Goal: Information Seeking & Learning: Find specific fact

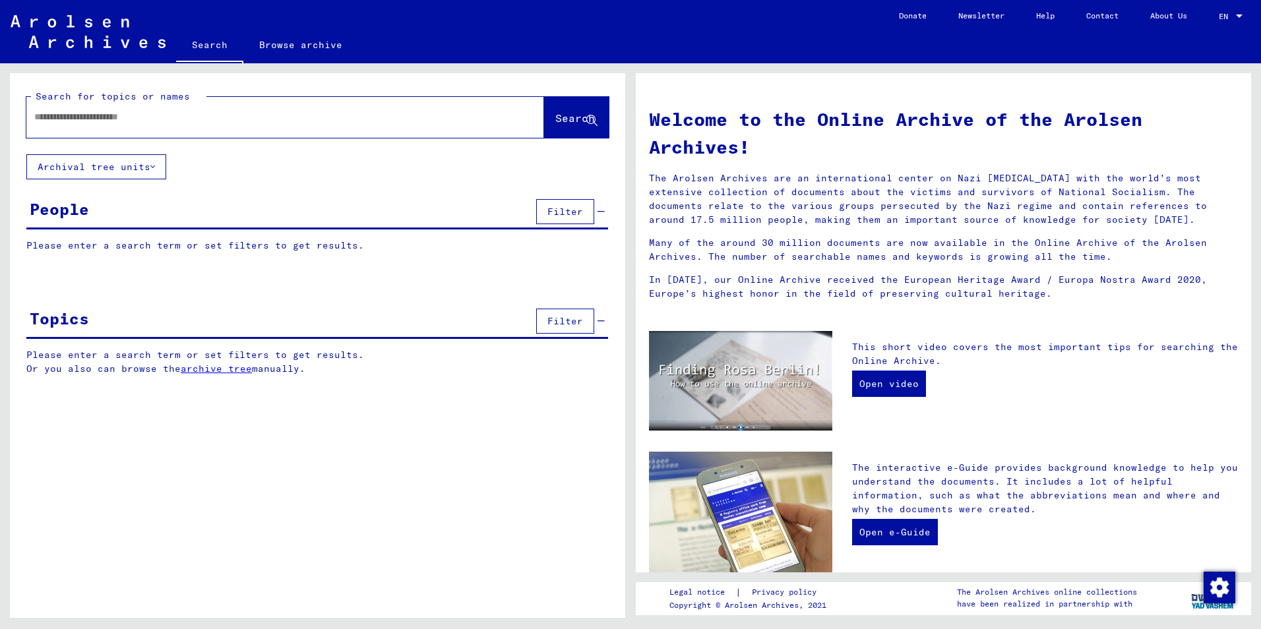
click at [100, 118] on input "text" at bounding box center [269, 117] width 470 height 14
click at [125, 115] on input "text" at bounding box center [269, 117] width 470 height 14
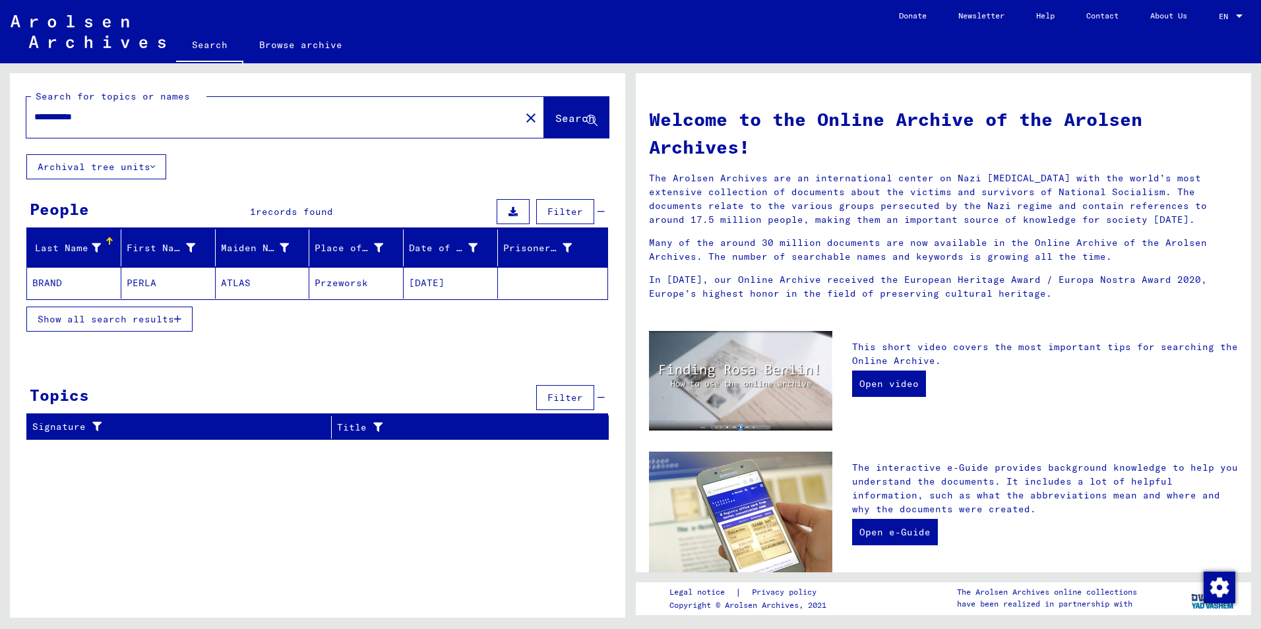
click at [123, 317] on span "Show all search results" at bounding box center [106, 319] width 136 height 12
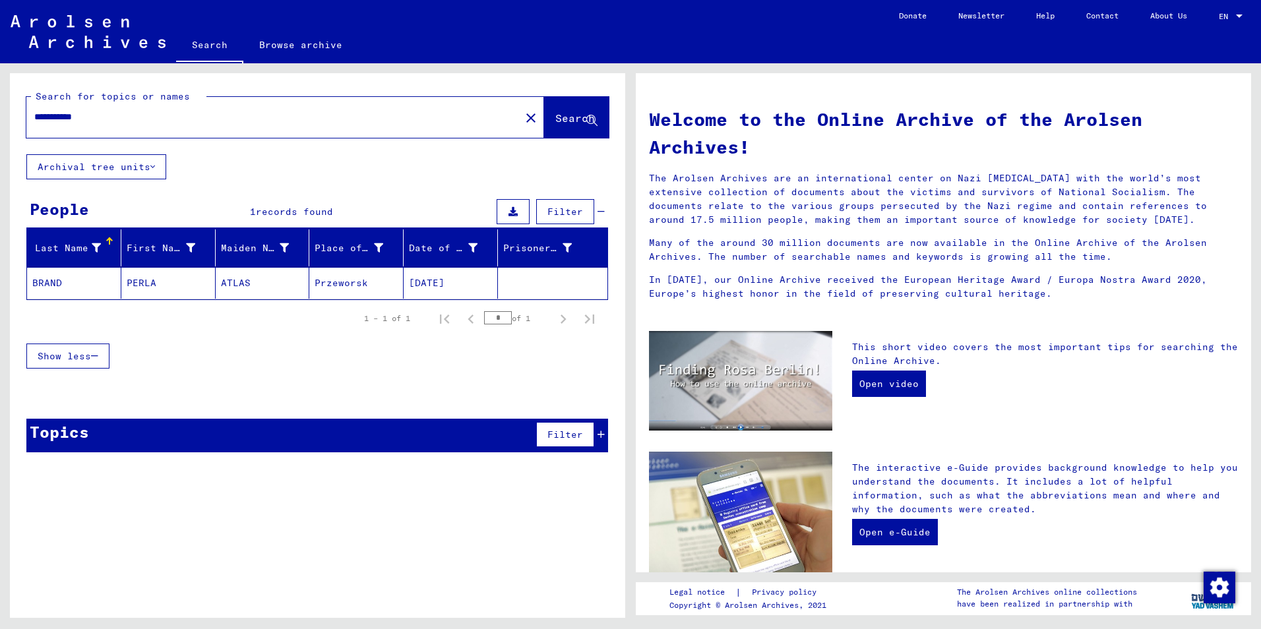
click at [47, 283] on mat-cell "BRAND" at bounding box center [74, 283] width 94 height 32
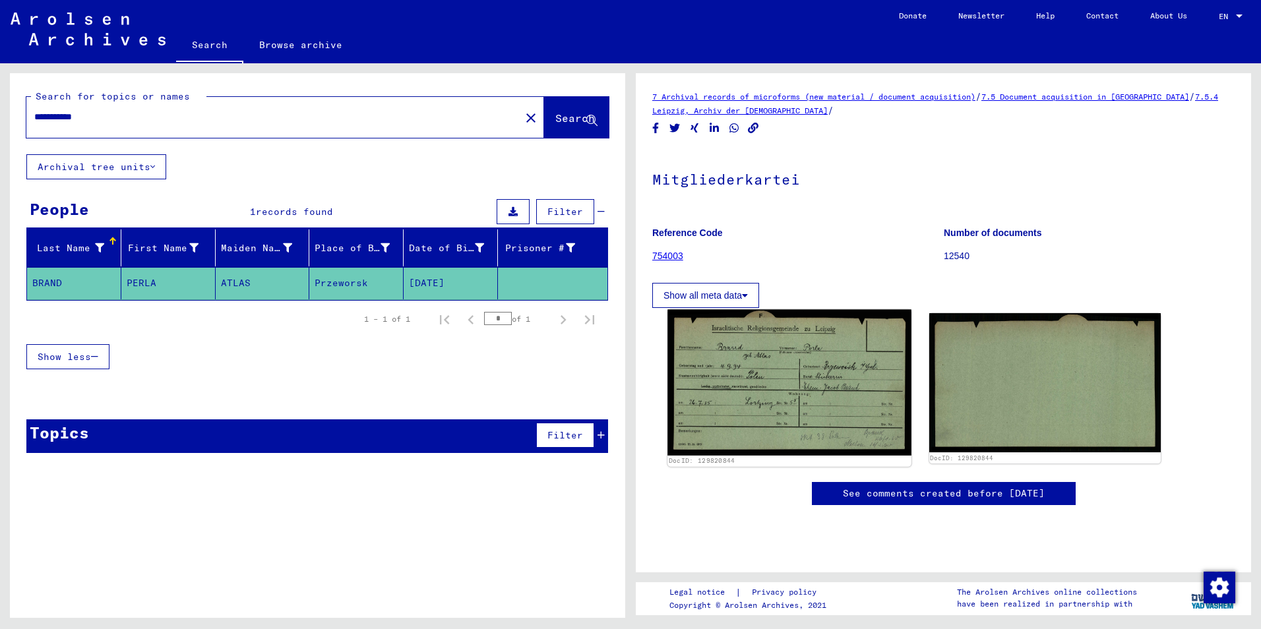
click at [744, 379] on img at bounding box center [788, 383] width 243 height 146
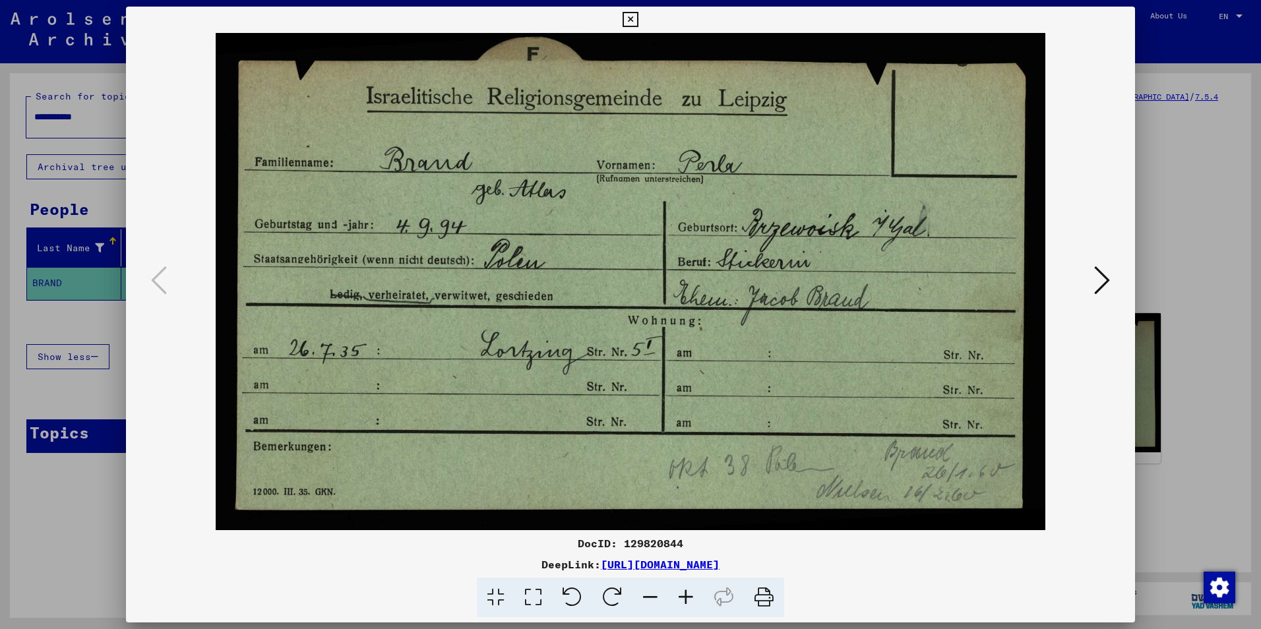
click at [1100, 276] on icon at bounding box center [1102, 280] width 16 height 32
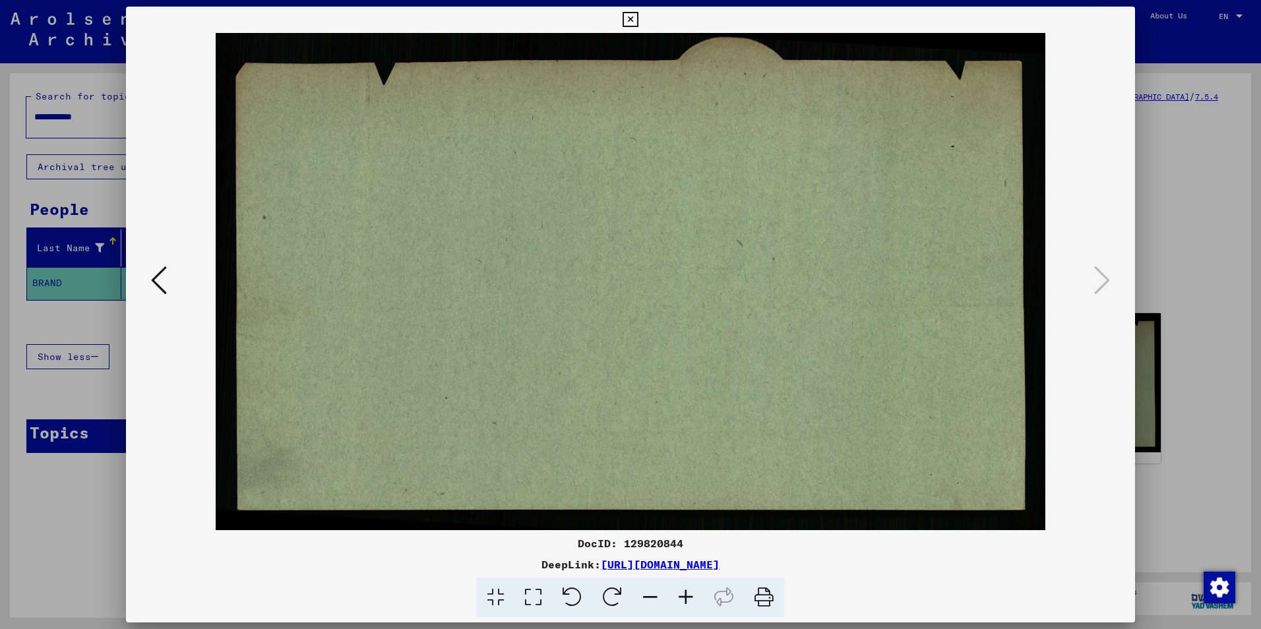
click at [161, 274] on icon at bounding box center [159, 280] width 16 height 32
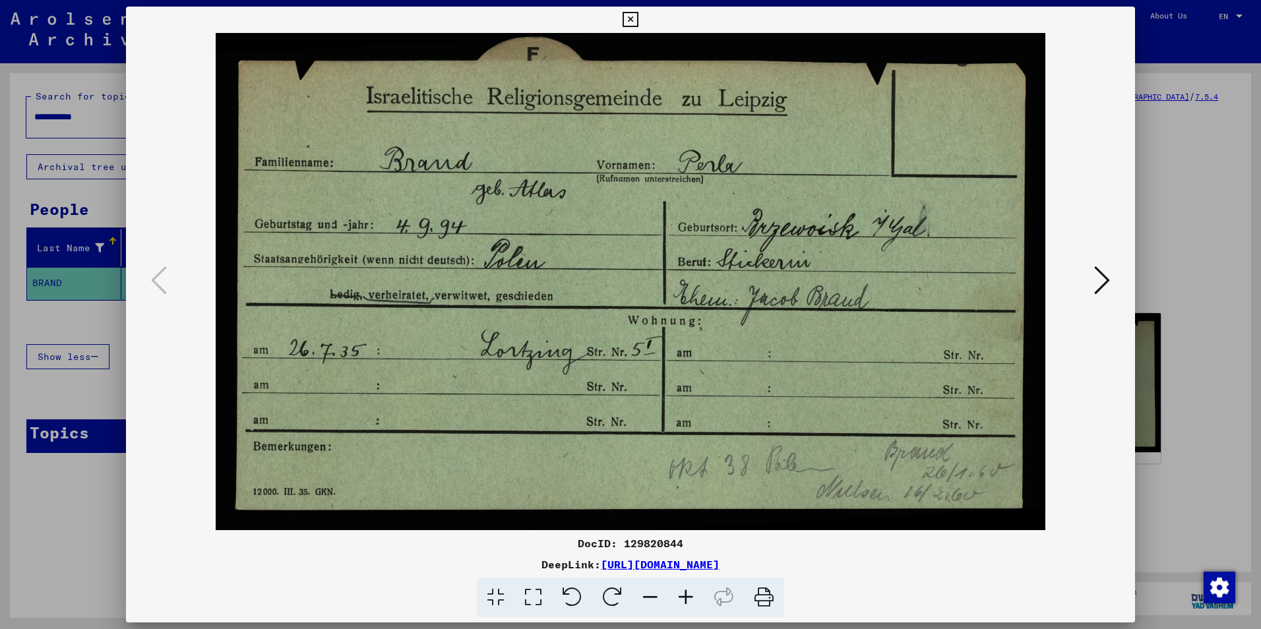
drag, startPoint x: 682, startPoint y: 542, endPoint x: 573, endPoint y: 550, distance: 109.1
click at [573, 550] on div "DocID: 129820844" at bounding box center [630, 543] width 1009 height 16
drag, startPoint x: 573, startPoint y: 550, endPoint x: 586, endPoint y: 544, distance: 14.7
copy div "DocID: 129820844"
click at [1107, 280] on icon at bounding box center [1102, 280] width 16 height 32
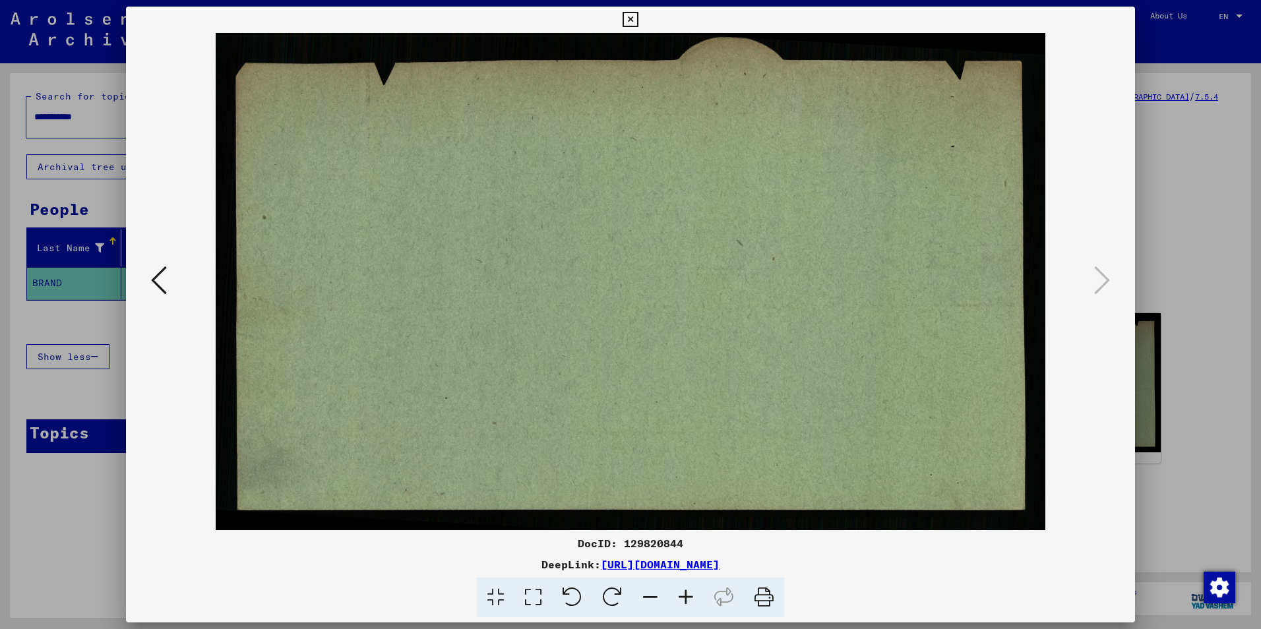
click at [625, 16] on icon at bounding box center [629, 20] width 15 height 16
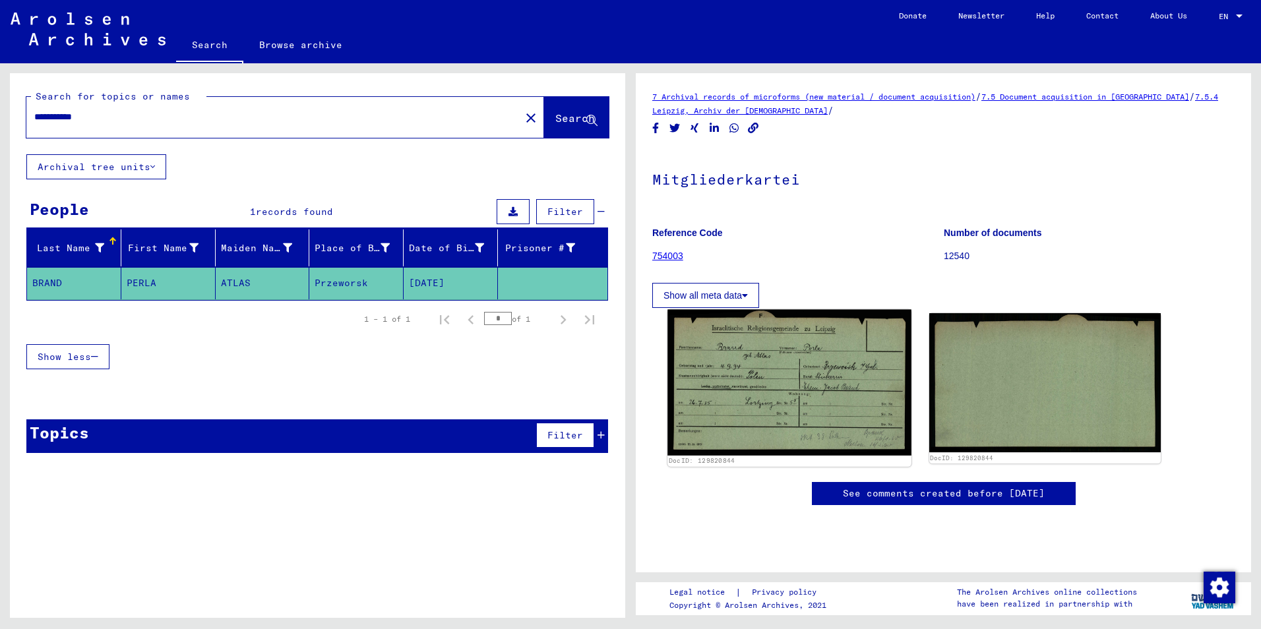
click at [800, 382] on img at bounding box center [788, 383] width 243 height 146
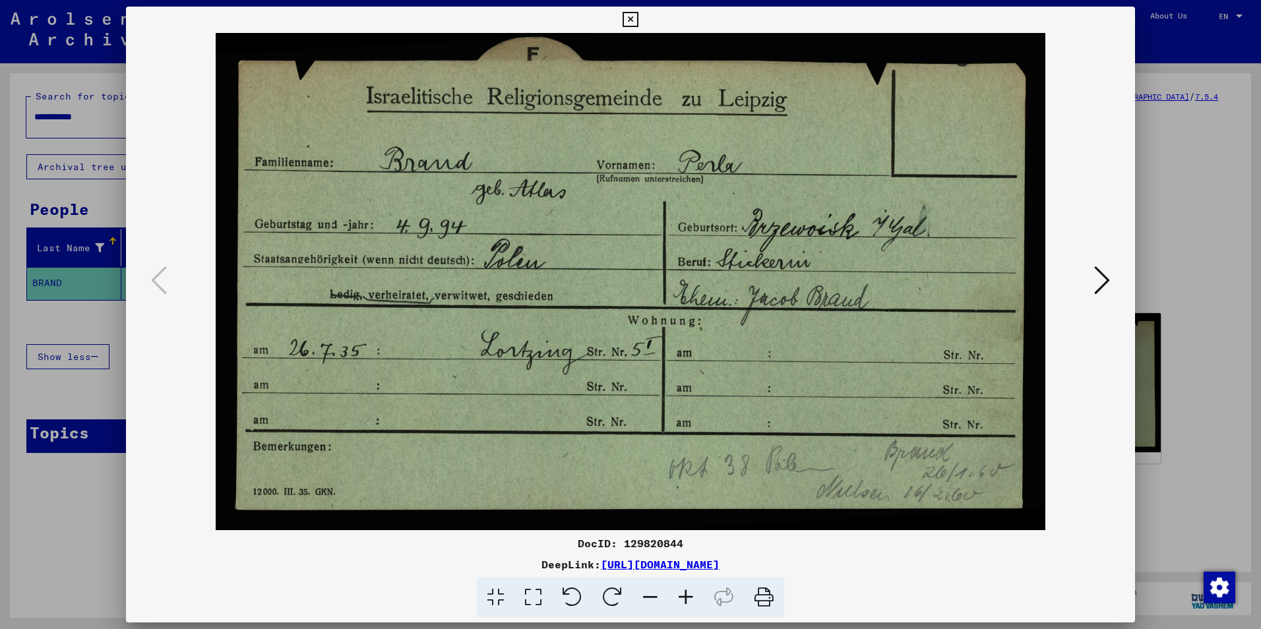
click at [631, 19] on icon at bounding box center [629, 20] width 15 height 16
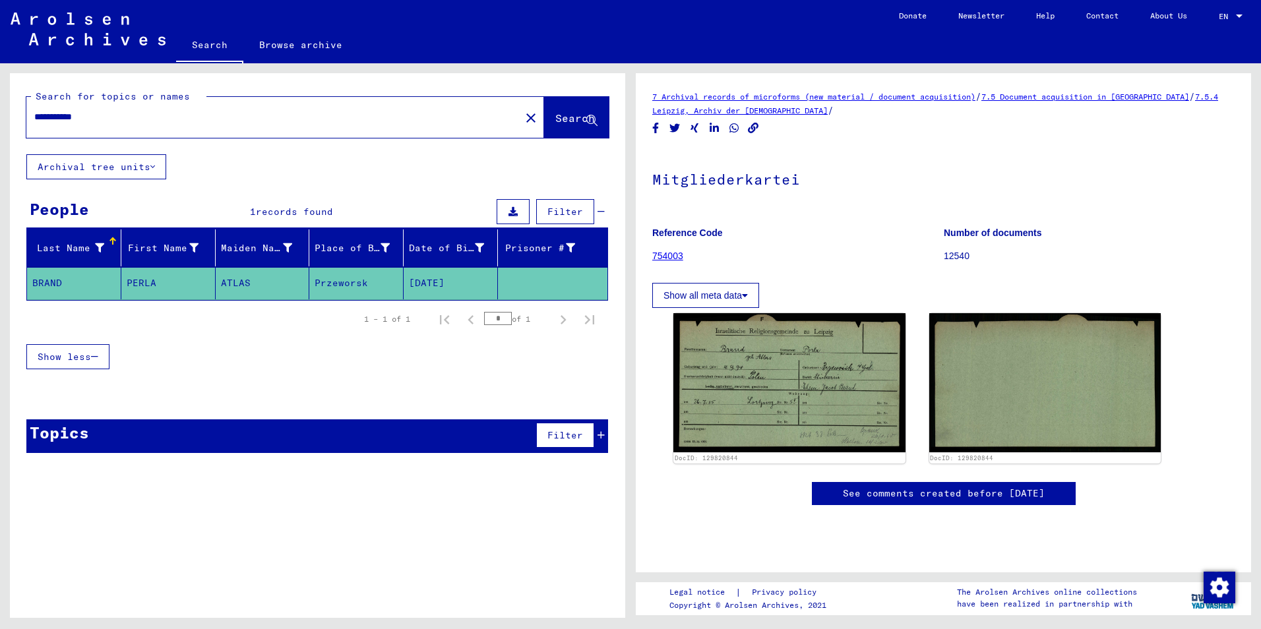
click at [111, 118] on input "**********" at bounding box center [273, 117] width 478 height 14
click at [140, 116] on input "**********" at bounding box center [273, 117] width 478 height 14
type input "*"
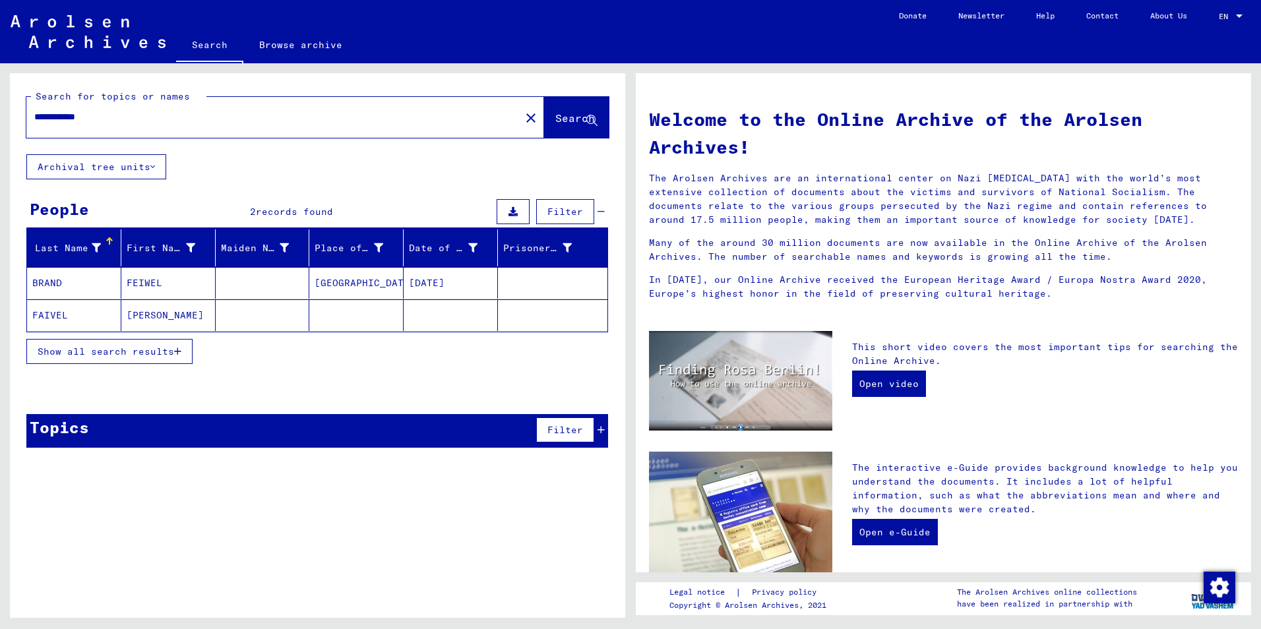
click at [134, 343] on button "Show all search results" at bounding box center [109, 351] width 166 height 25
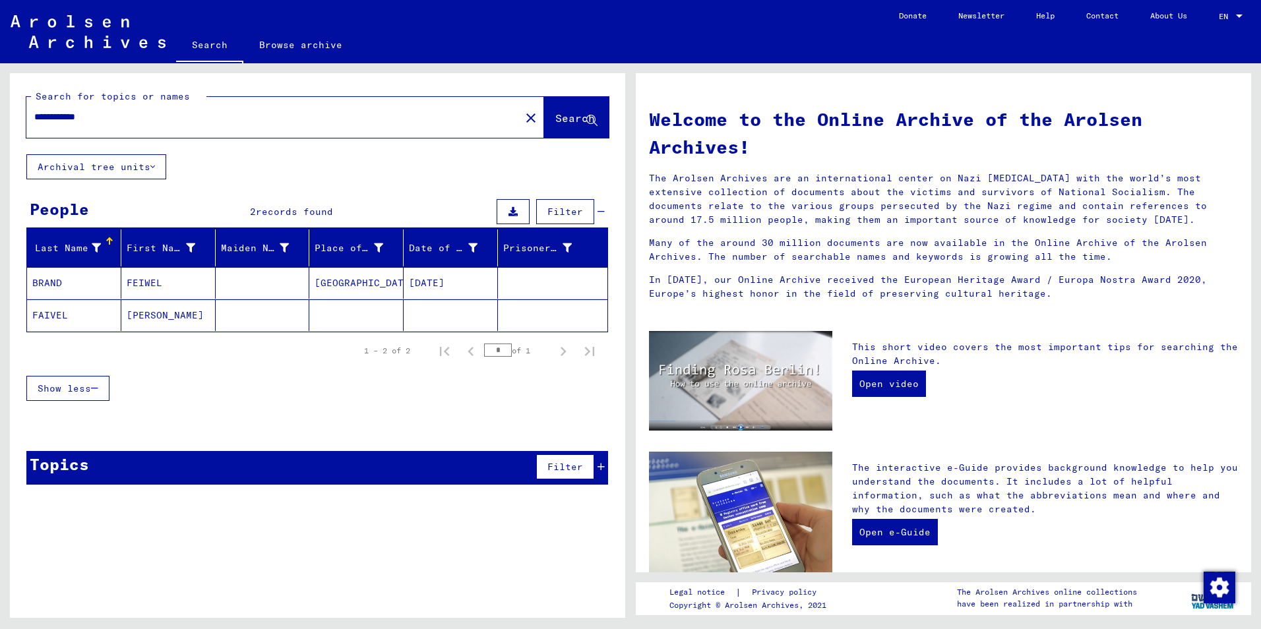
click at [51, 282] on mat-cell "BRAND" at bounding box center [74, 283] width 94 height 32
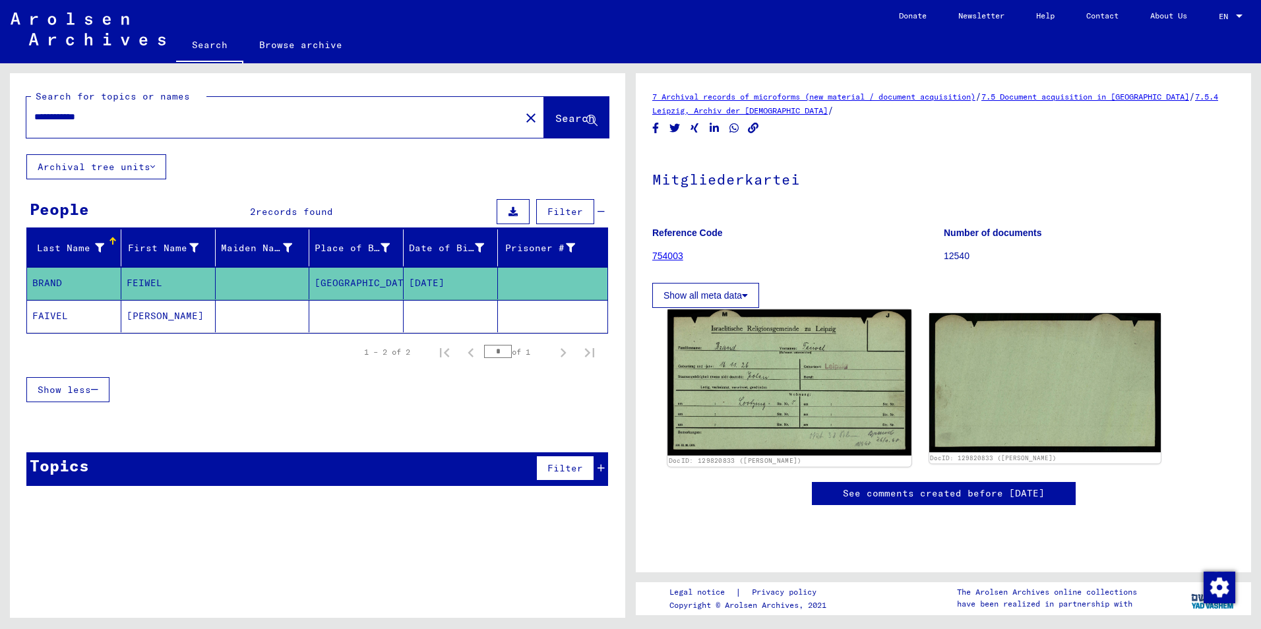
click at [761, 409] on img at bounding box center [788, 383] width 243 height 146
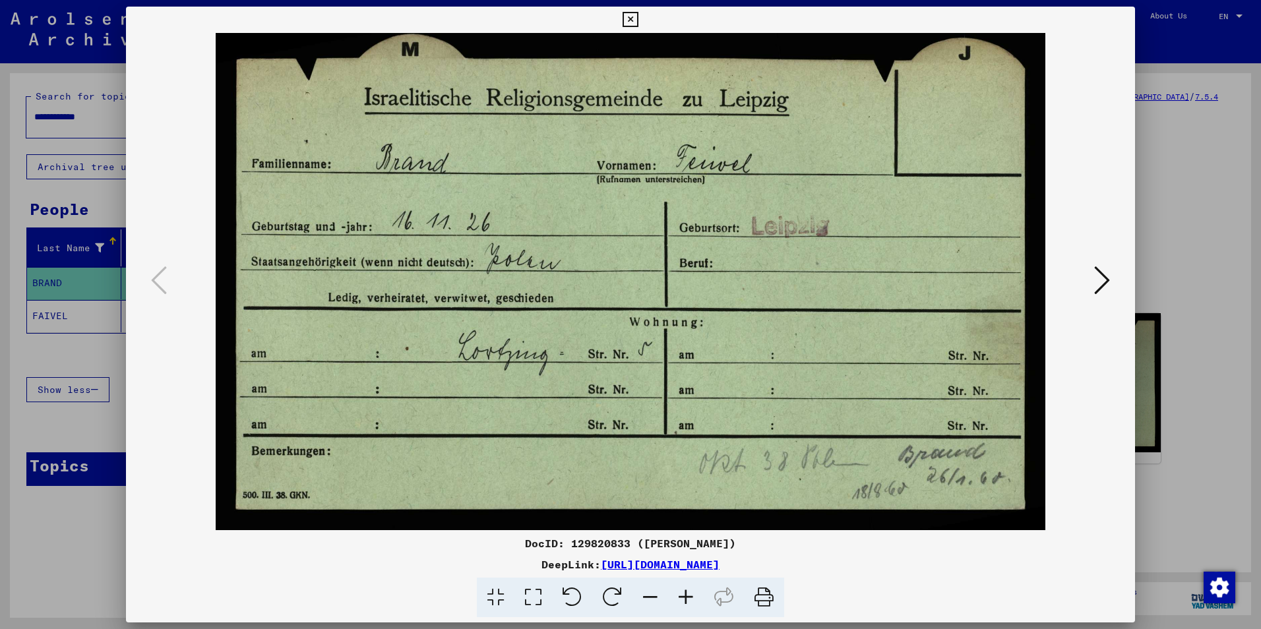
drag, startPoint x: 636, startPoint y: 542, endPoint x: 521, endPoint y: 540, distance: 114.1
click at [521, 540] on div "DocID: 129820833 ([PERSON_NAME])" at bounding box center [630, 543] width 1009 height 16
drag, startPoint x: 521, startPoint y: 540, endPoint x: 541, endPoint y: 545, distance: 19.7
copy div "DocID: 129820833"
click at [1102, 278] on icon at bounding box center [1102, 280] width 16 height 32
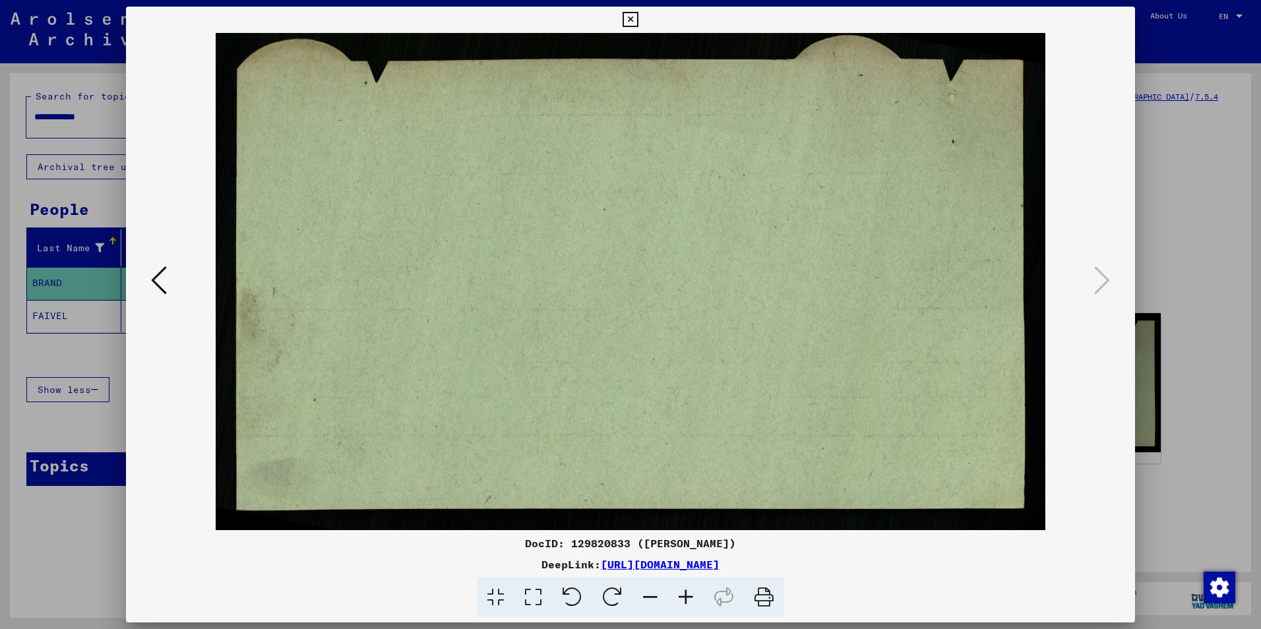
click at [159, 281] on icon at bounding box center [159, 280] width 16 height 32
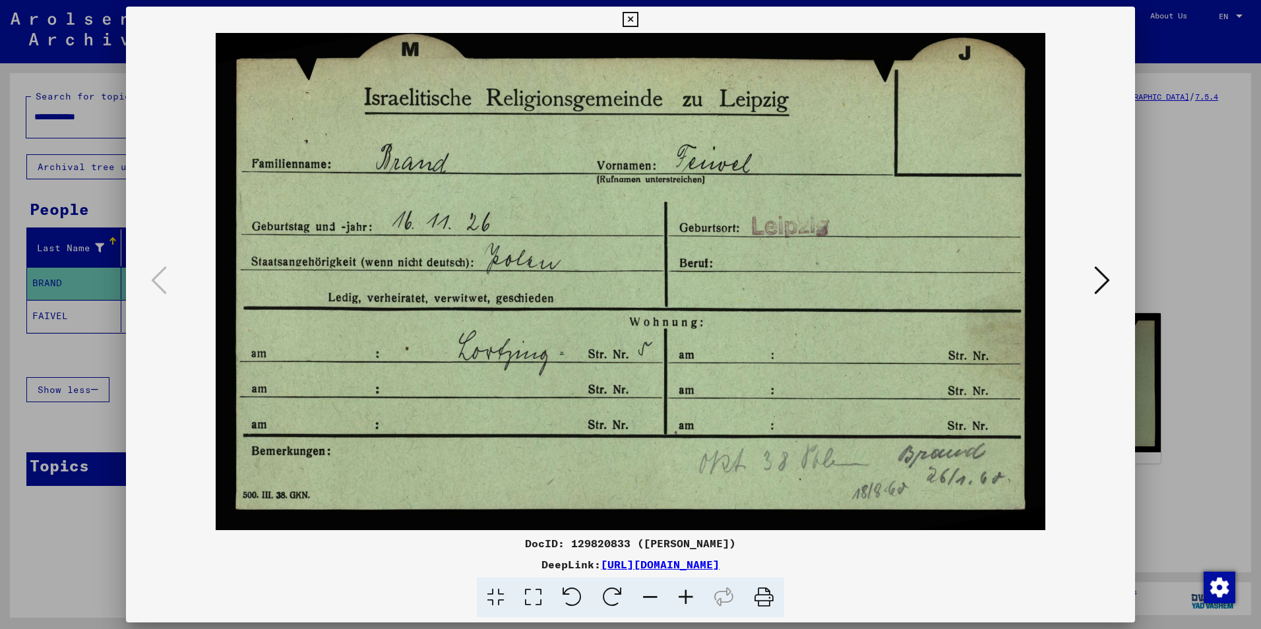
click at [626, 18] on icon at bounding box center [629, 20] width 15 height 16
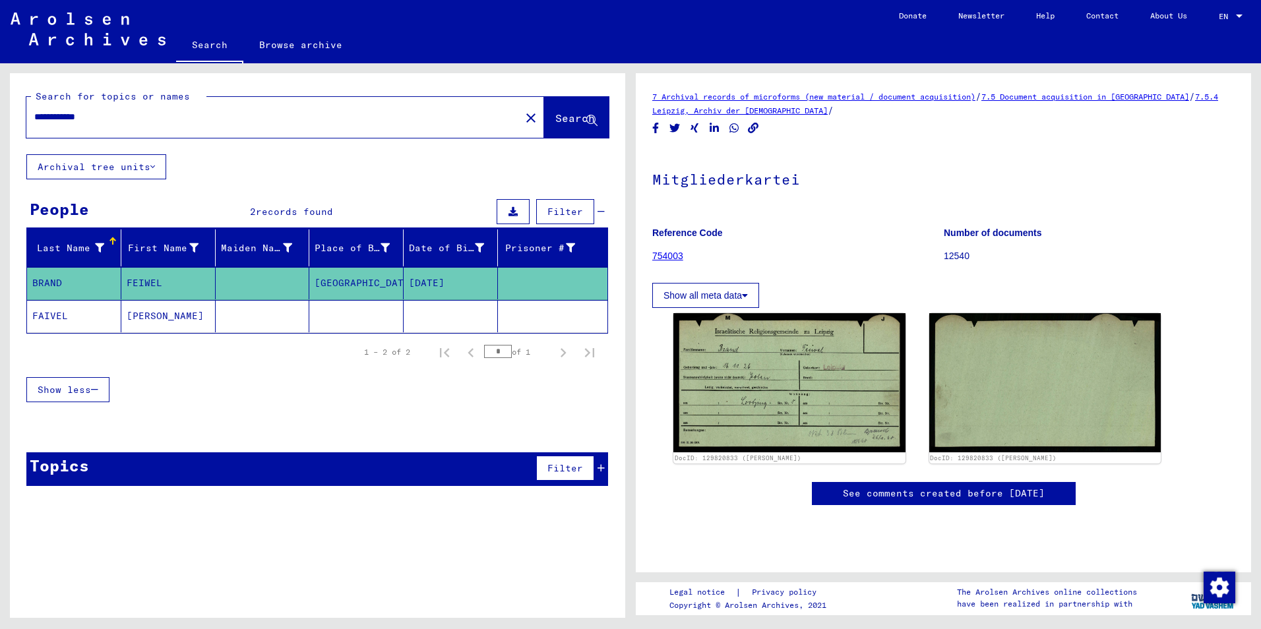
click at [117, 121] on input "**********" at bounding box center [273, 117] width 478 height 14
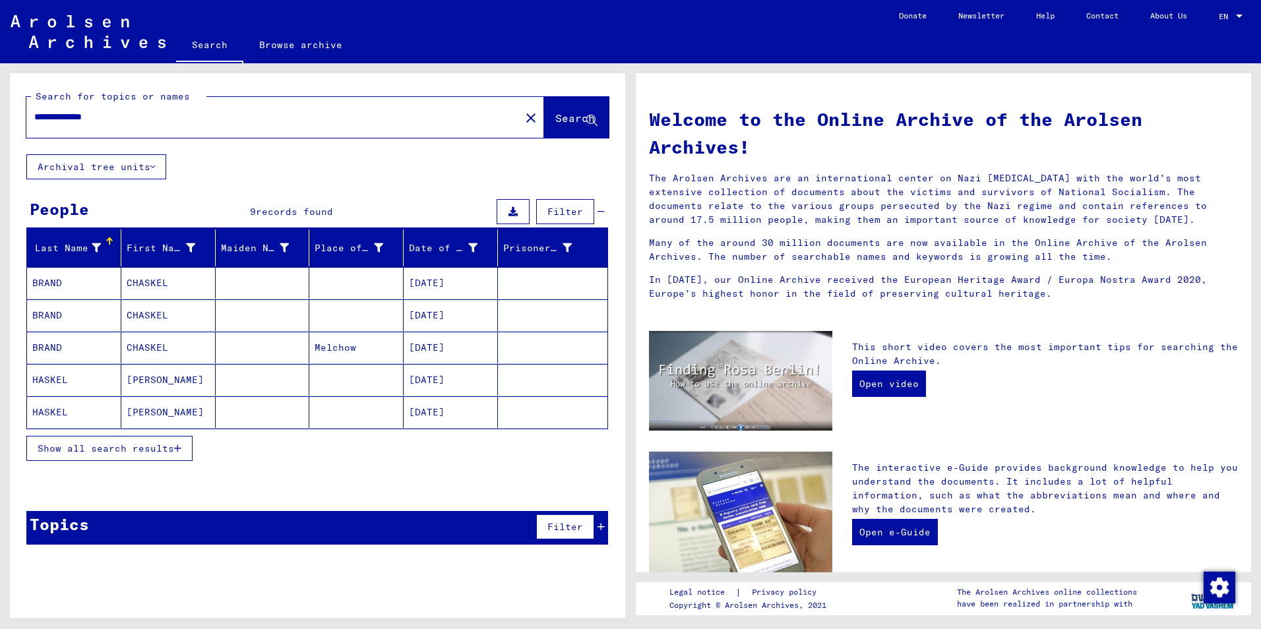
click at [133, 449] on span "Show all search results" at bounding box center [106, 448] width 136 height 12
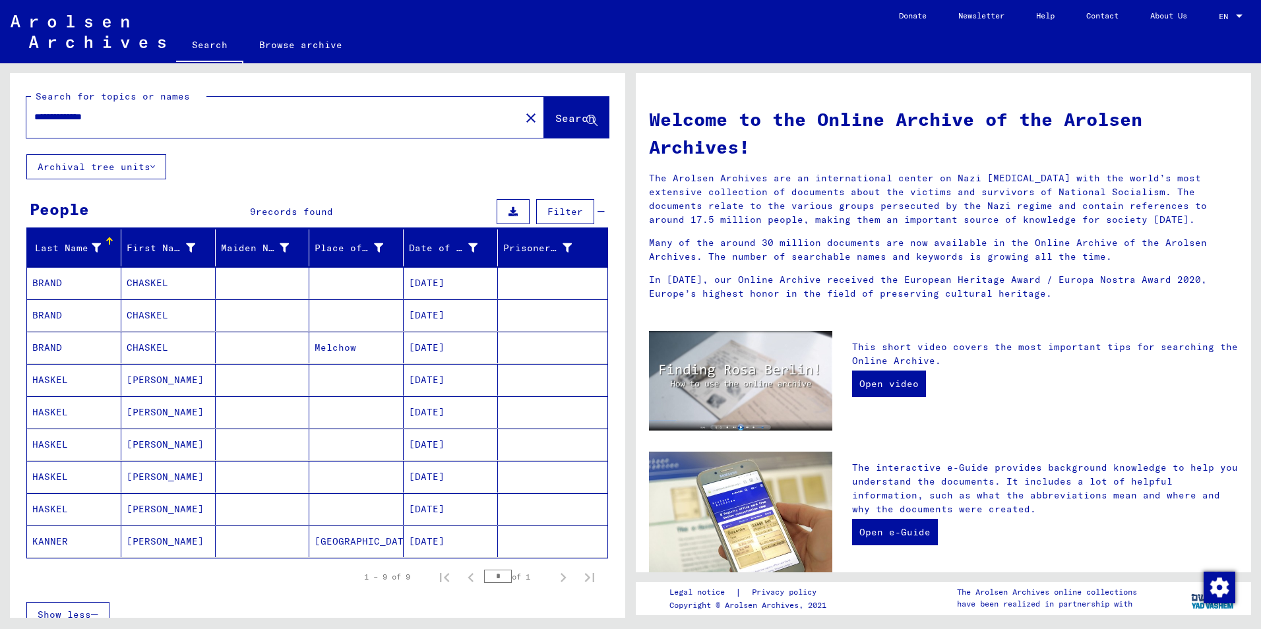
click at [144, 120] on input "**********" at bounding box center [269, 117] width 470 height 14
type input "**********"
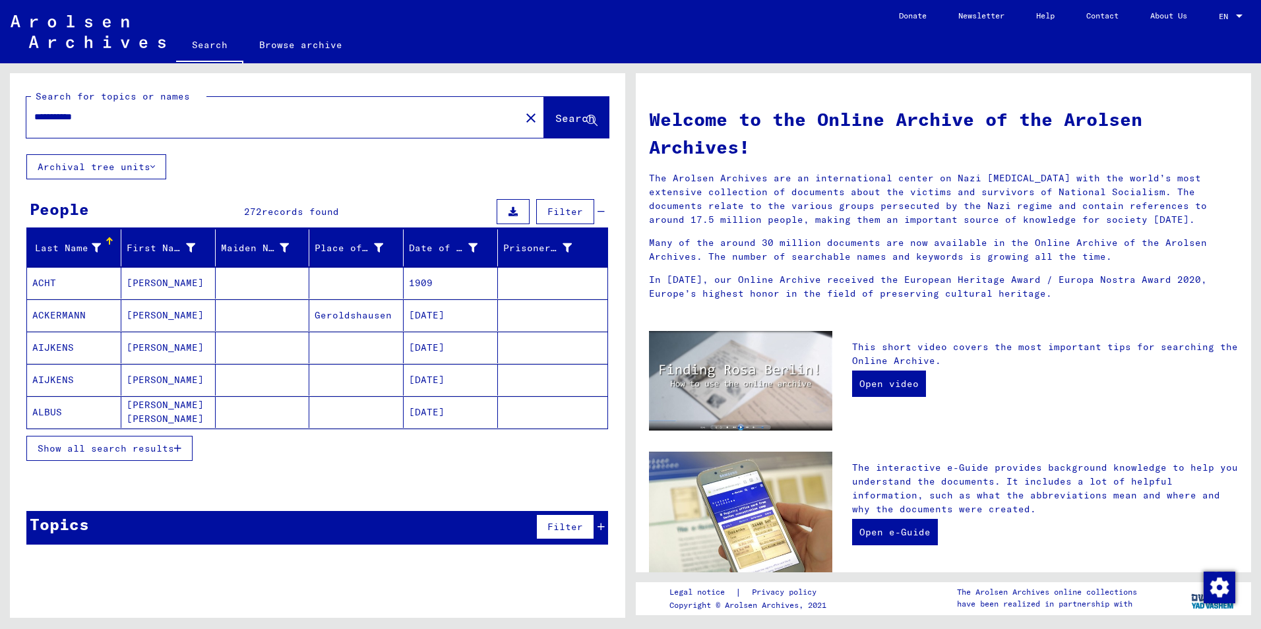
click at [148, 450] on span "Show all search results" at bounding box center [106, 448] width 136 height 12
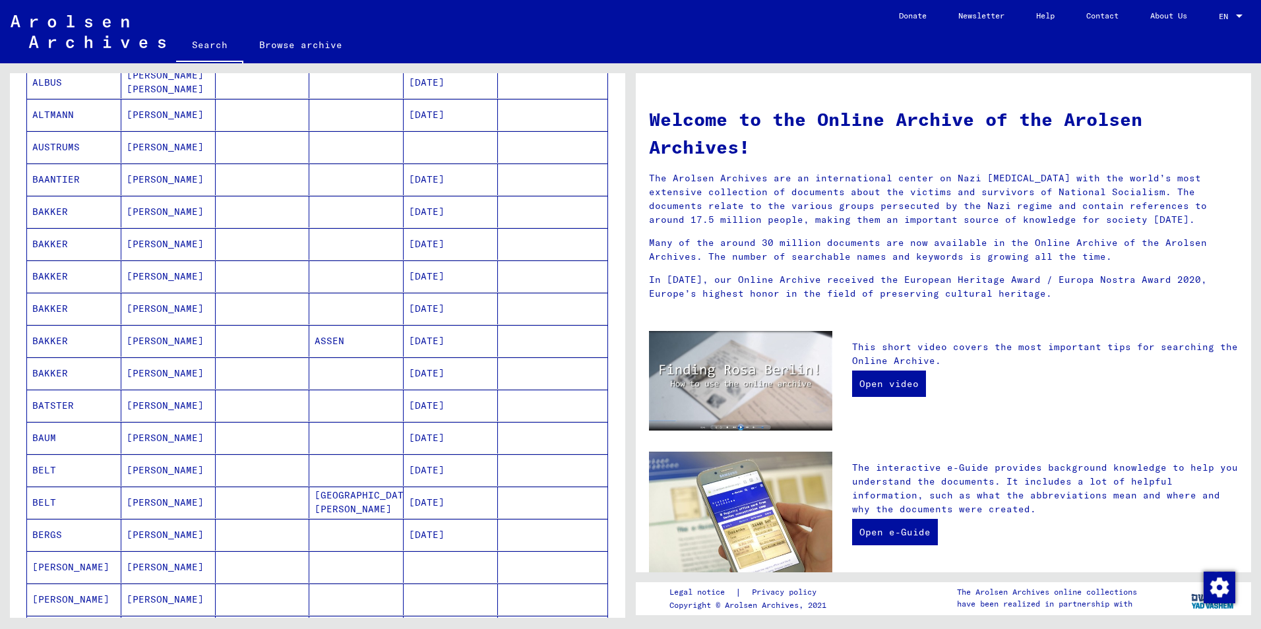
scroll to position [527, 0]
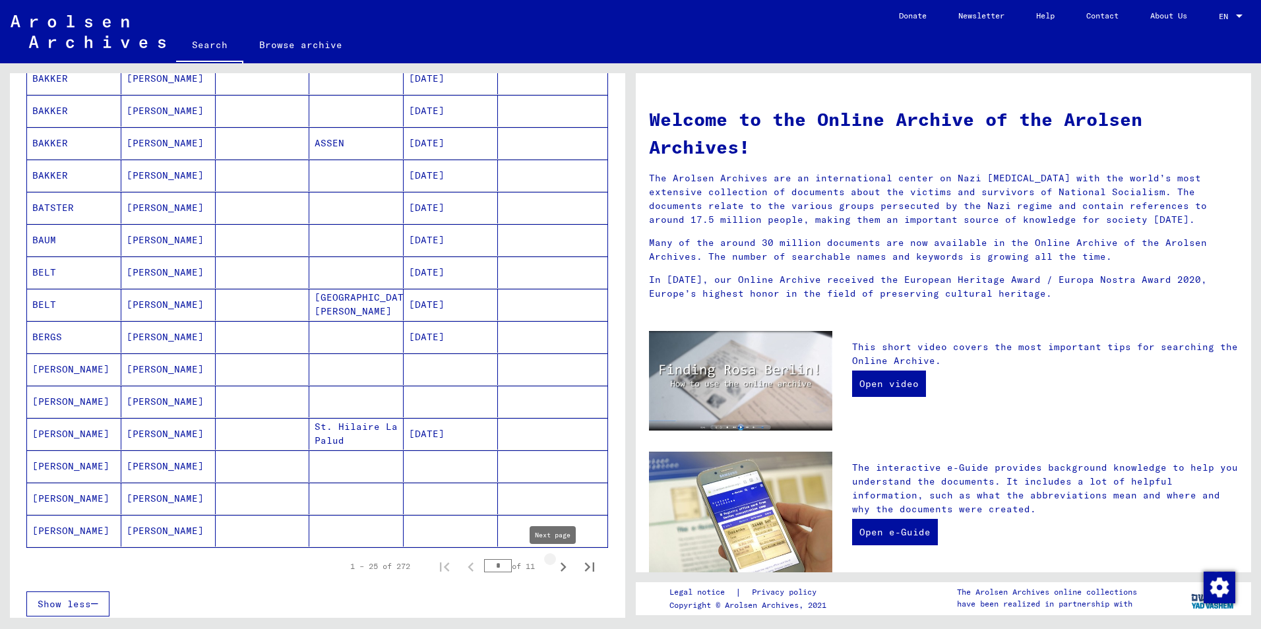
click at [554, 567] on icon "Next page" at bounding box center [563, 567] width 18 height 18
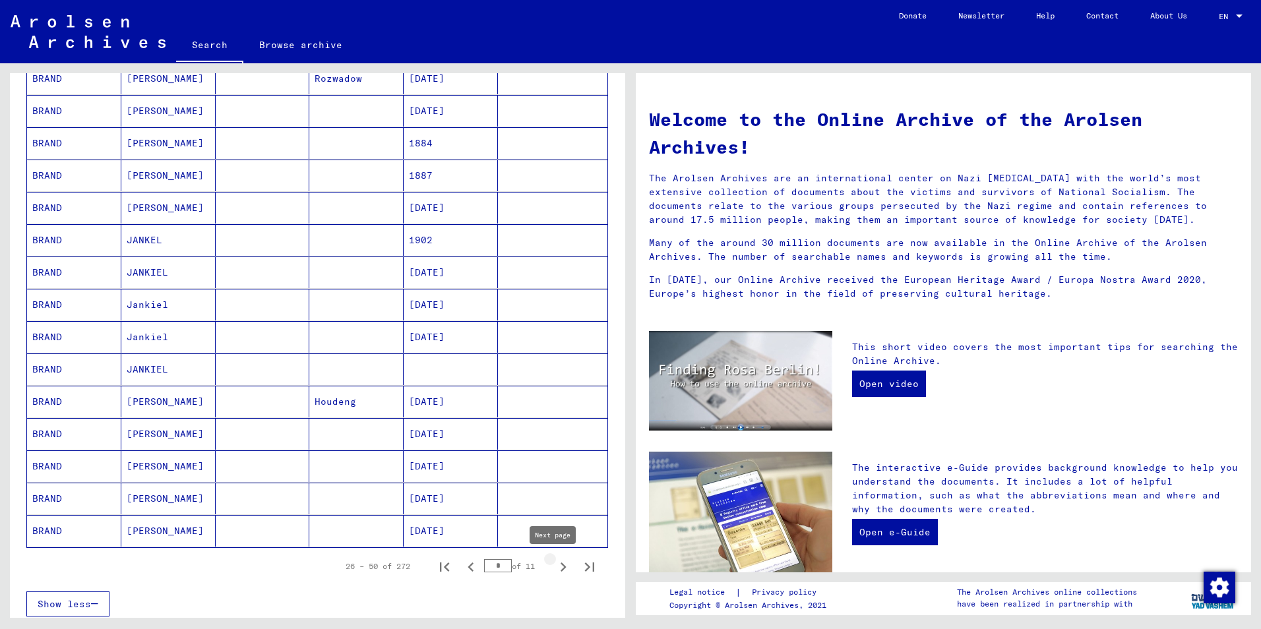
drag, startPoint x: 554, startPoint y: 567, endPoint x: 539, endPoint y: 561, distance: 16.3
click at [554, 566] on icon "Next page" at bounding box center [563, 567] width 18 height 18
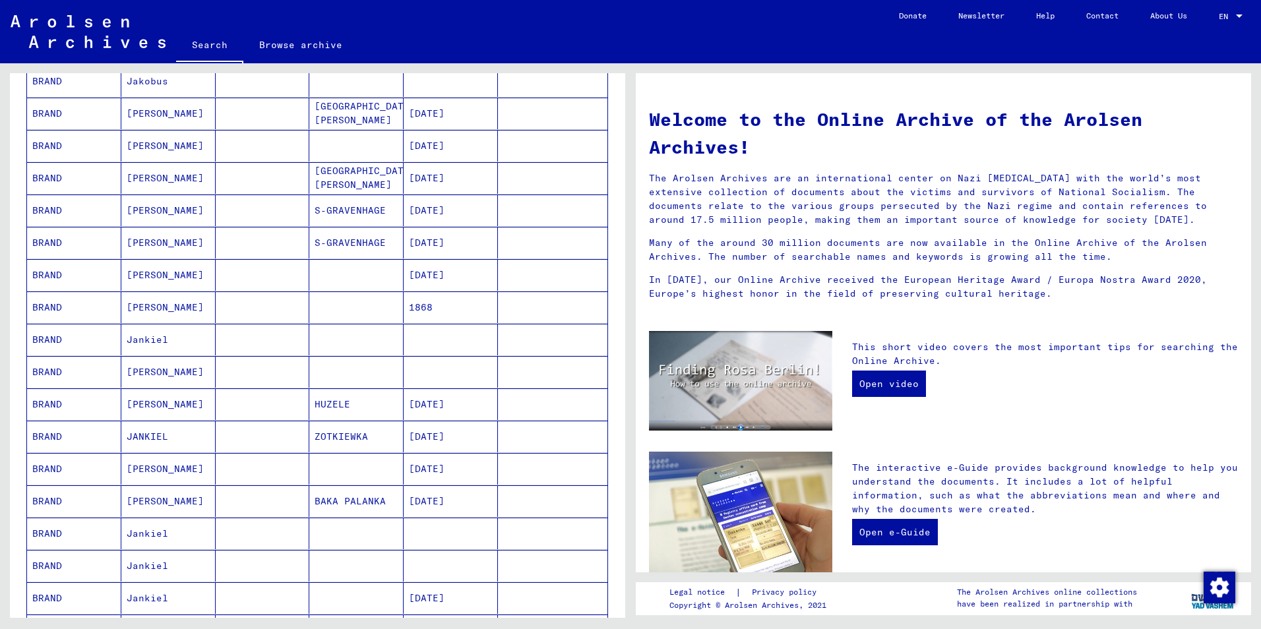
scroll to position [461, 0]
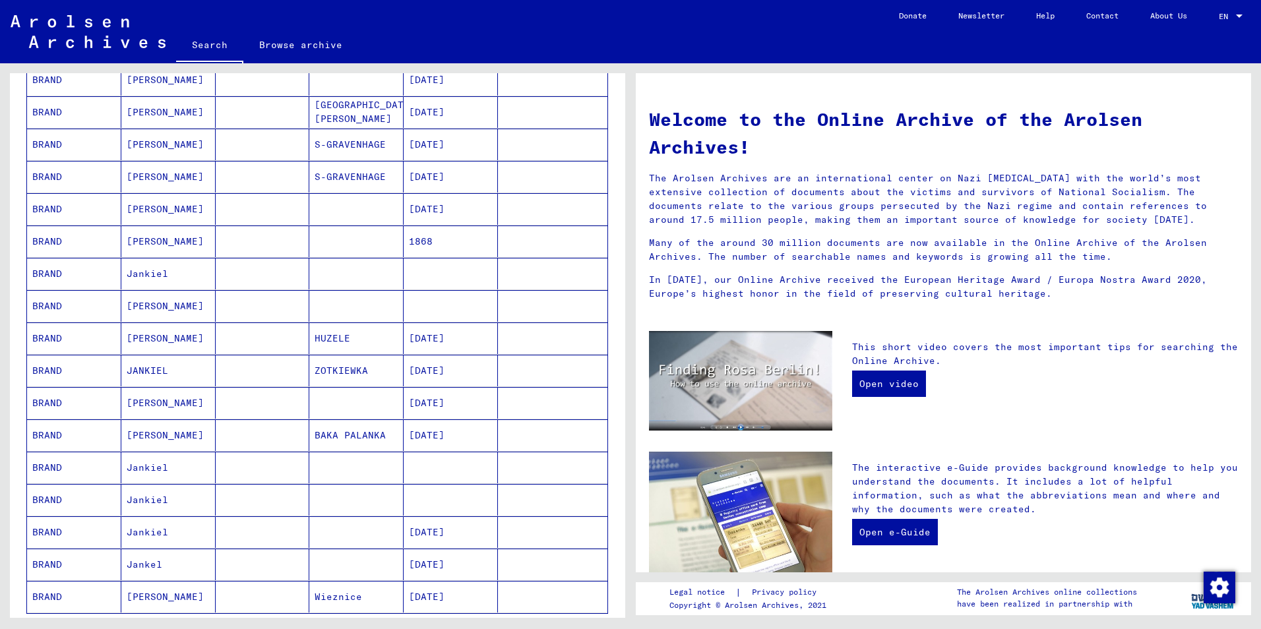
click at [56, 305] on mat-cell "BRAND" at bounding box center [74, 306] width 94 height 32
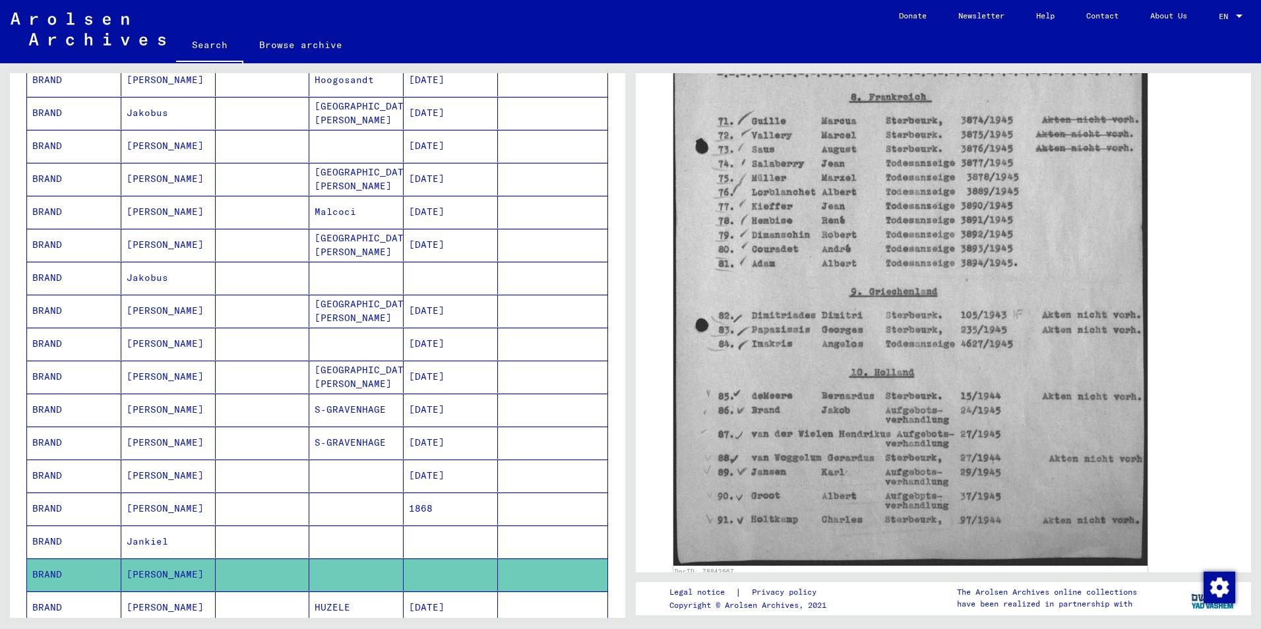
scroll to position [71, 0]
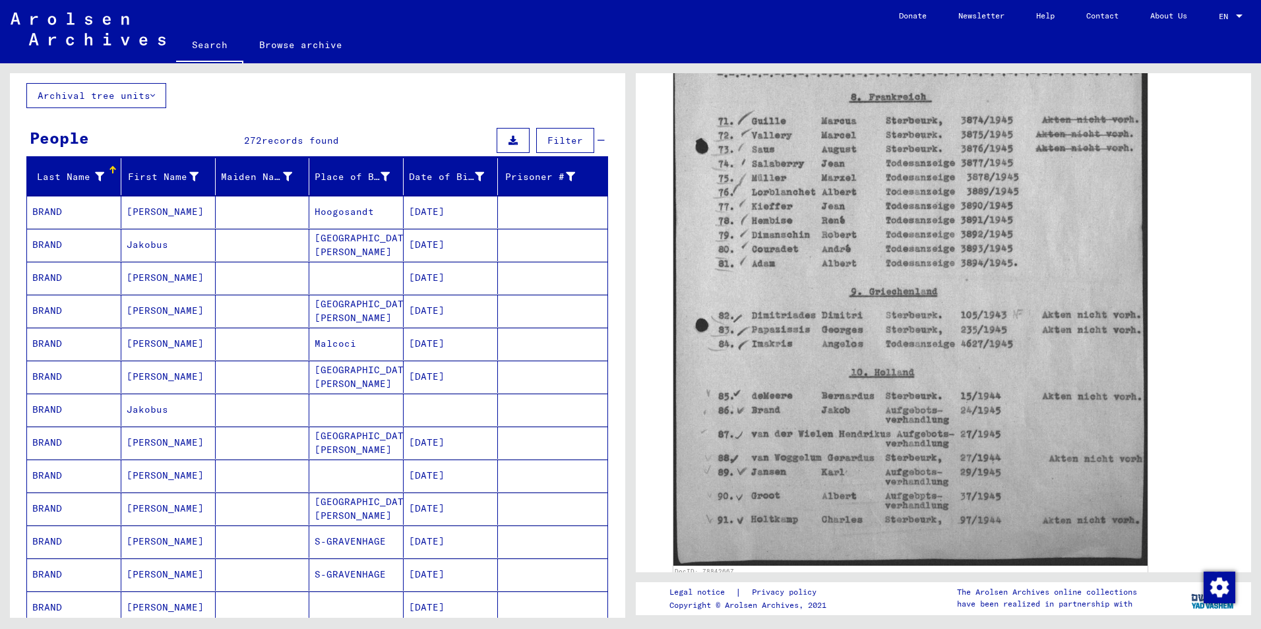
click at [55, 407] on mat-cell "BRAND" at bounding box center [74, 410] width 94 height 32
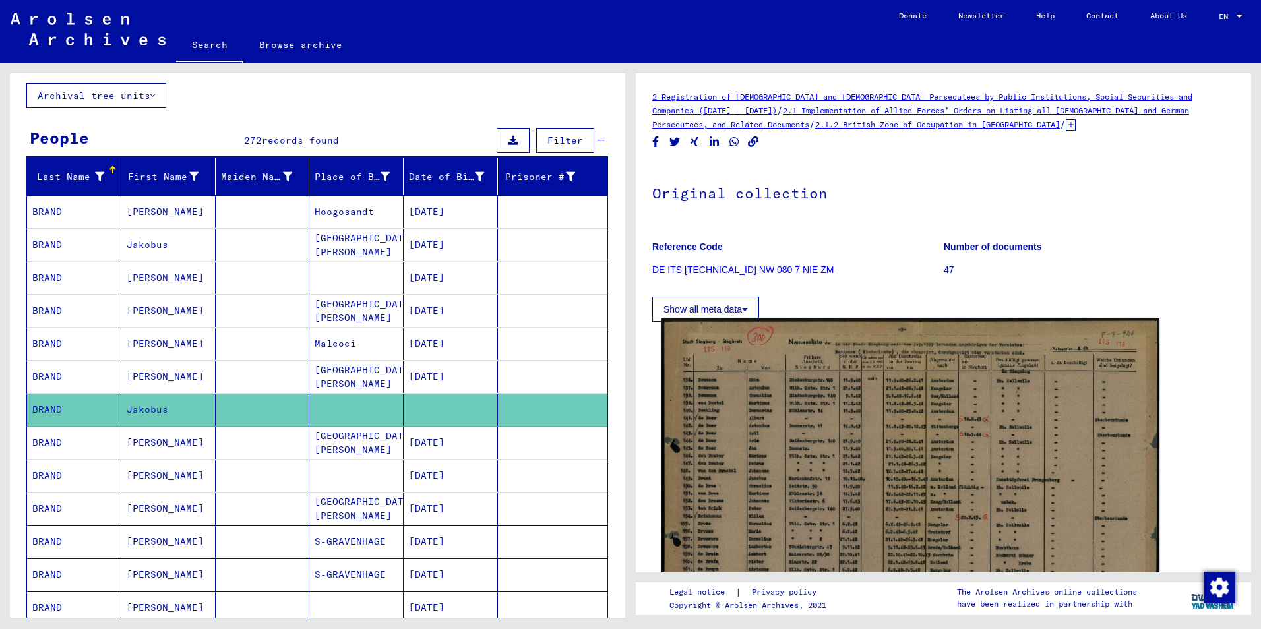
click at [792, 517] on img at bounding box center [910, 493] width 498 height 351
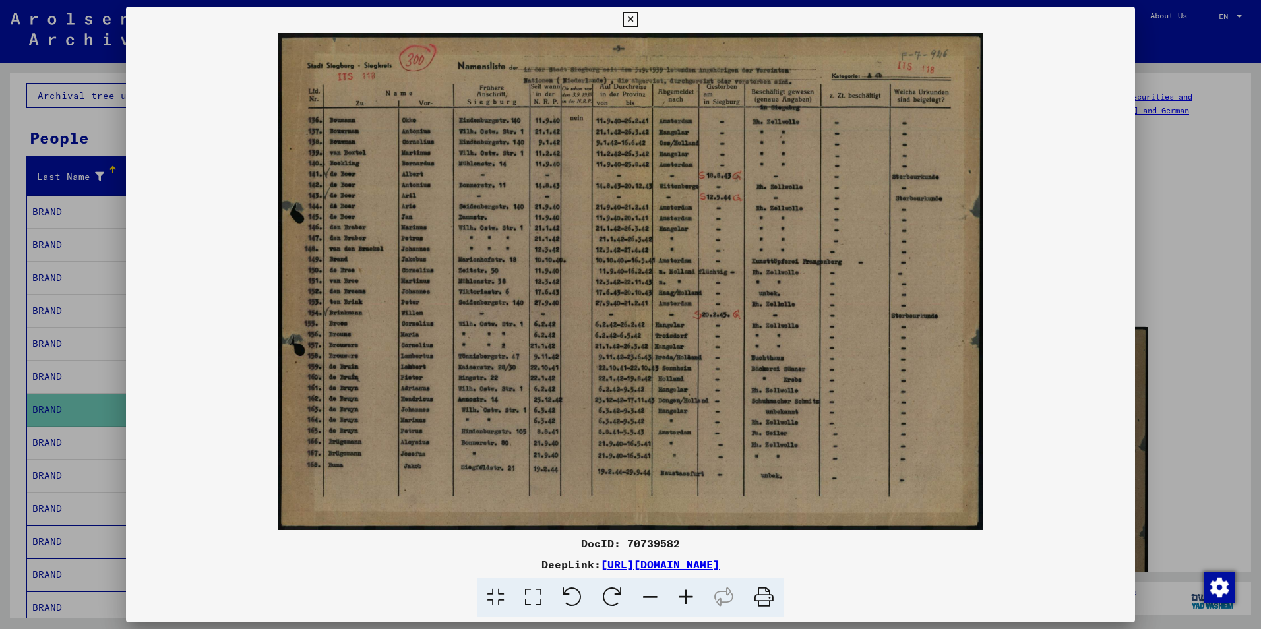
click at [693, 596] on icon at bounding box center [686, 598] width 36 height 40
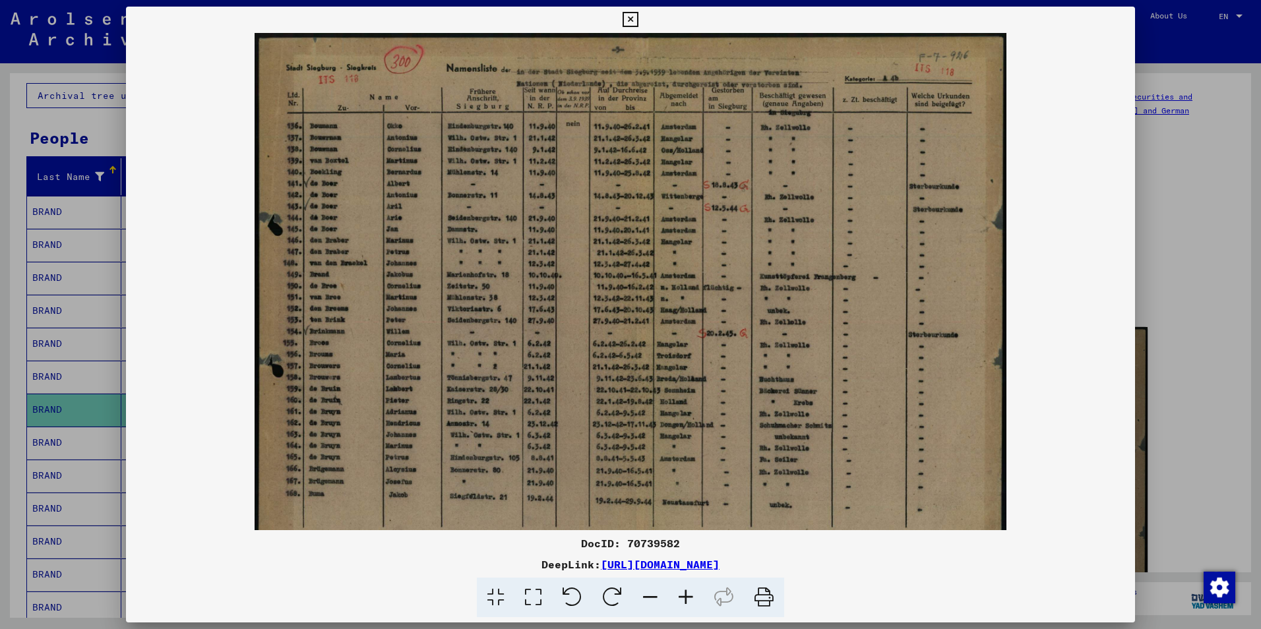
click at [692, 597] on icon at bounding box center [686, 598] width 36 height 40
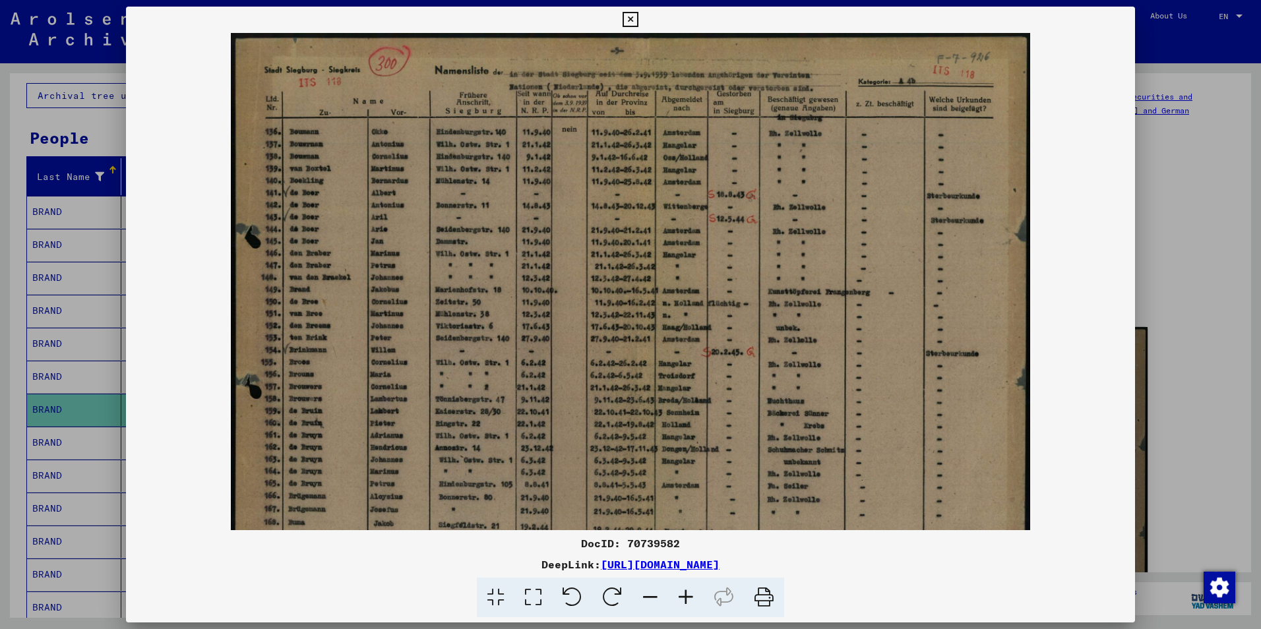
click at [691, 597] on icon at bounding box center [686, 598] width 36 height 40
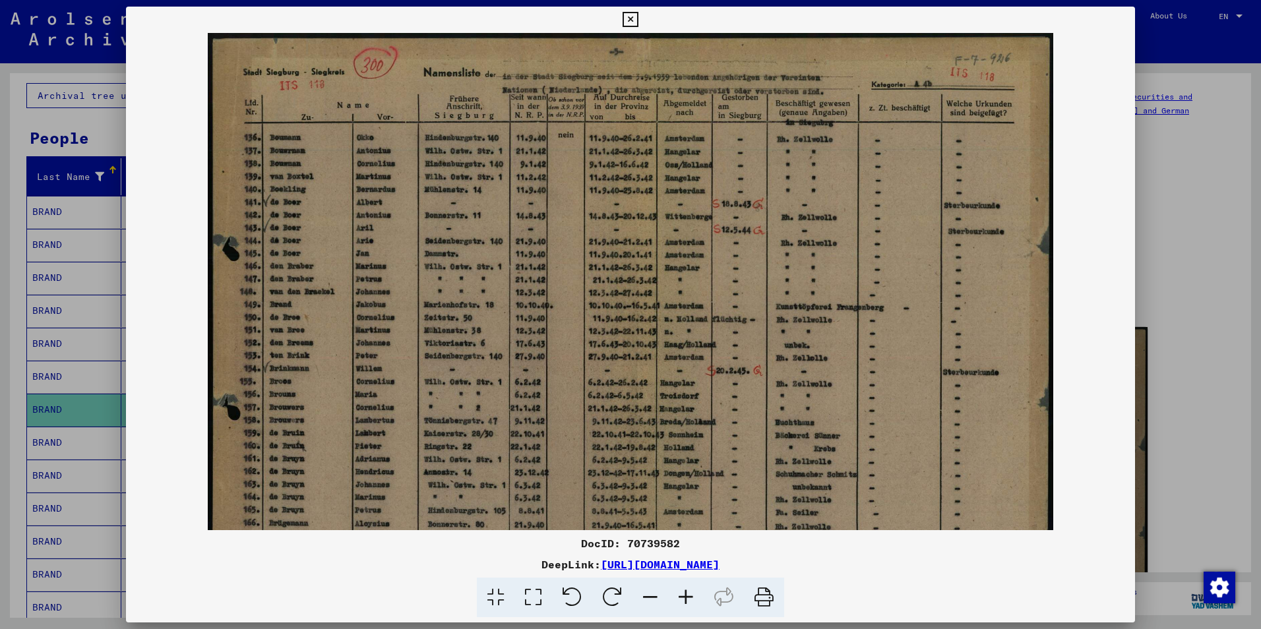
click at [691, 597] on icon at bounding box center [686, 598] width 36 height 40
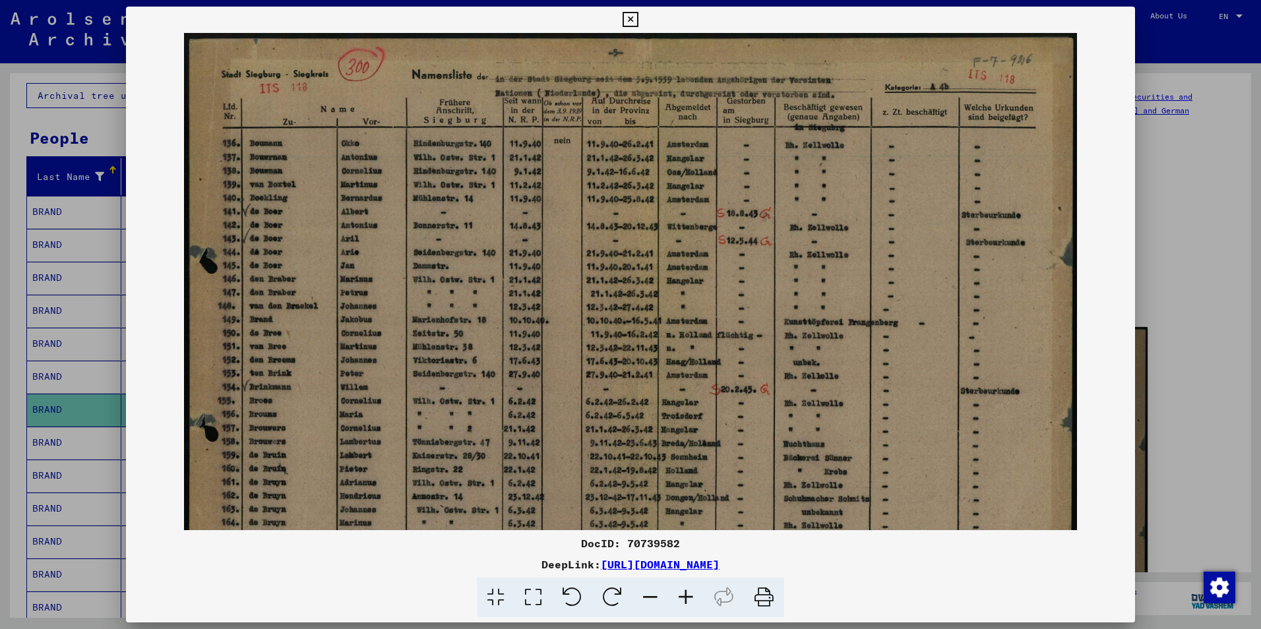
click at [690, 598] on icon at bounding box center [686, 598] width 36 height 40
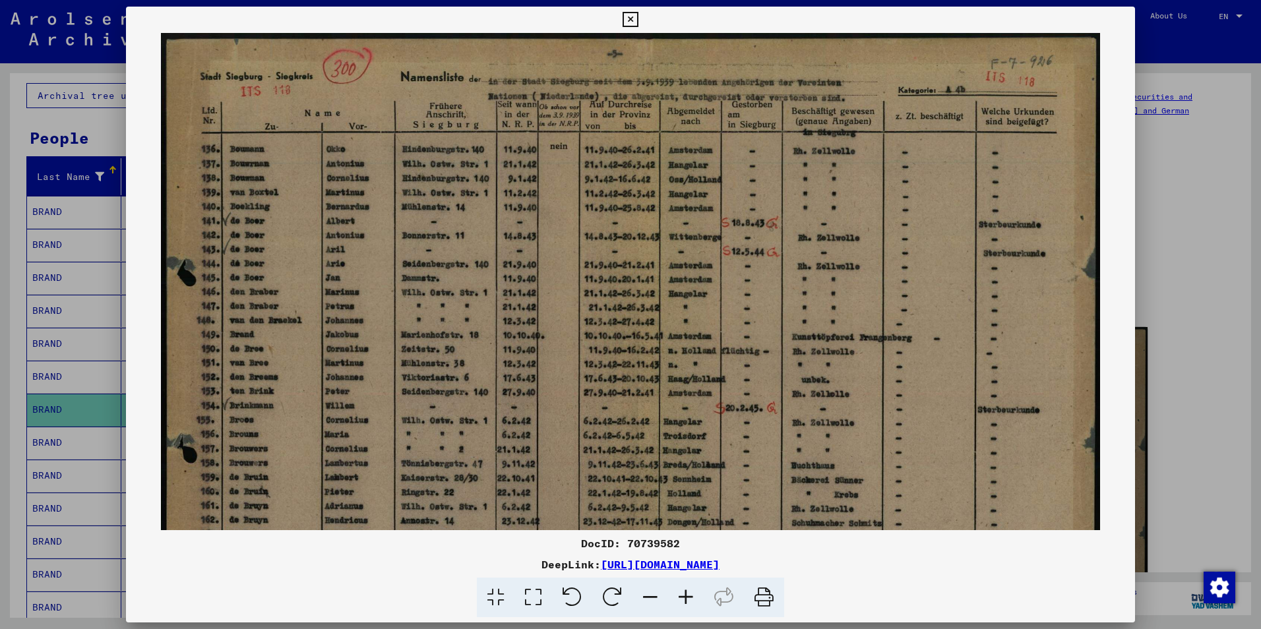
click at [688, 598] on icon at bounding box center [686, 598] width 36 height 40
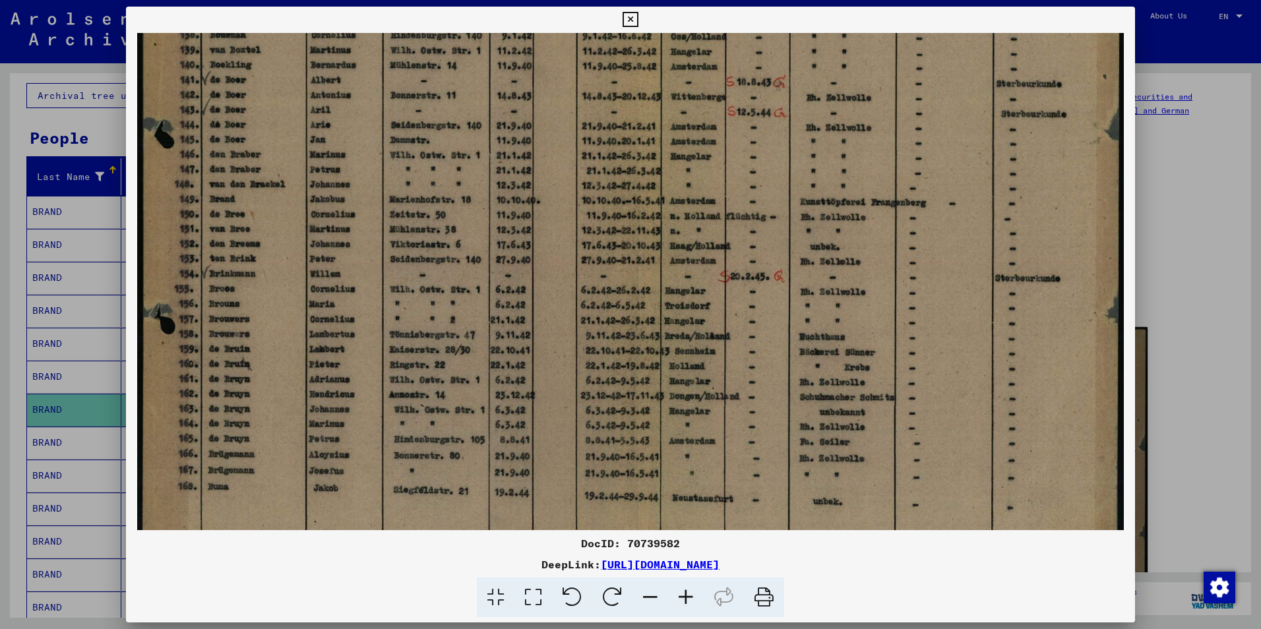
drag, startPoint x: 286, startPoint y: 392, endPoint x: 330, endPoint y: 231, distance: 166.8
click at [330, 231] on img at bounding box center [630, 230] width 986 height 695
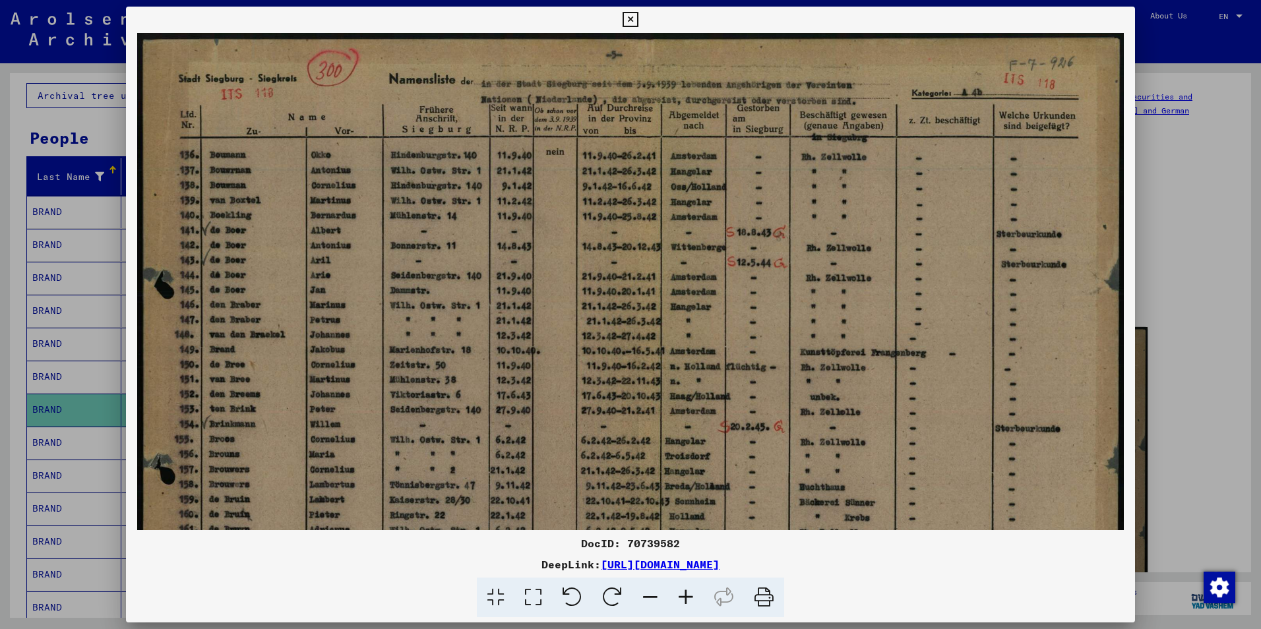
drag, startPoint x: 333, startPoint y: 218, endPoint x: 288, endPoint y: 436, distance: 222.8
click at [289, 439] on img at bounding box center [630, 380] width 986 height 695
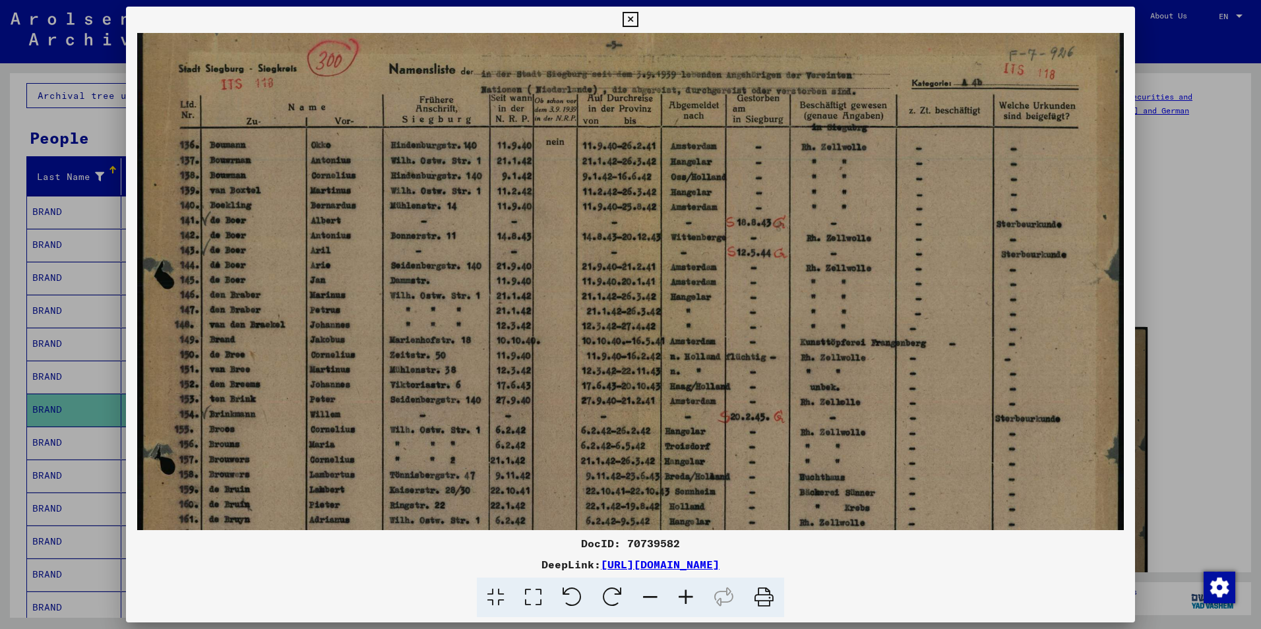
drag, startPoint x: 632, startPoint y: 19, endPoint x: 628, endPoint y: 28, distance: 10.0
click at [631, 18] on icon at bounding box center [629, 20] width 15 height 16
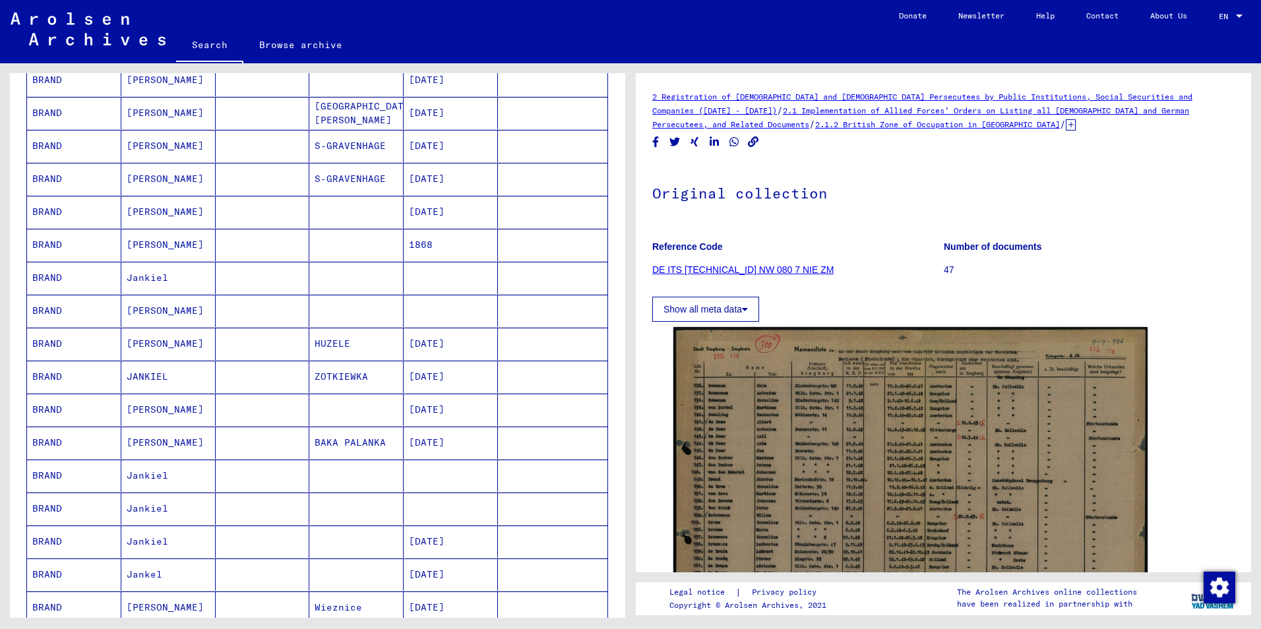
scroll to position [599, 0]
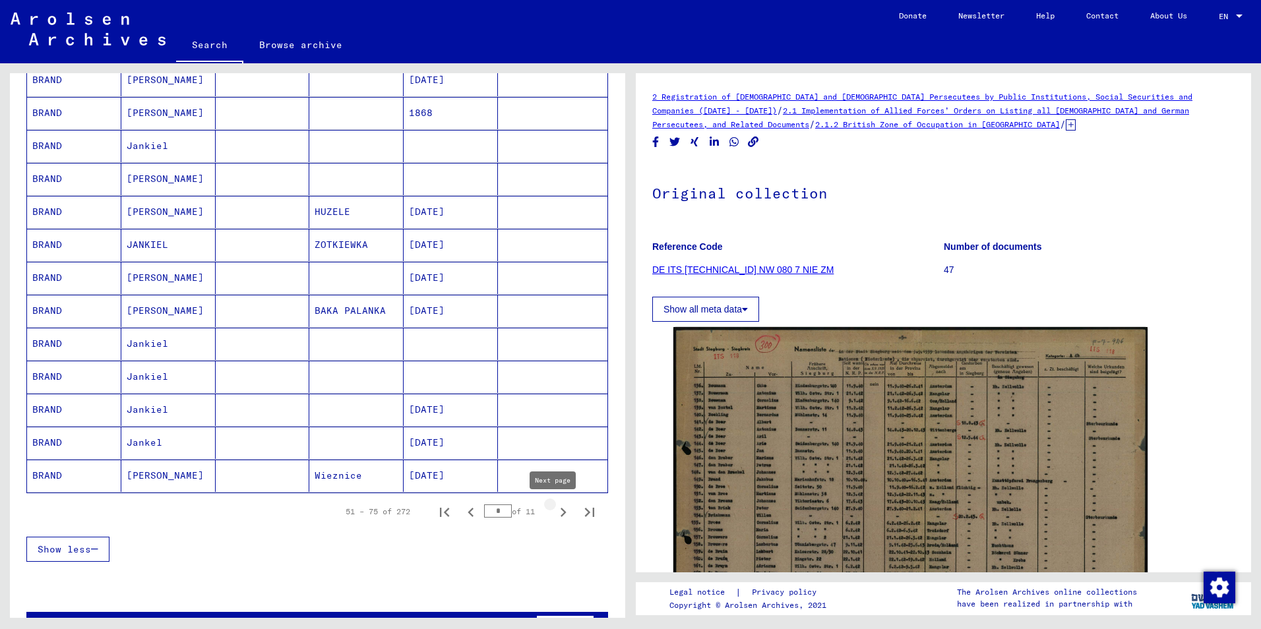
click at [554, 512] on icon "Next page" at bounding box center [563, 512] width 18 height 18
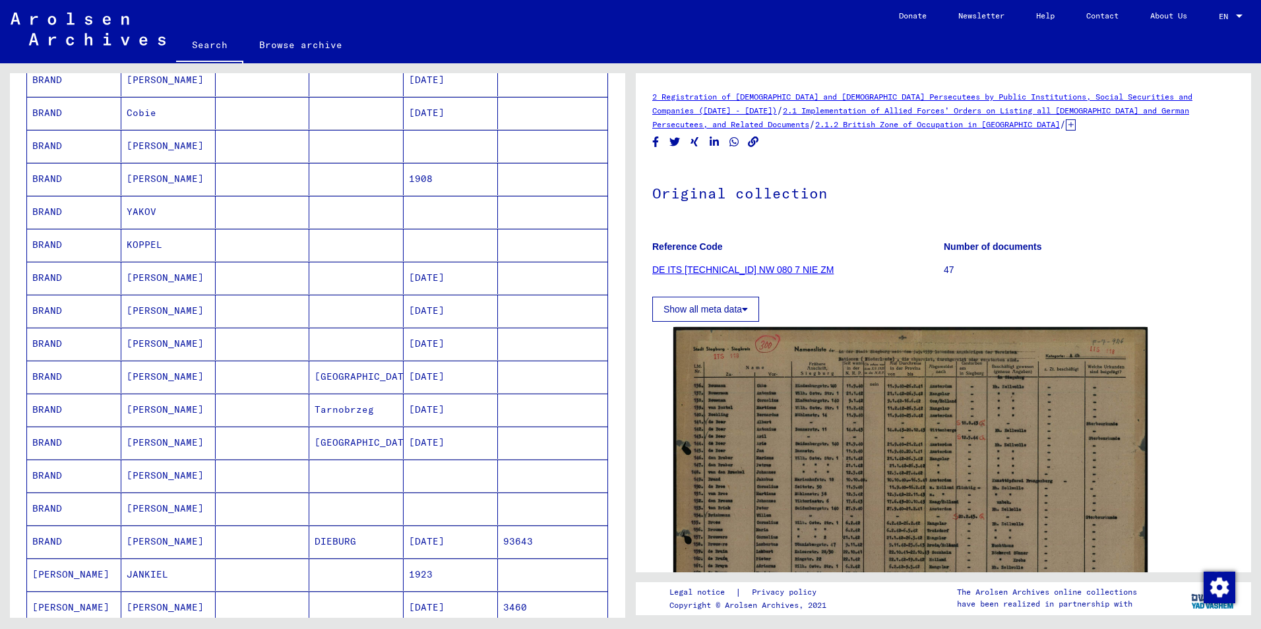
scroll to position [137, 0]
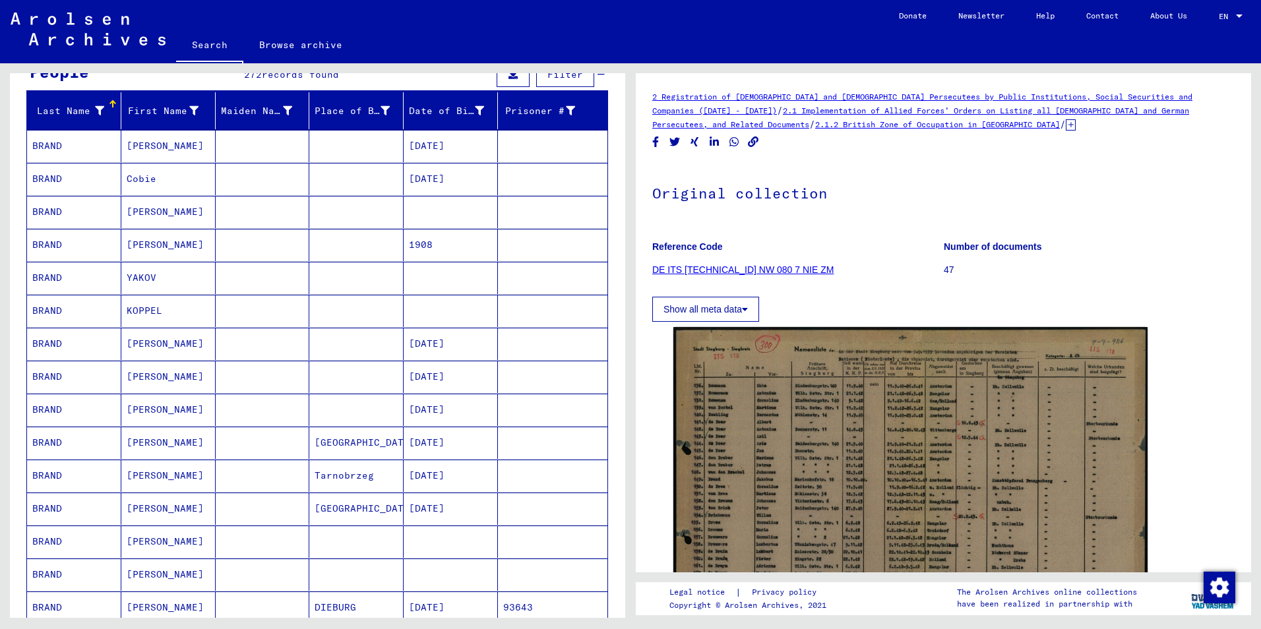
click at [55, 210] on mat-cell "BRAND" at bounding box center [74, 212] width 94 height 32
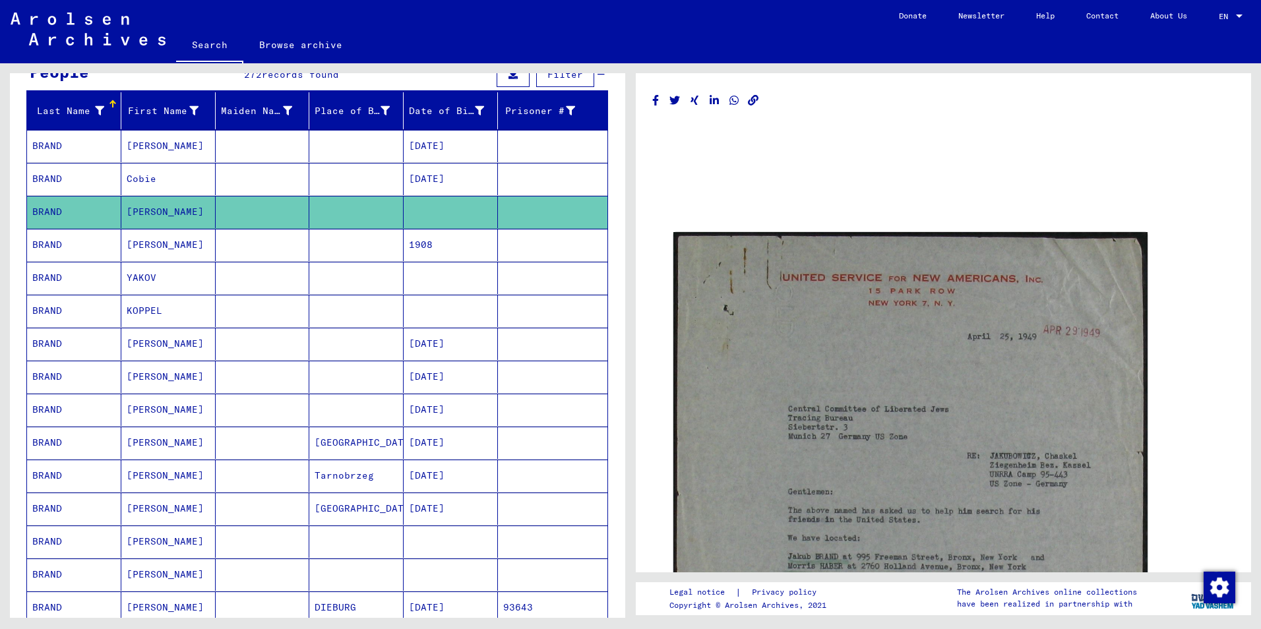
scroll to position [203, 0]
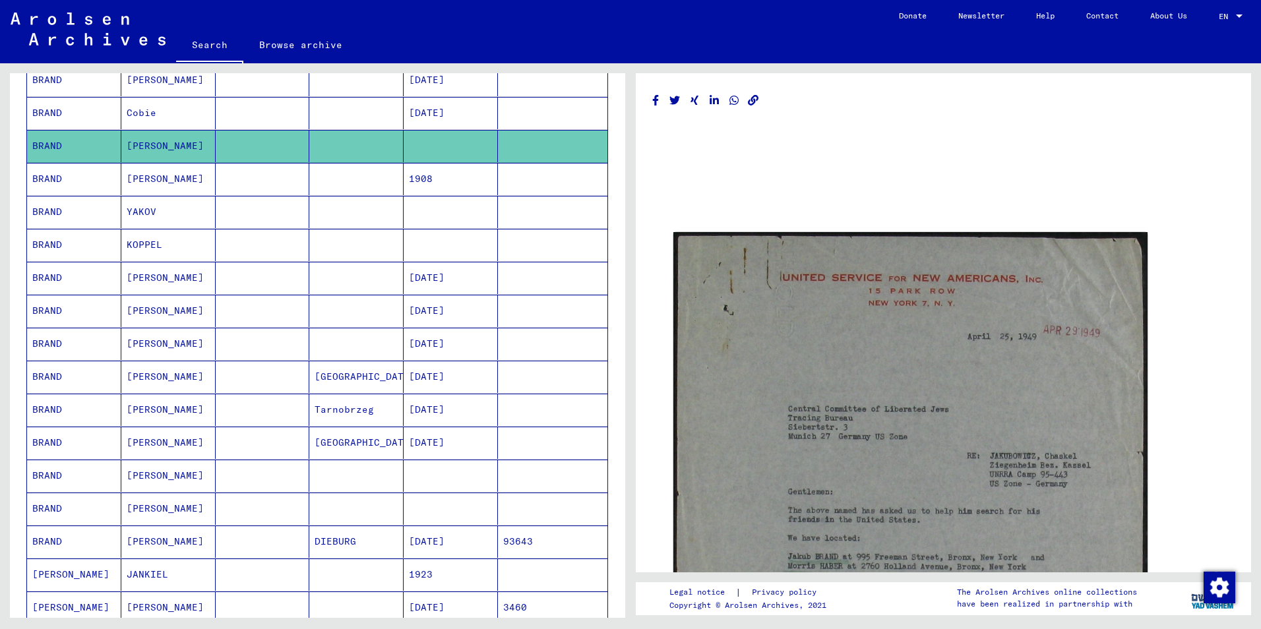
click at [50, 408] on mat-cell "BRAND" at bounding box center [74, 410] width 94 height 32
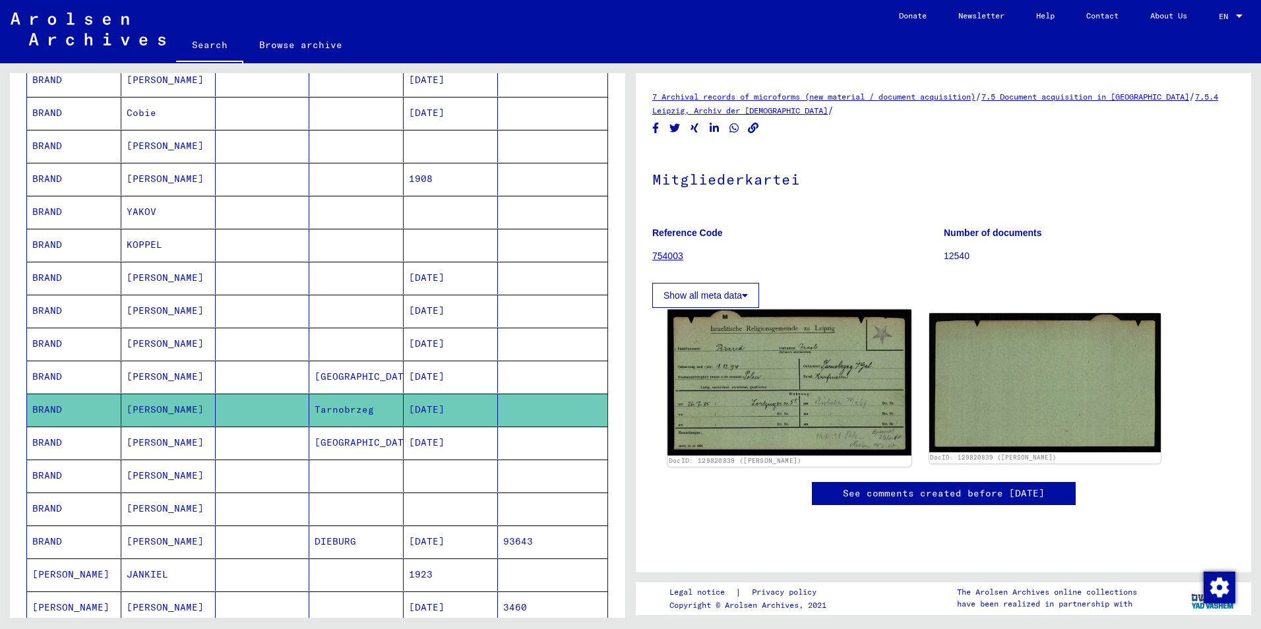
click at [737, 396] on img at bounding box center [788, 383] width 243 height 146
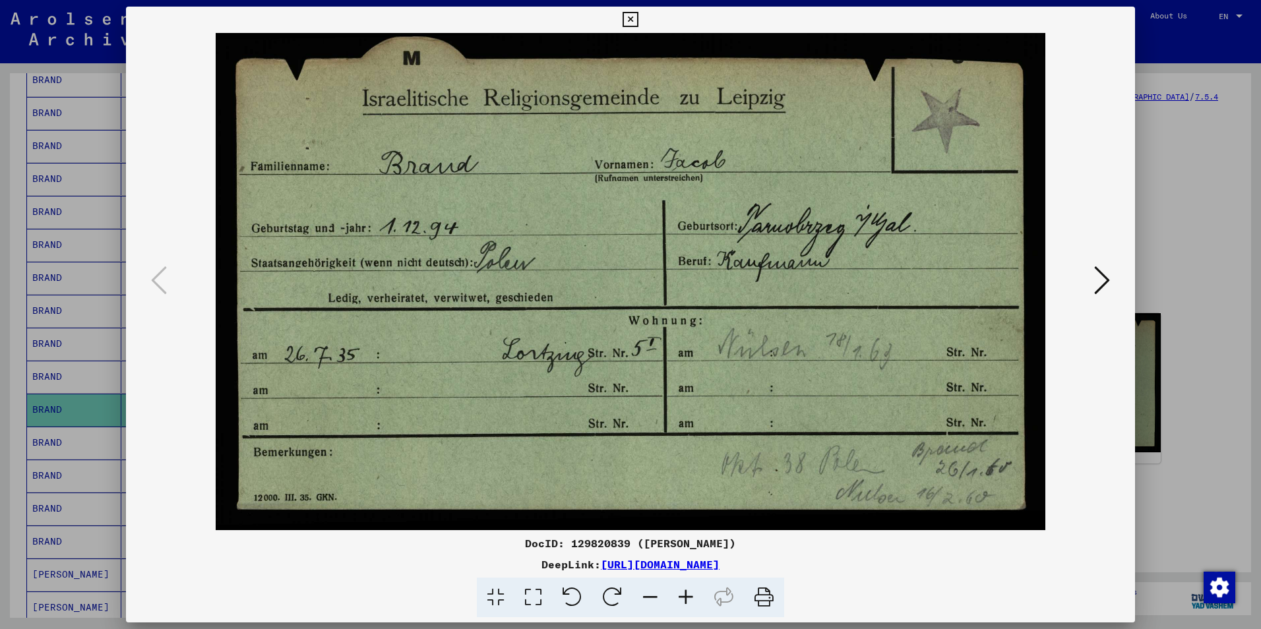
drag, startPoint x: 639, startPoint y: 543, endPoint x: 520, endPoint y: 541, distance: 119.3
click at [520, 541] on div "DocID: 129820839 ([PERSON_NAME])" at bounding box center [630, 543] width 1009 height 16
drag, startPoint x: 520, startPoint y: 541, endPoint x: 542, endPoint y: 541, distance: 22.4
copy div "DocID: 129820839"
click at [1099, 279] on icon at bounding box center [1102, 280] width 16 height 32
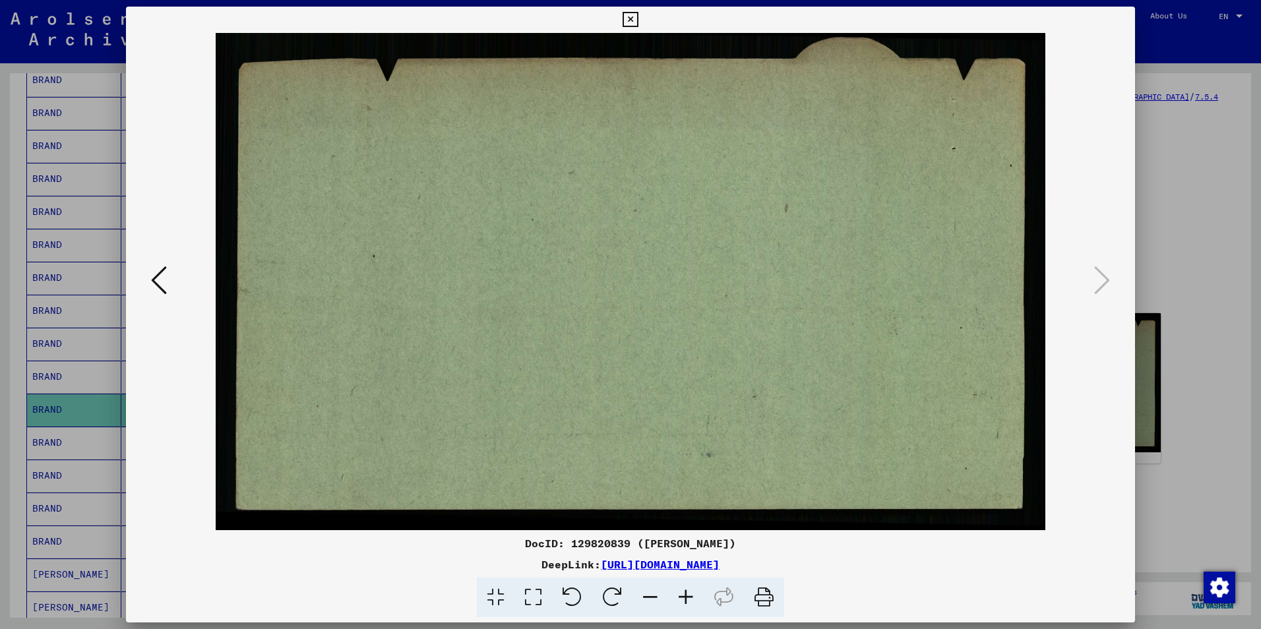
click at [629, 20] on icon at bounding box center [629, 20] width 15 height 16
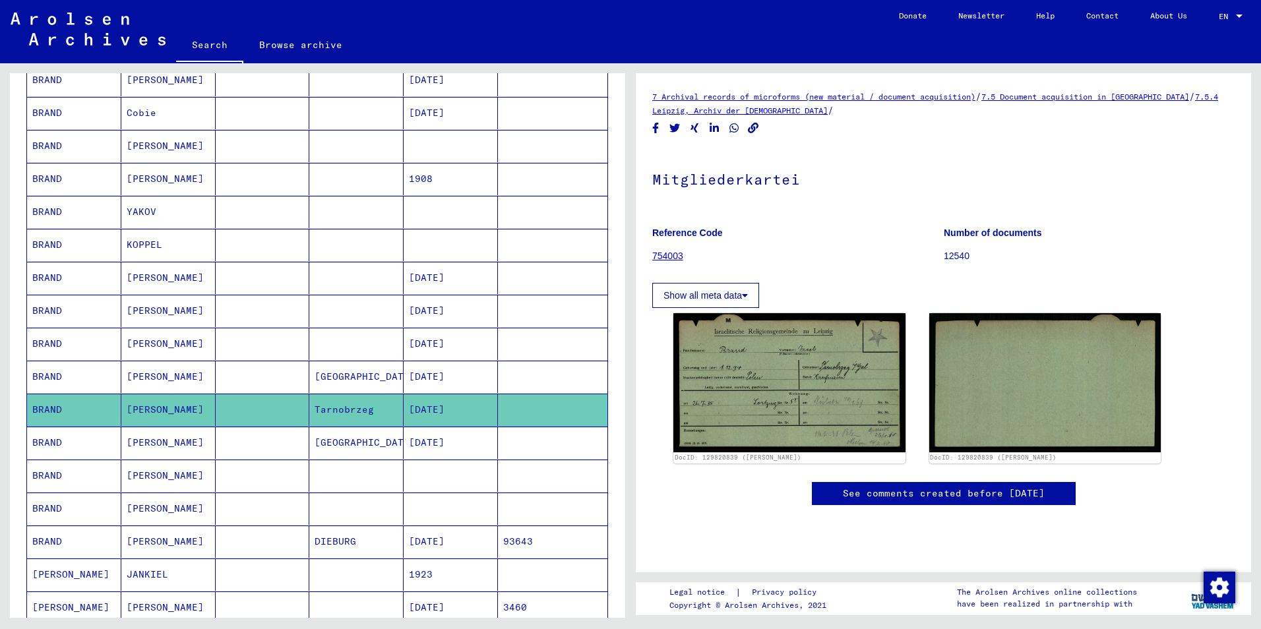
click at [47, 475] on mat-cell "BRAND" at bounding box center [74, 476] width 94 height 32
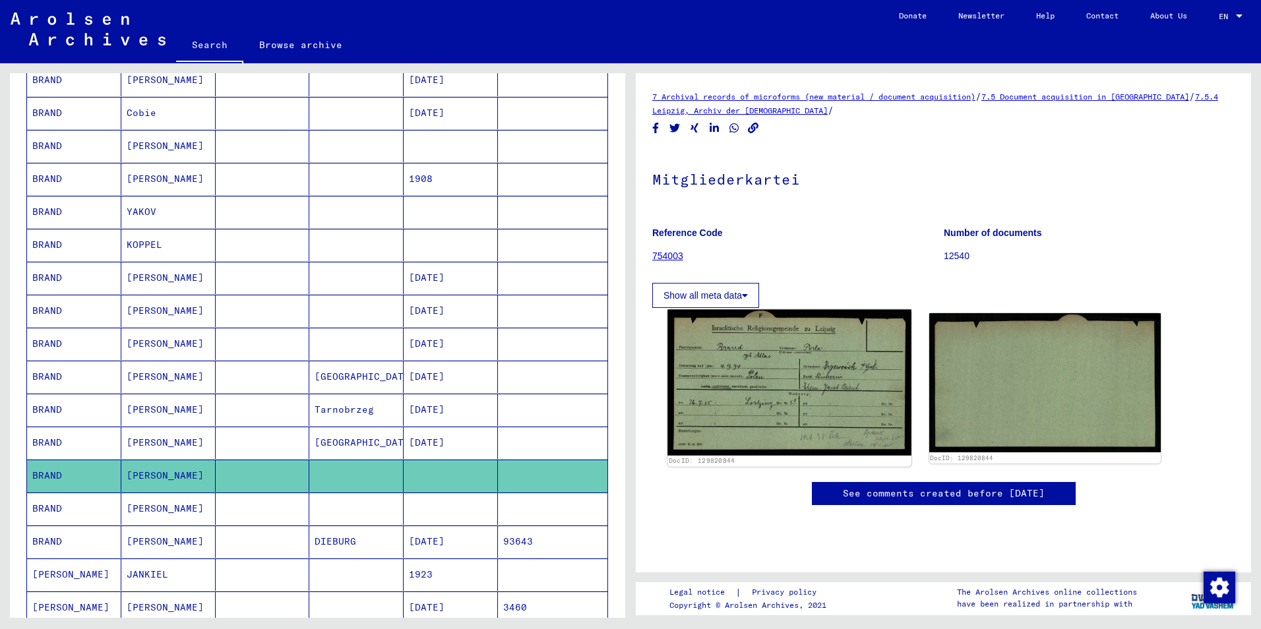
click at [720, 376] on img at bounding box center [788, 383] width 243 height 146
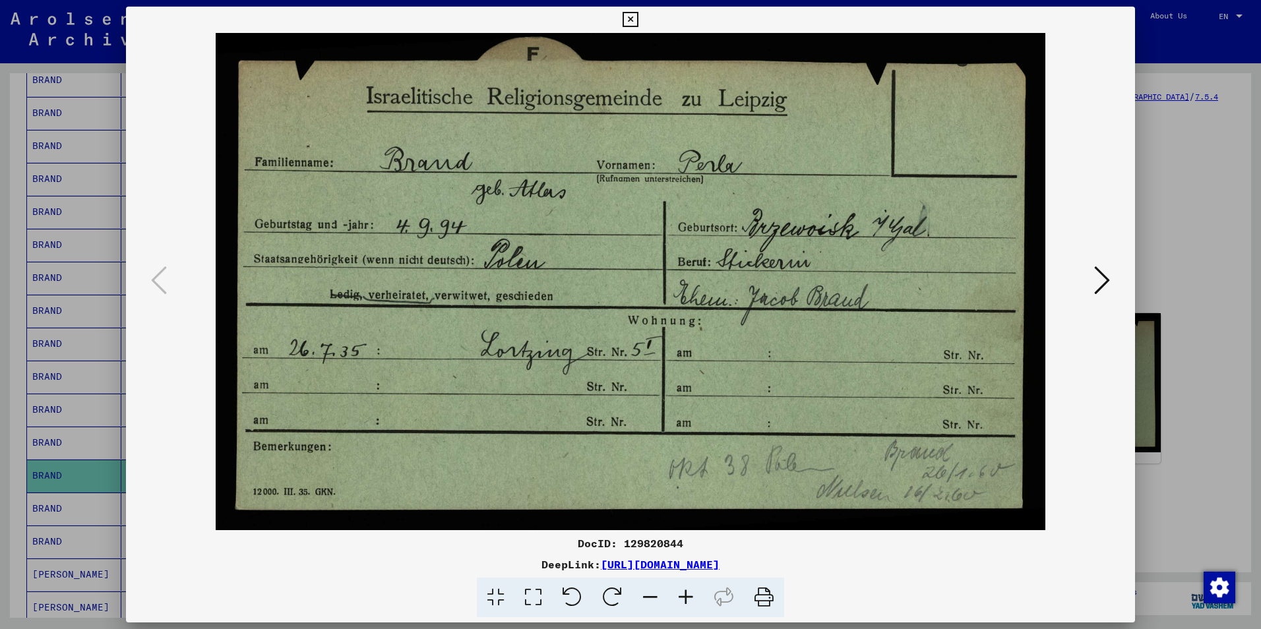
click at [630, 16] on icon at bounding box center [629, 20] width 15 height 16
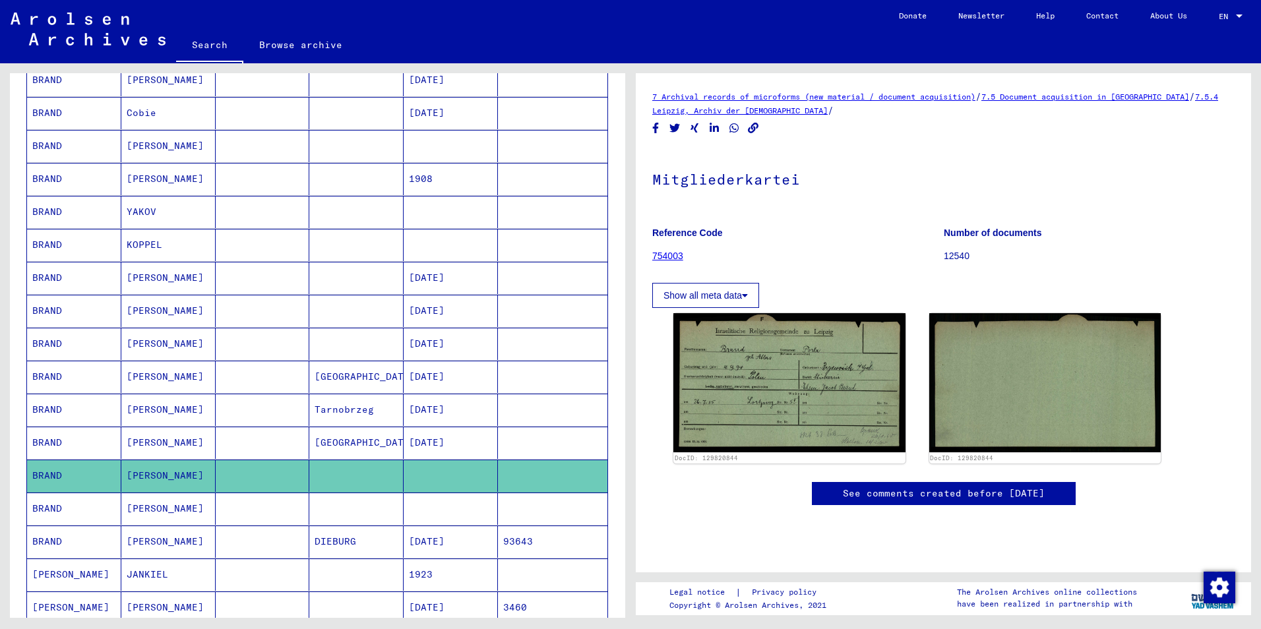
click at [43, 504] on mat-cell "BRAND" at bounding box center [74, 508] width 94 height 32
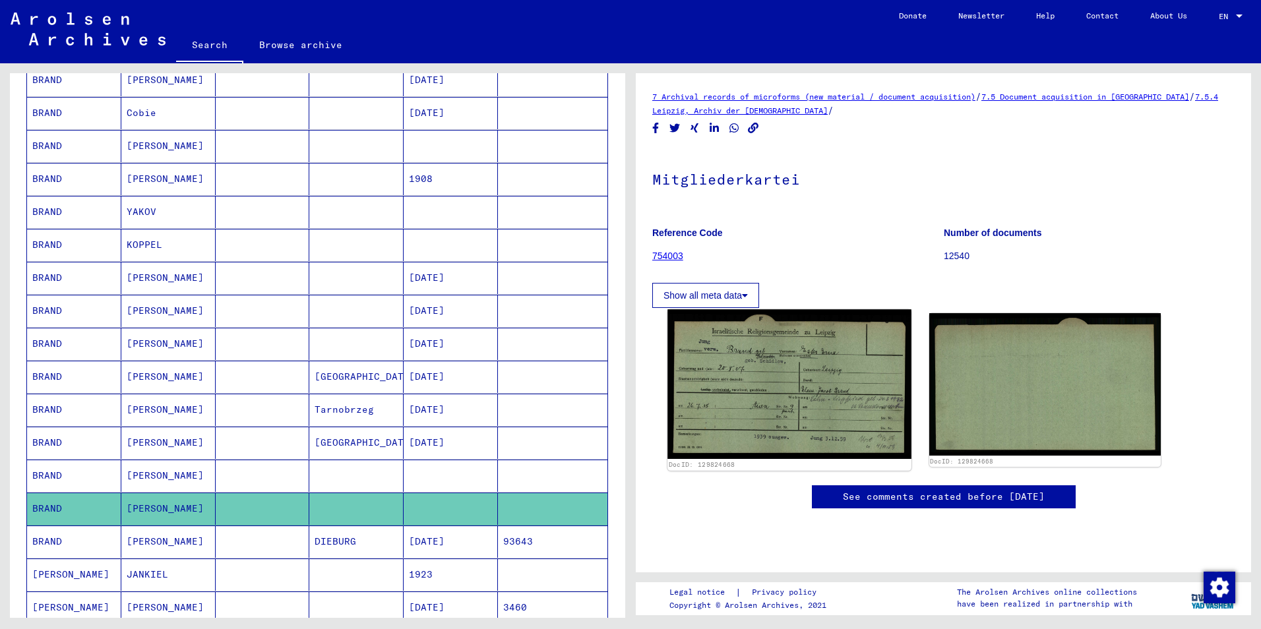
click at [721, 417] on img at bounding box center [788, 383] width 243 height 149
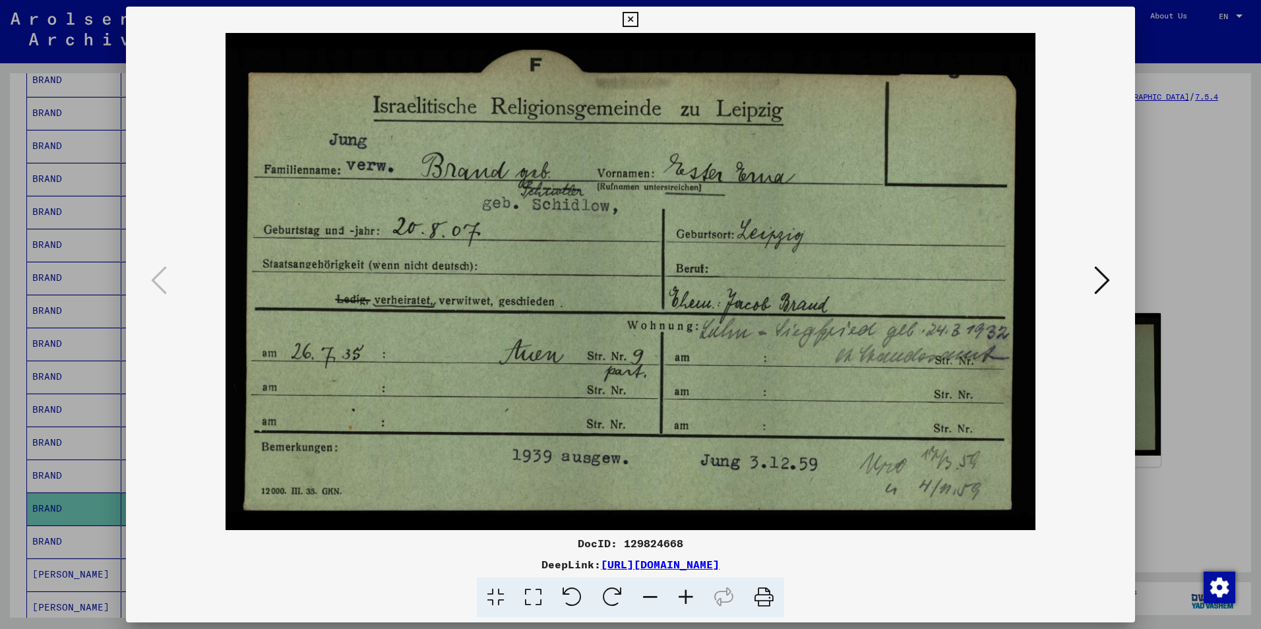
click at [626, 19] on icon at bounding box center [629, 20] width 15 height 16
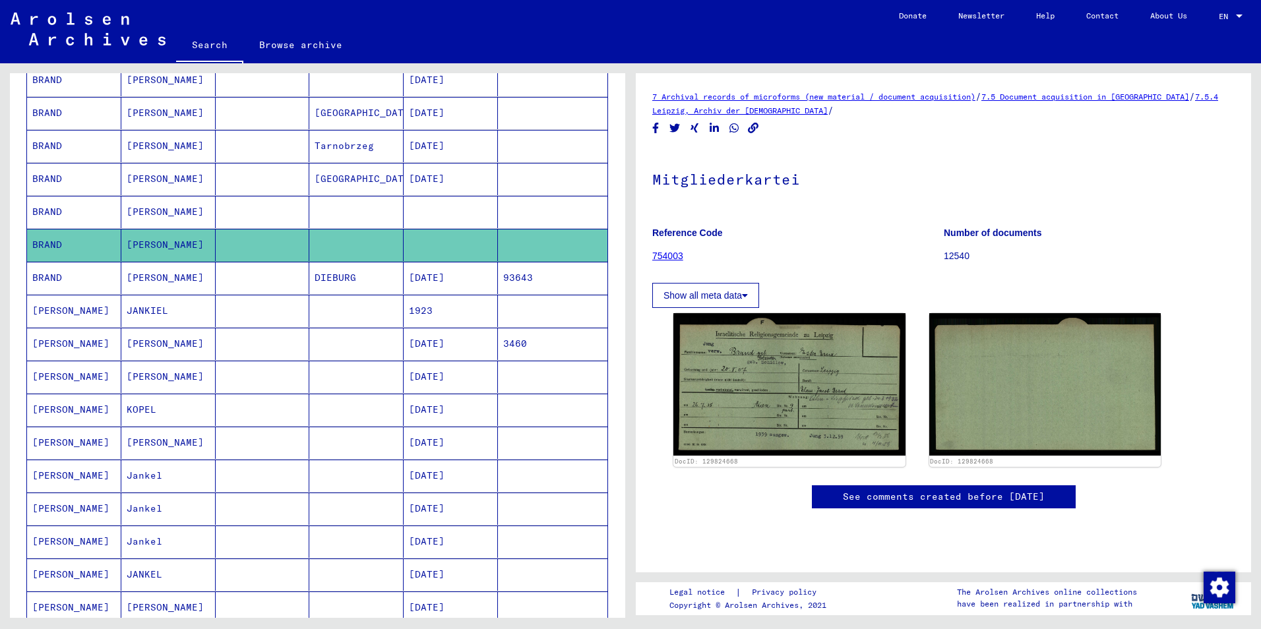
scroll to position [533, 0]
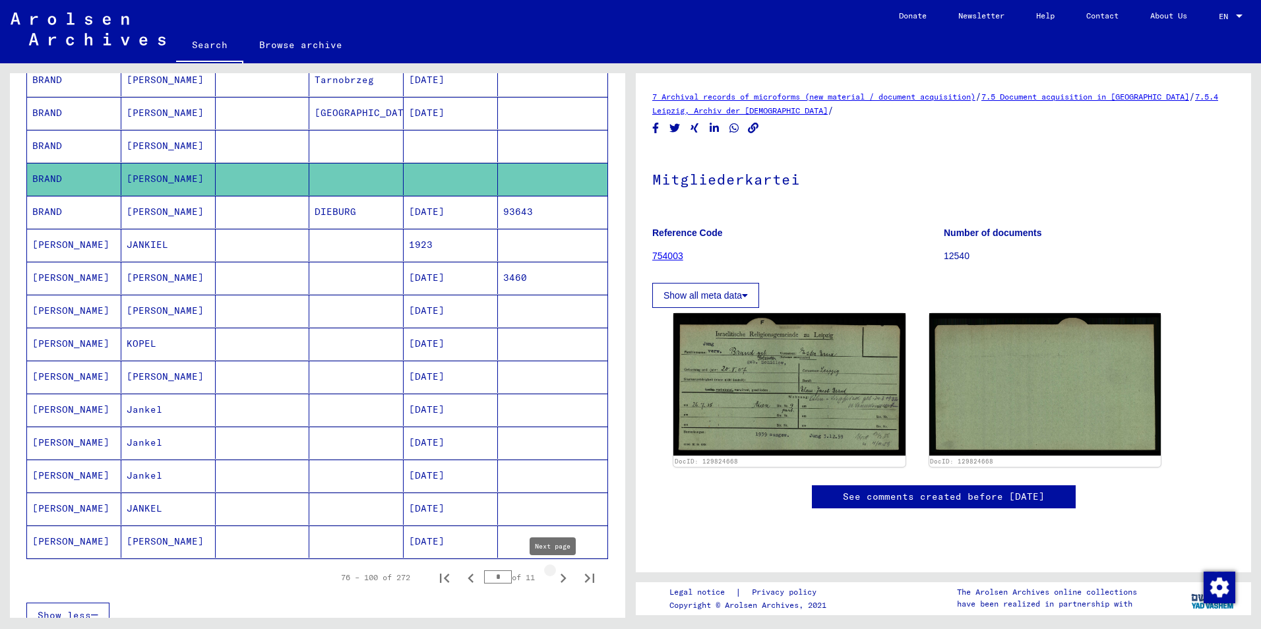
drag, startPoint x: 554, startPoint y: 578, endPoint x: 531, endPoint y: 566, distance: 25.1
click at [554, 577] on icon "Next page" at bounding box center [563, 578] width 18 height 18
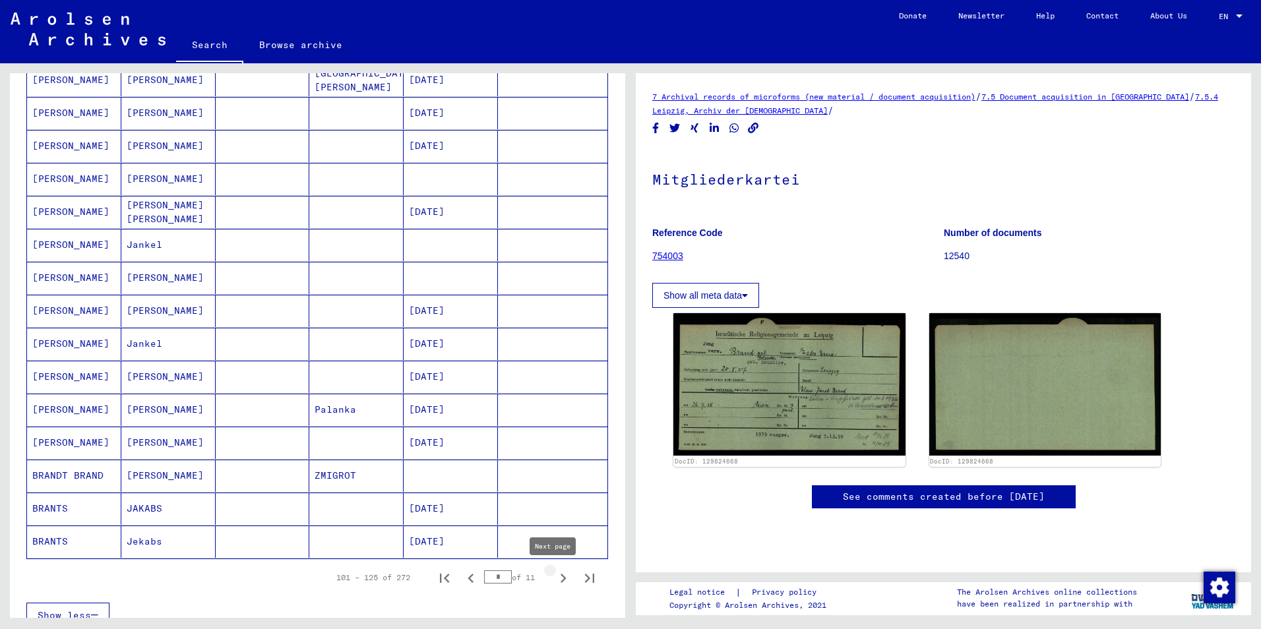
click at [554, 578] on icon "Next page" at bounding box center [563, 578] width 18 height 18
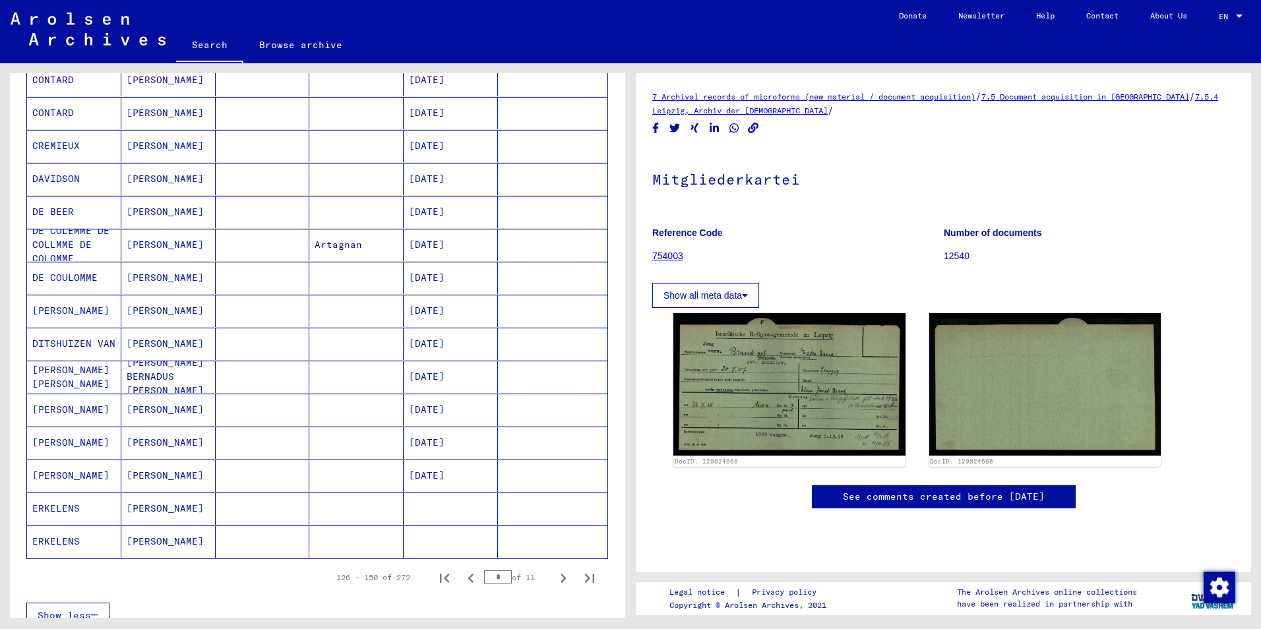
scroll to position [599, 0]
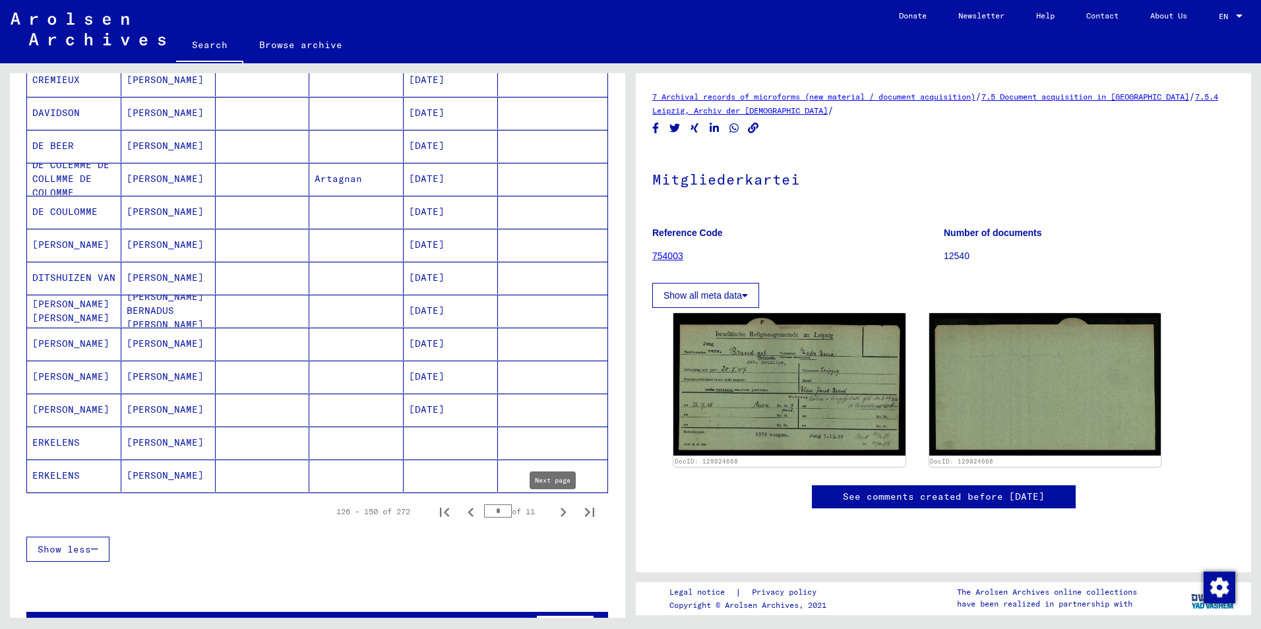
click at [560, 513] on icon "Next page" at bounding box center [563, 512] width 18 height 18
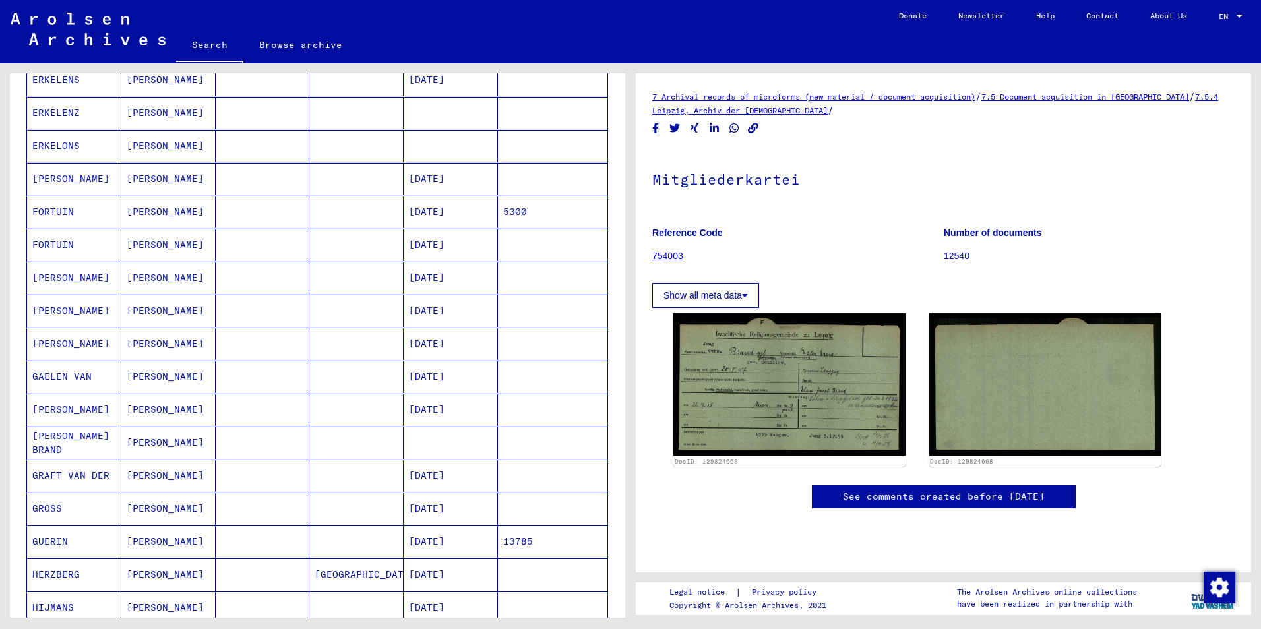
scroll to position [335, 0]
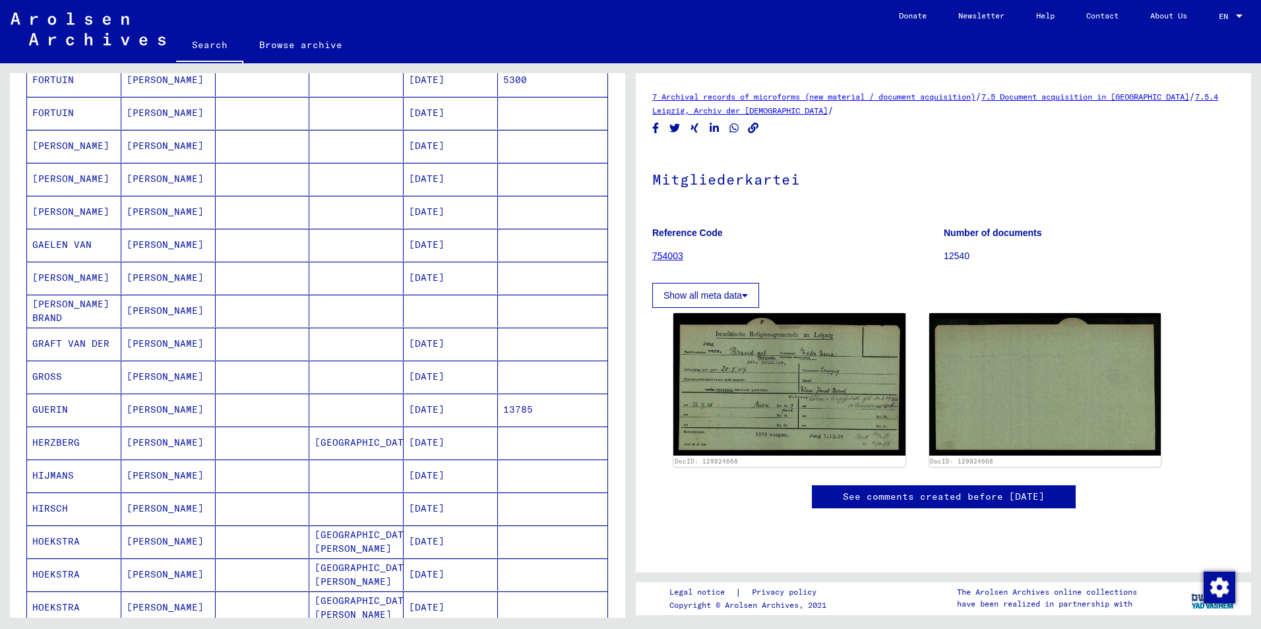
click at [146, 340] on mat-cell "[PERSON_NAME]" at bounding box center [168, 344] width 94 height 32
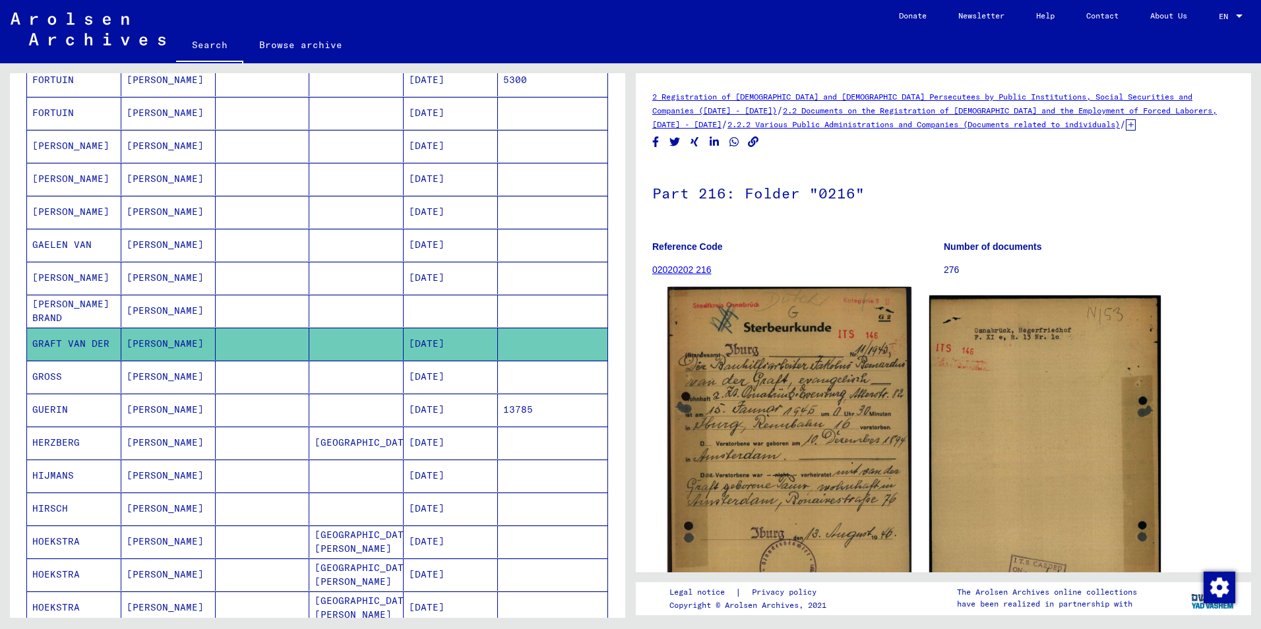
click at [780, 476] on img at bounding box center [788, 458] width 243 height 342
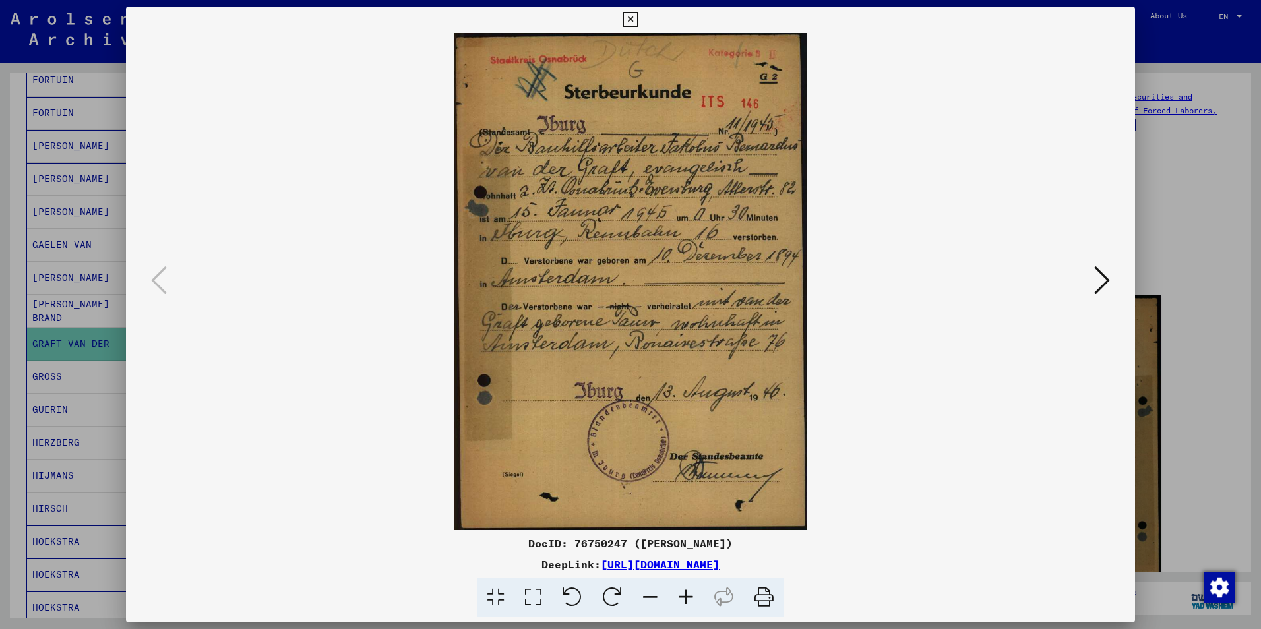
click at [688, 593] on icon at bounding box center [686, 598] width 36 height 40
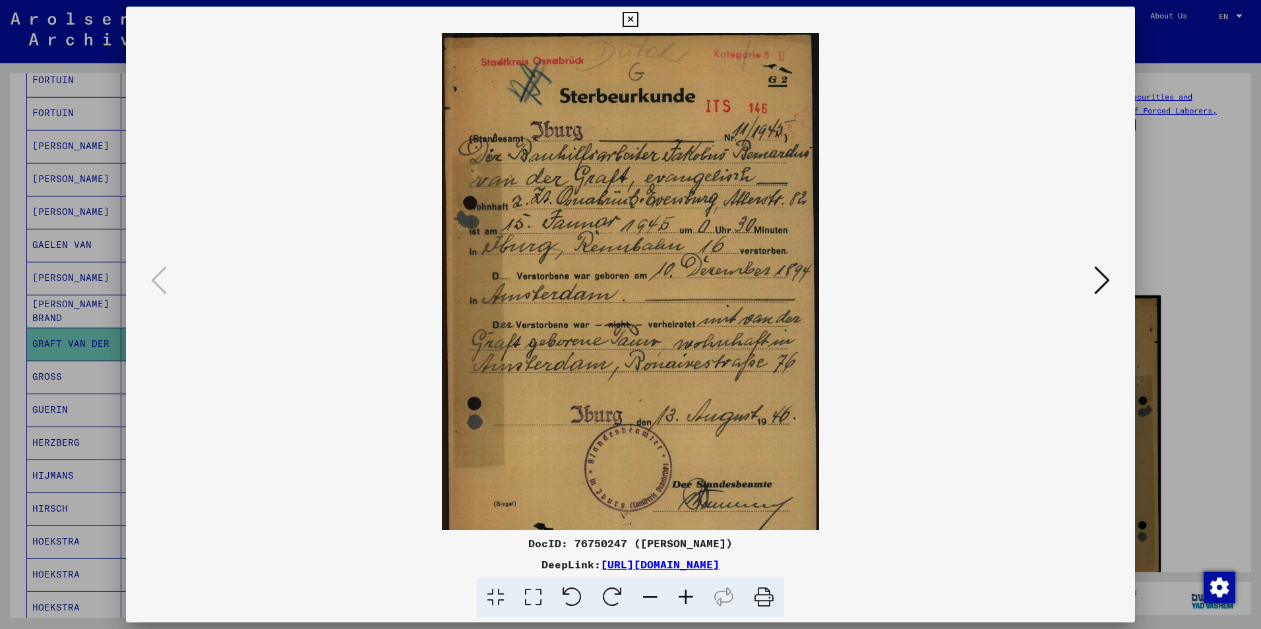
click at [692, 593] on icon at bounding box center [686, 598] width 36 height 40
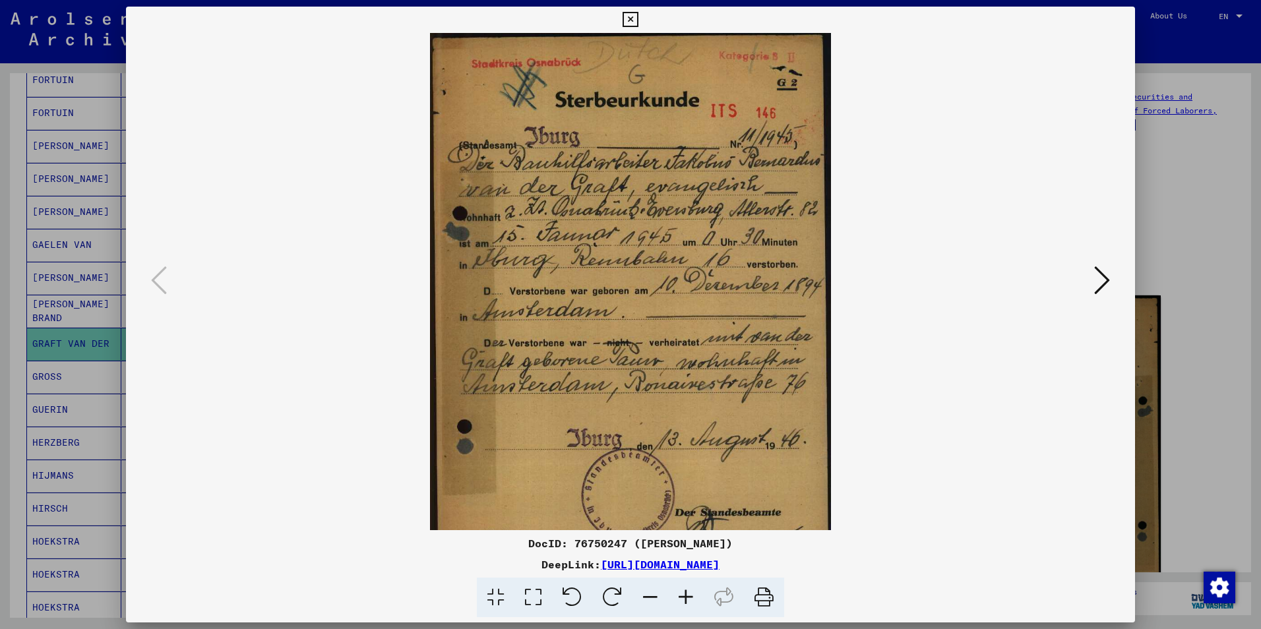
click at [692, 593] on icon at bounding box center [686, 598] width 36 height 40
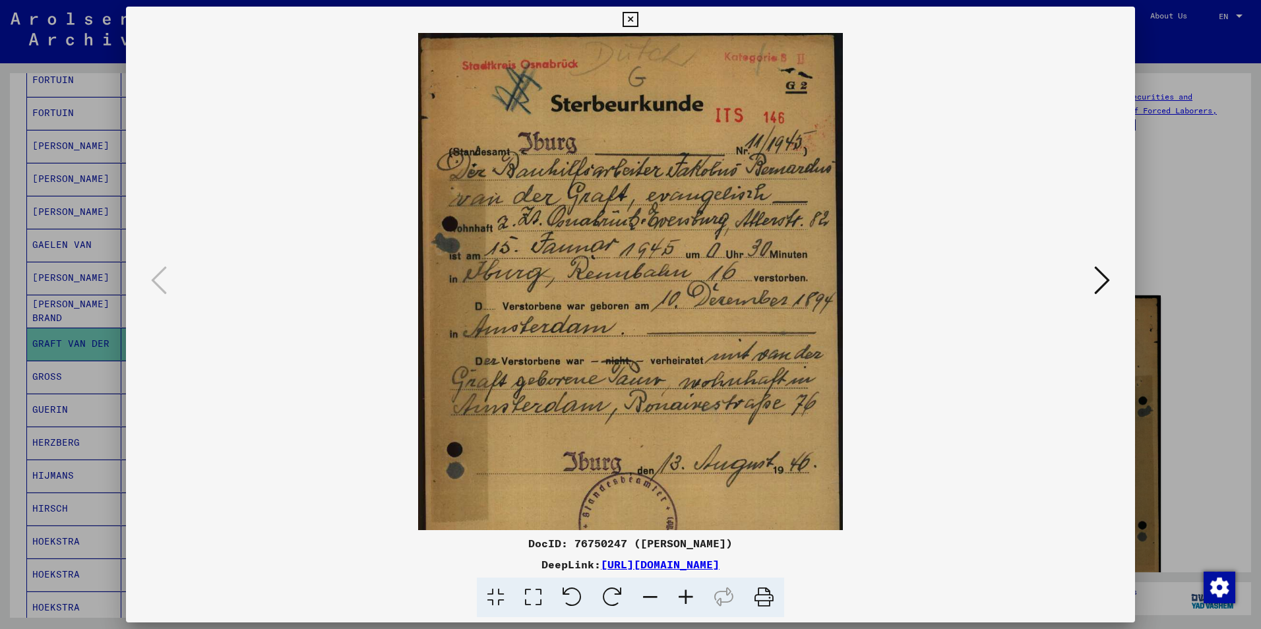
click at [692, 593] on icon at bounding box center [686, 598] width 36 height 40
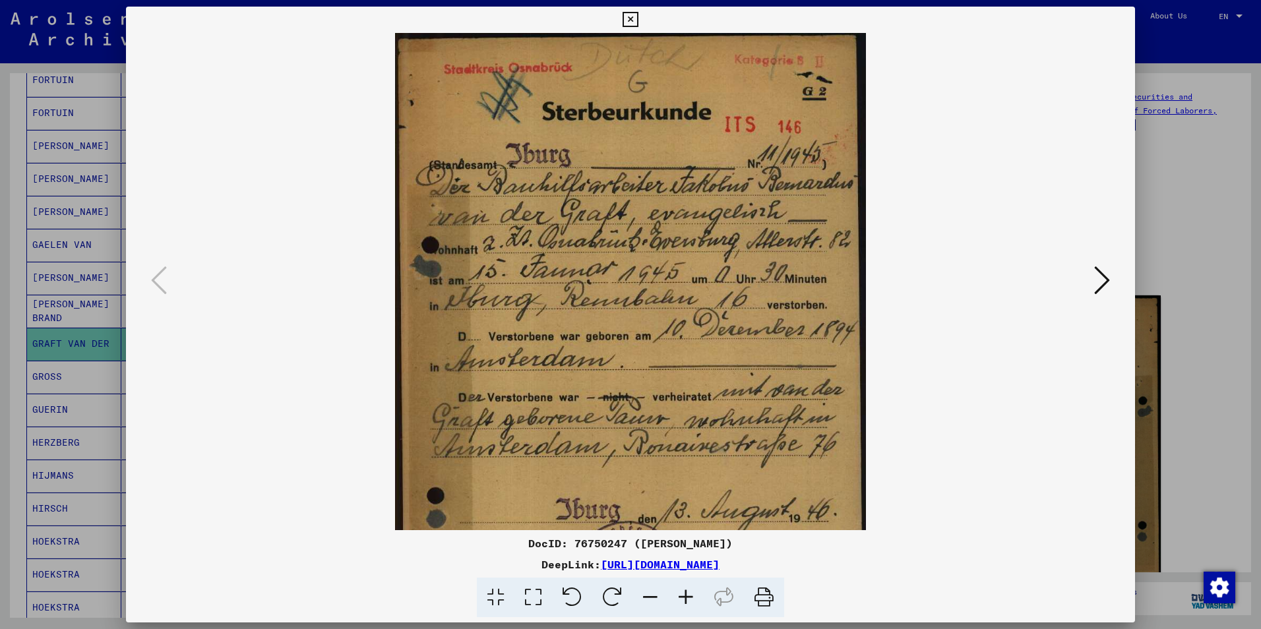
click at [692, 593] on icon at bounding box center [686, 598] width 36 height 40
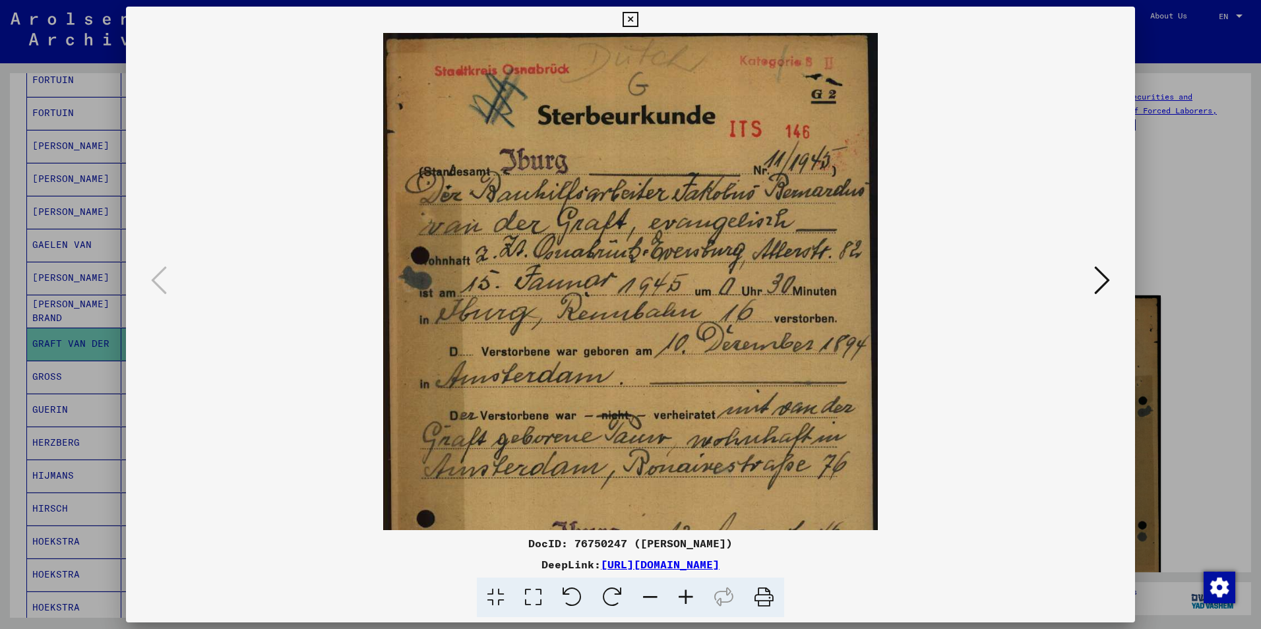
click at [690, 591] on icon at bounding box center [686, 598] width 36 height 40
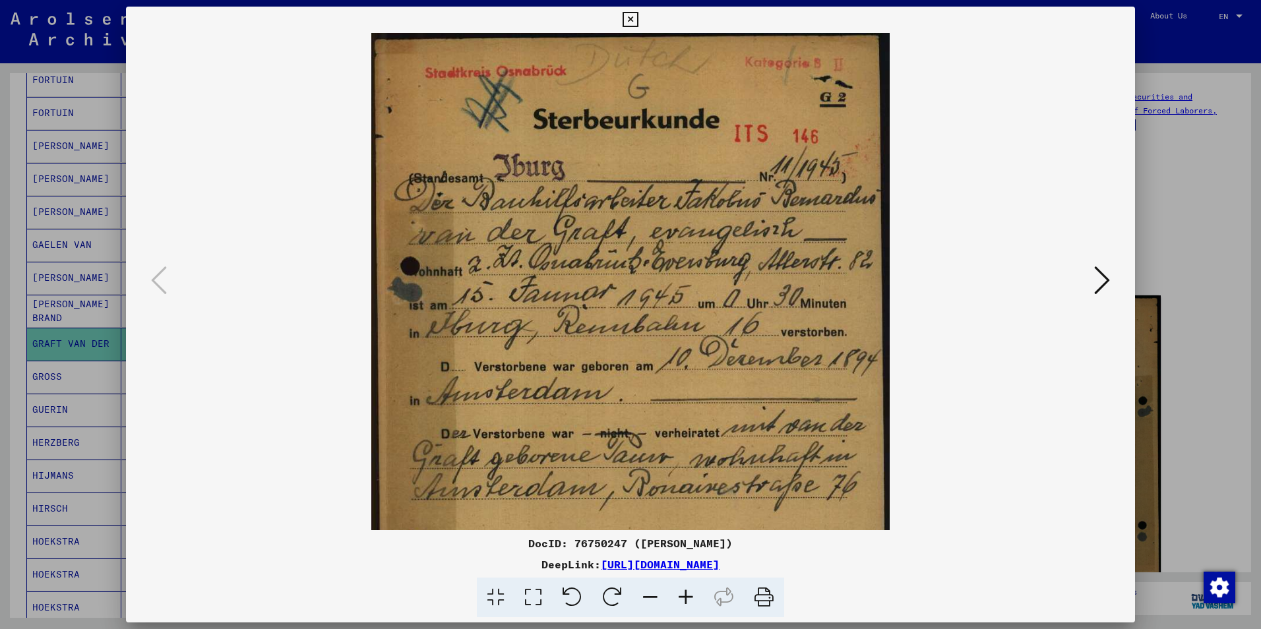
click at [686, 591] on icon at bounding box center [686, 598] width 36 height 40
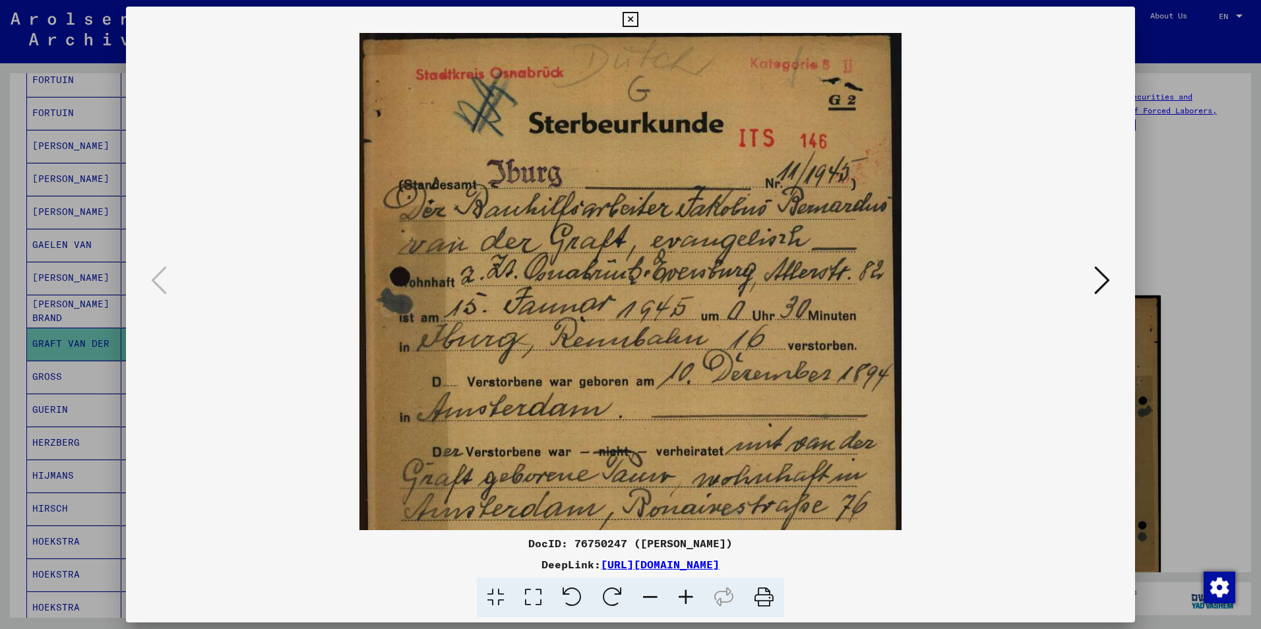
click at [686, 590] on icon at bounding box center [686, 598] width 36 height 40
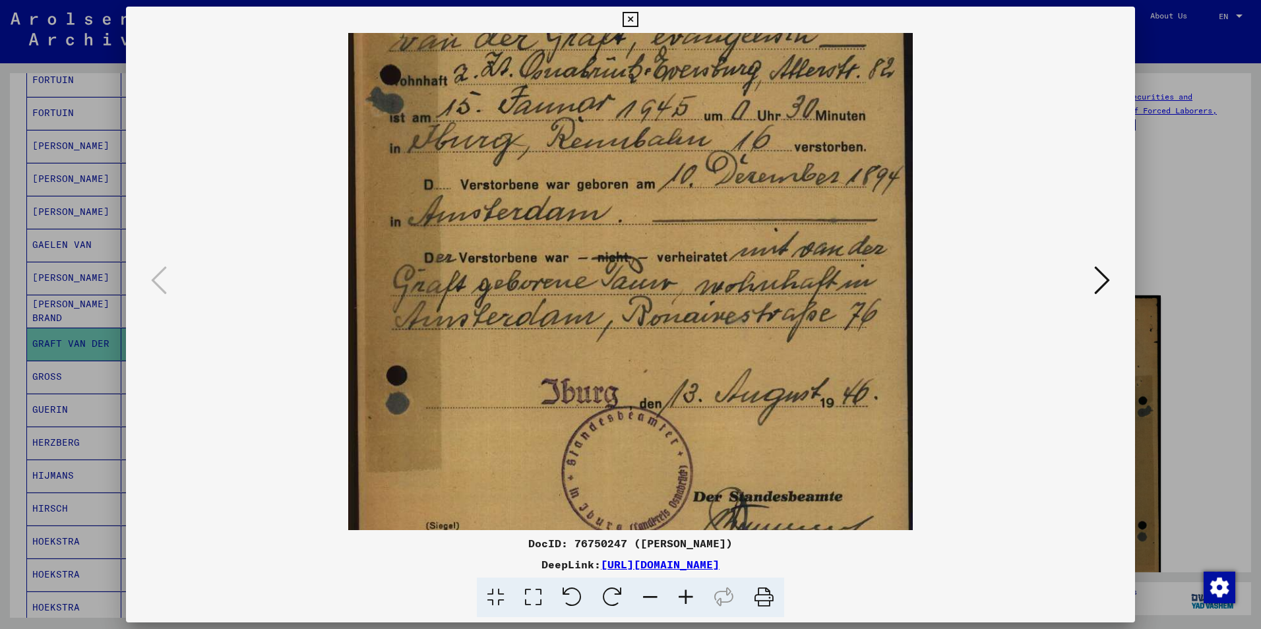
drag, startPoint x: 650, startPoint y: 311, endPoint x: 691, endPoint y: 94, distance: 220.1
click at [692, 94] on img at bounding box center [630, 218] width 565 height 794
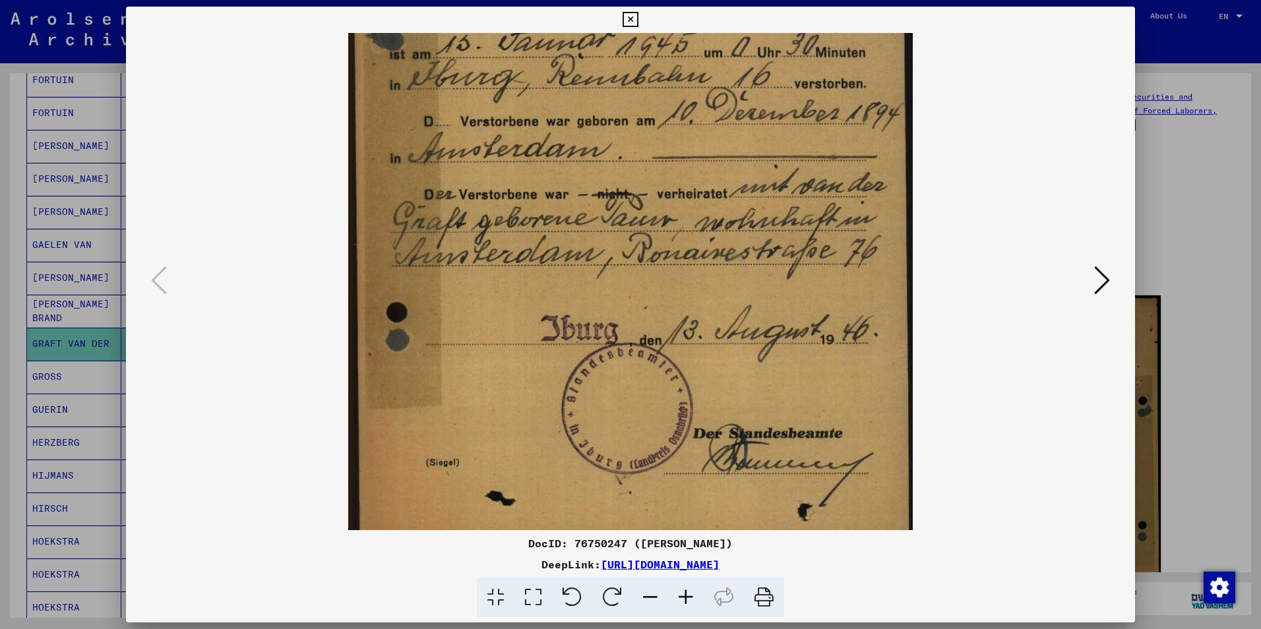
scroll to position [297, 0]
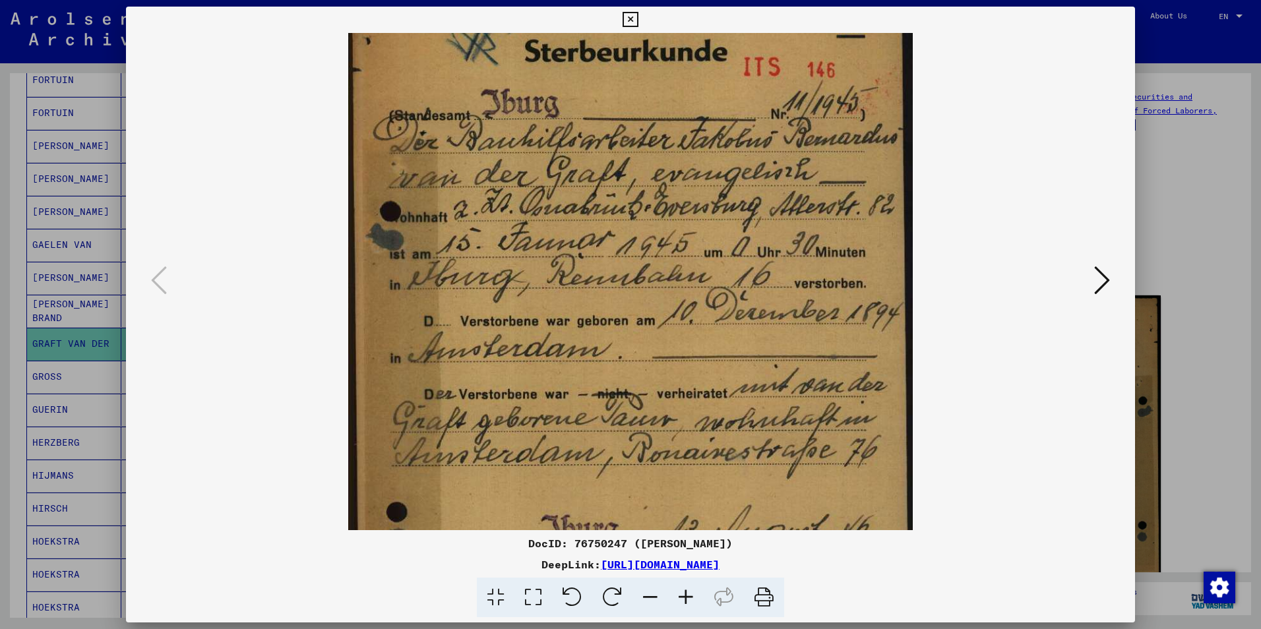
drag, startPoint x: 619, startPoint y: 314, endPoint x: 634, endPoint y: 405, distance: 91.6
click at [634, 406] on img at bounding box center [630, 354] width 565 height 794
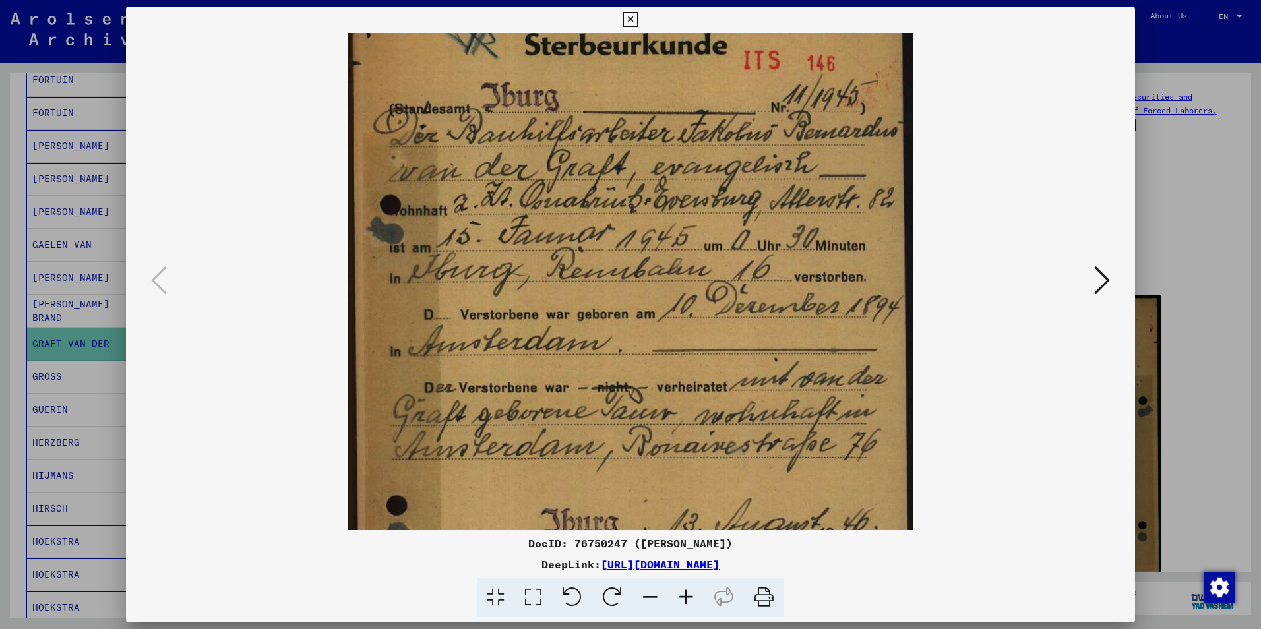
click at [628, 18] on icon at bounding box center [629, 20] width 15 height 16
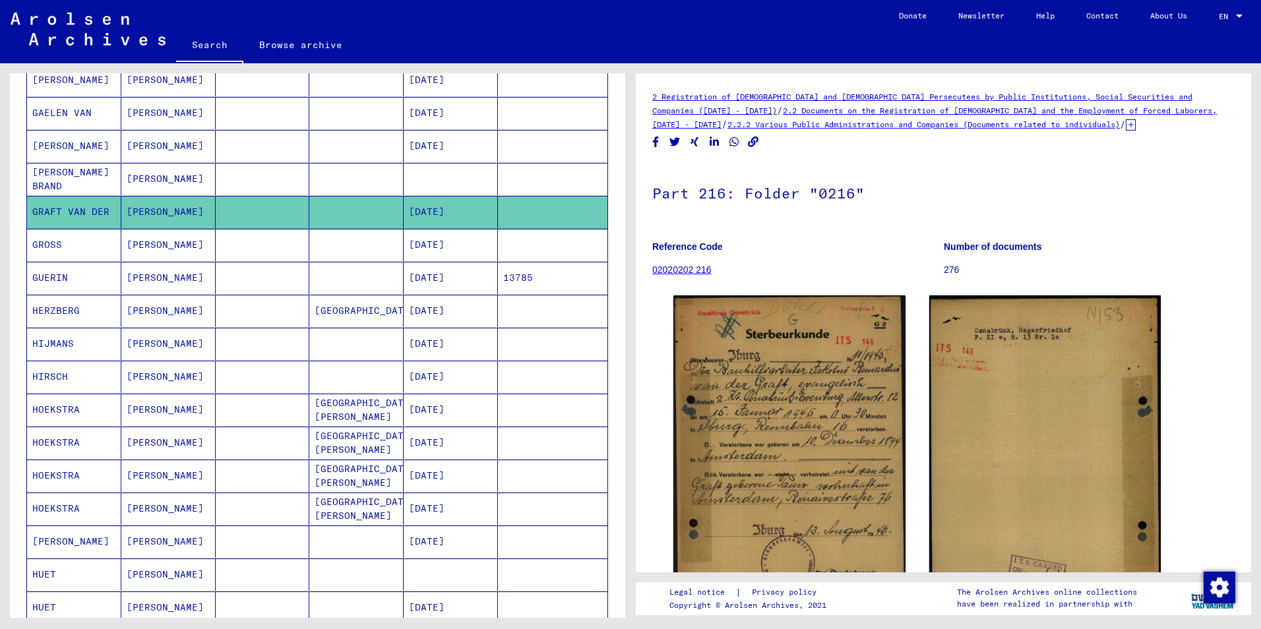
scroll to position [599, 0]
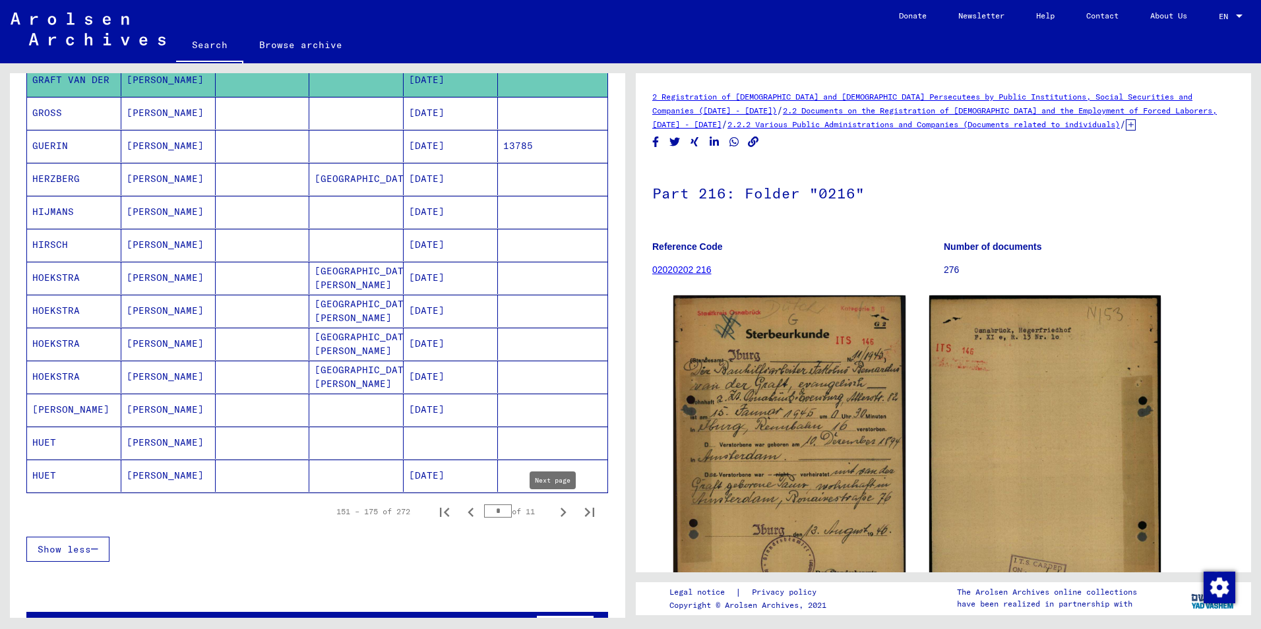
click at [554, 512] on icon "Next page" at bounding box center [563, 512] width 18 height 18
type input "*"
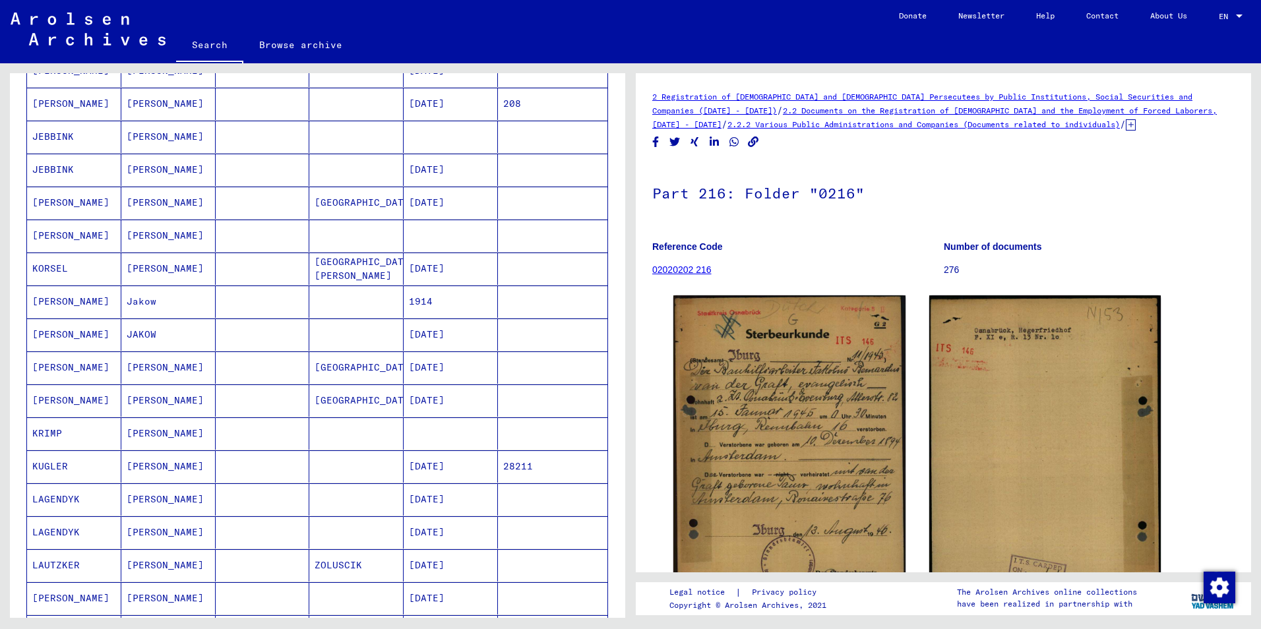
scroll to position [0, 0]
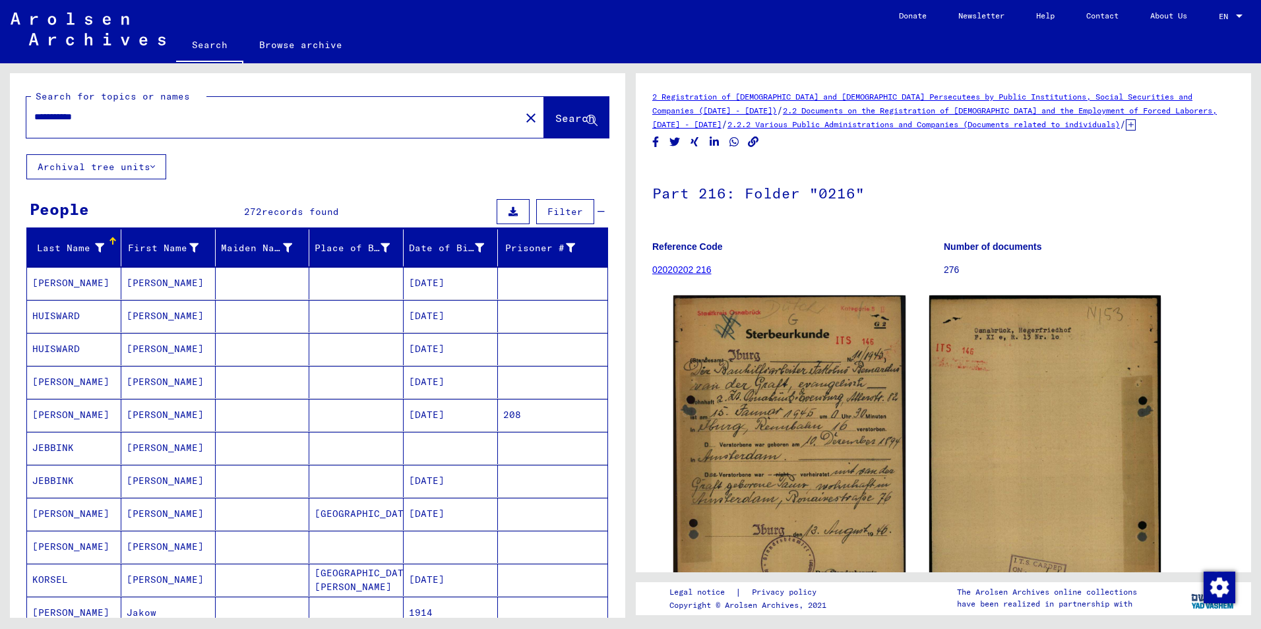
click at [119, 115] on input "**********" at bounding box center [273, 117] width 478 height 14
type input "*"
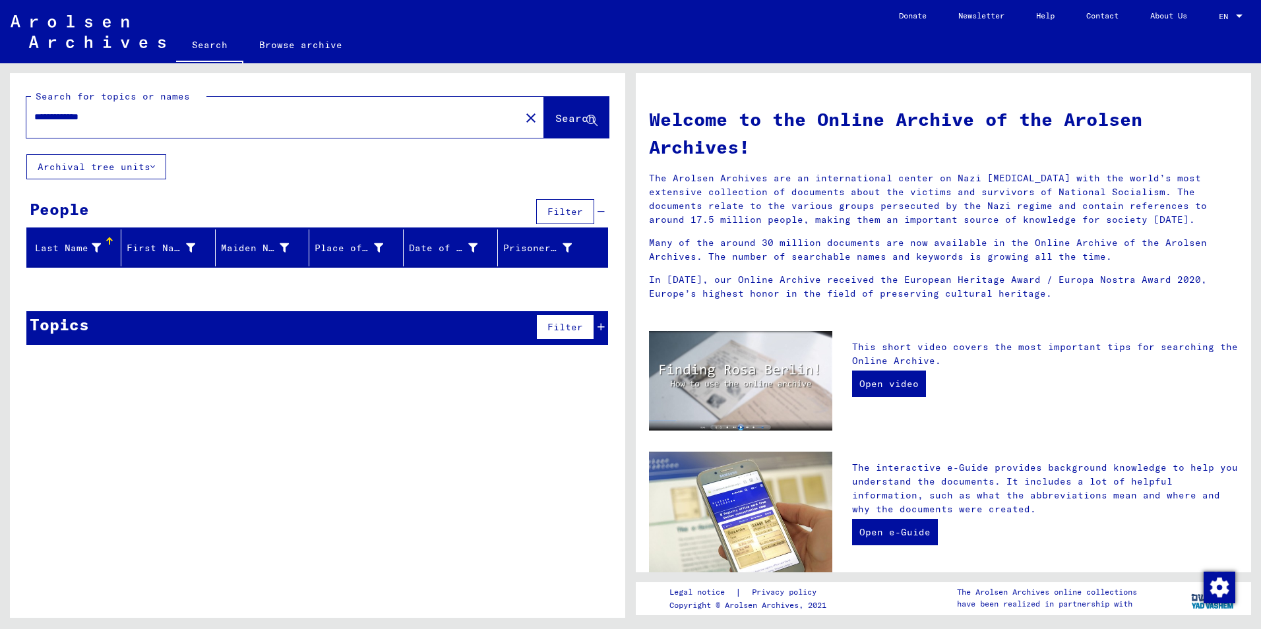
click at [73, 117] on input "**********" at bounding box center [269, 117] width 470 height 14
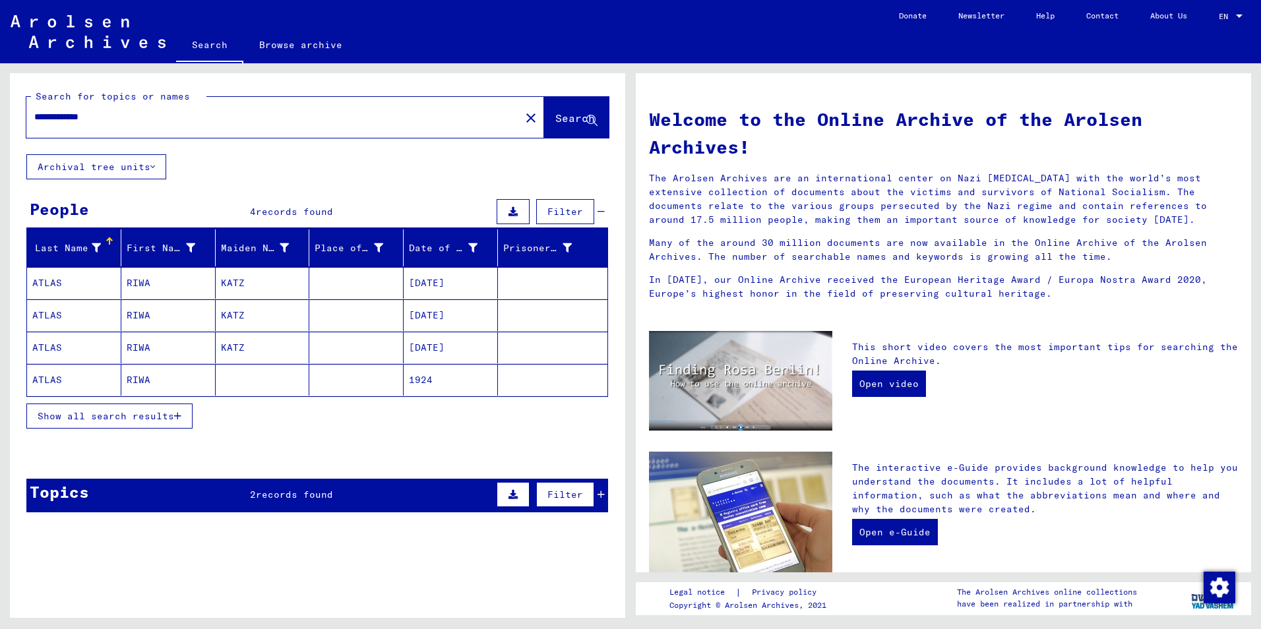
click at [84, 421] on span "Show all search results" at bounding box center [106, 416] width 136 height 12
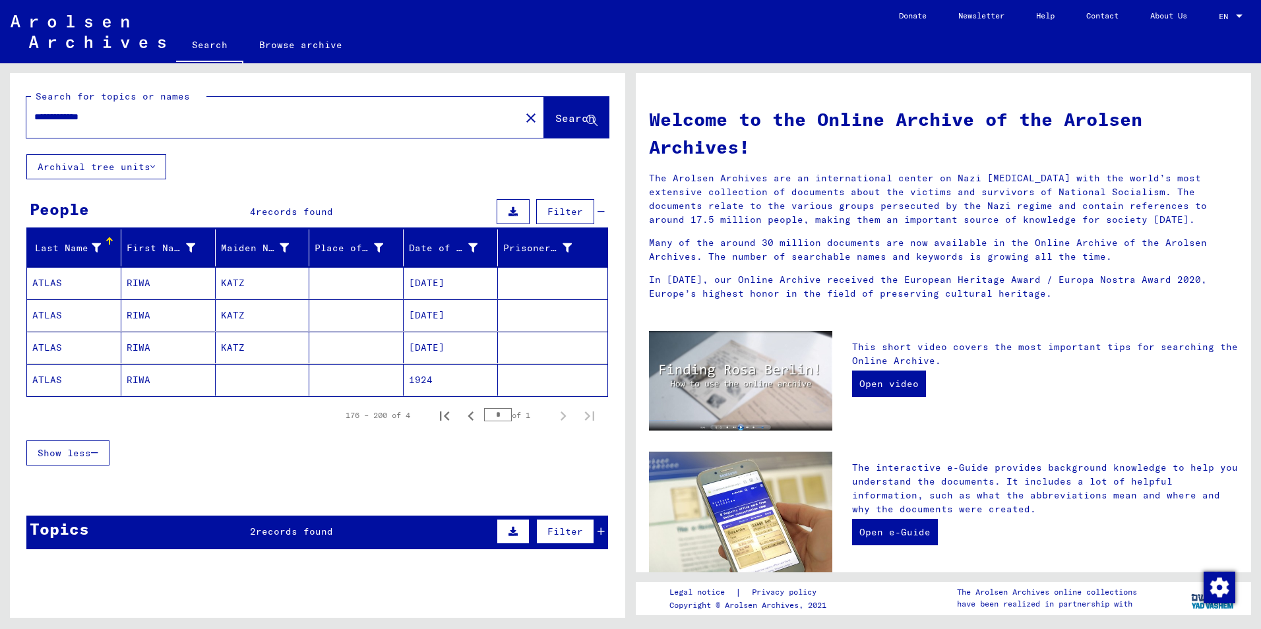
click at [124, 115] on input "**********" at bounding box center [269, 117] width 470 height 14
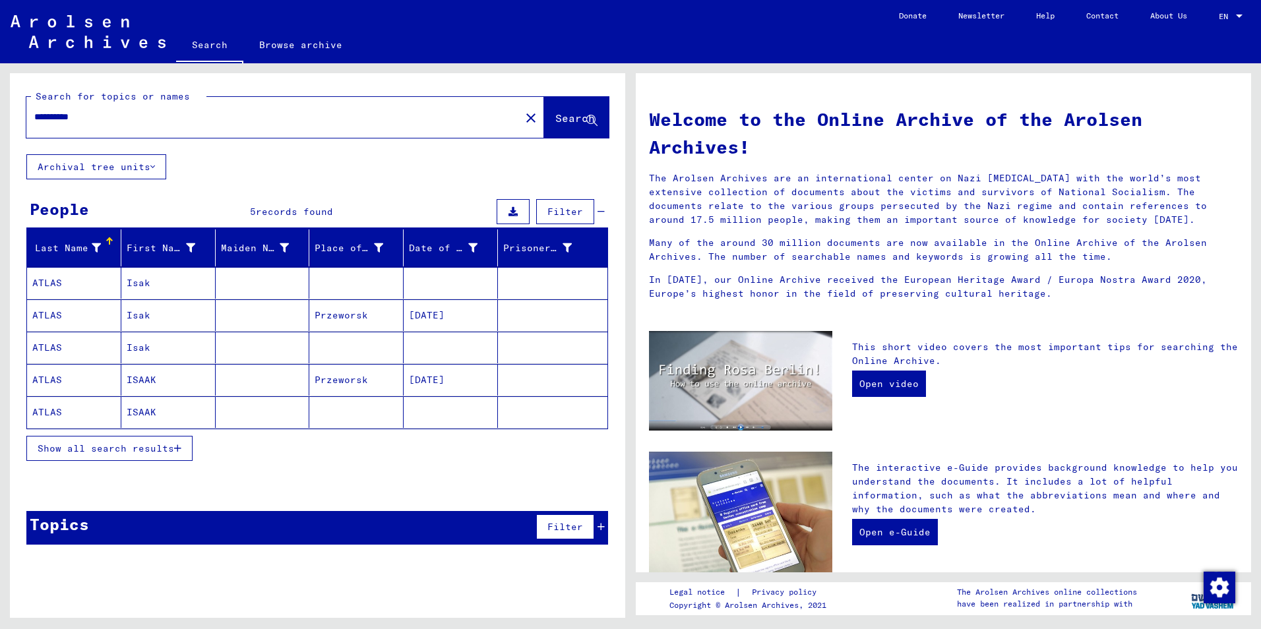
click at [105, 457] on button "Show all search results" at bounding box center [109, 448] width 166 height 25
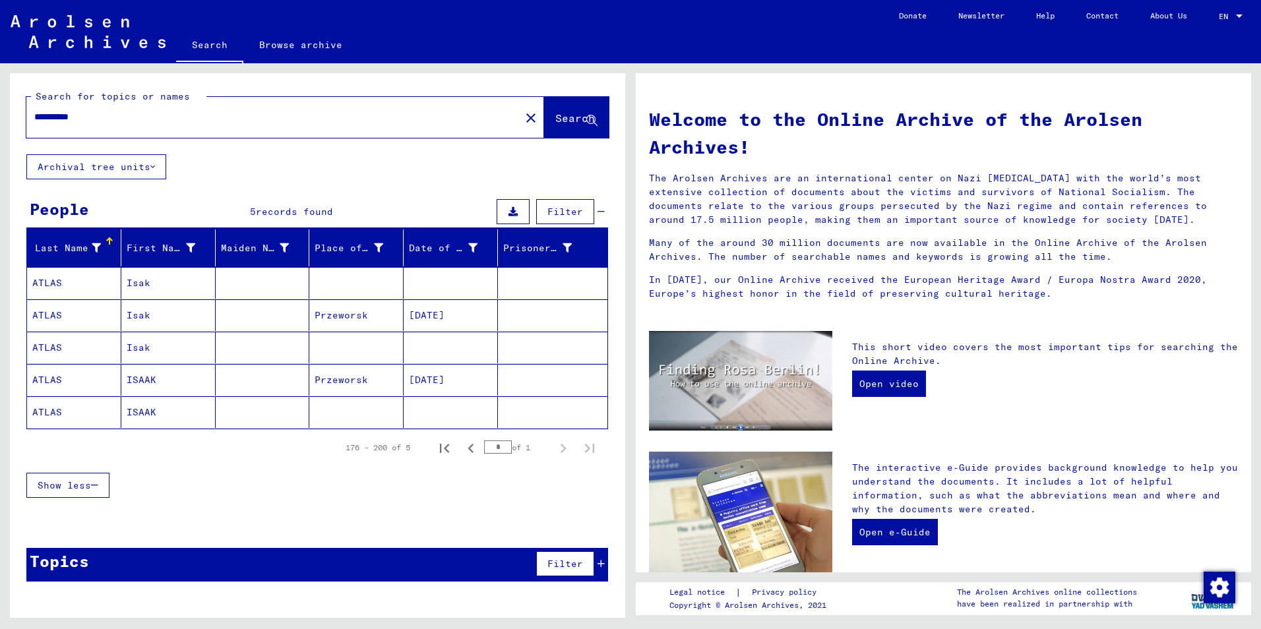
click at [423, 314] on mat-cell "[DATE]" at bounding box center [450, 315] width 94 height 32
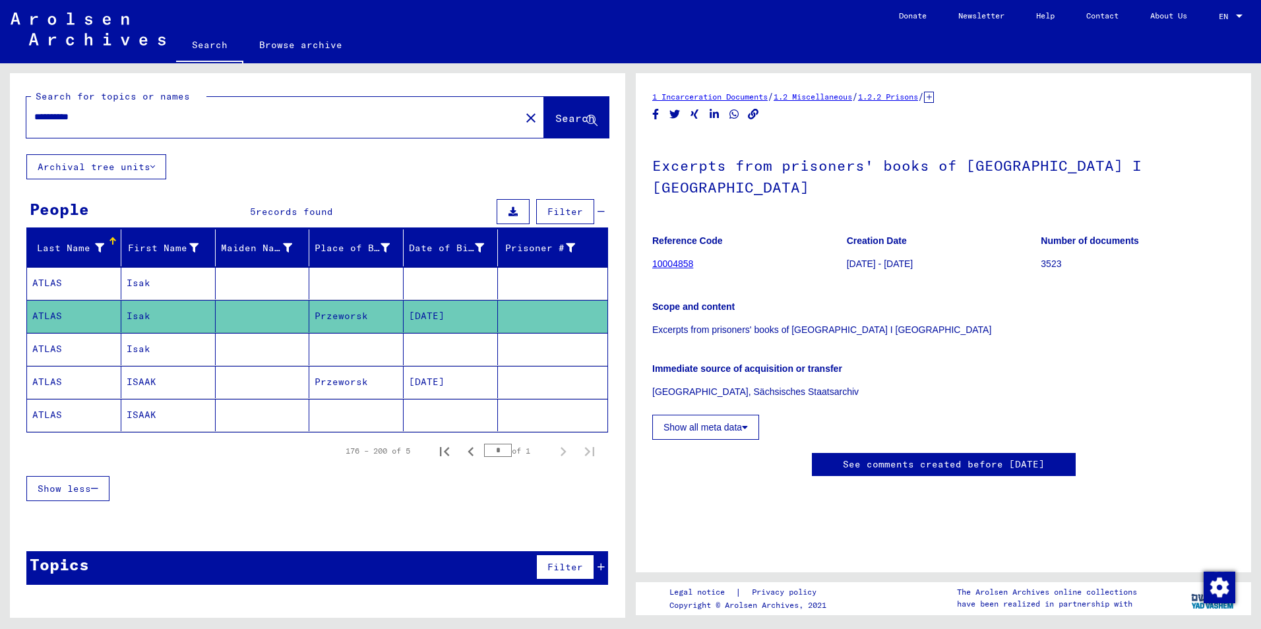
click at [419, 382] on mat-cell "[DATE]" at bounding box center [450, 382] width 94 height 32
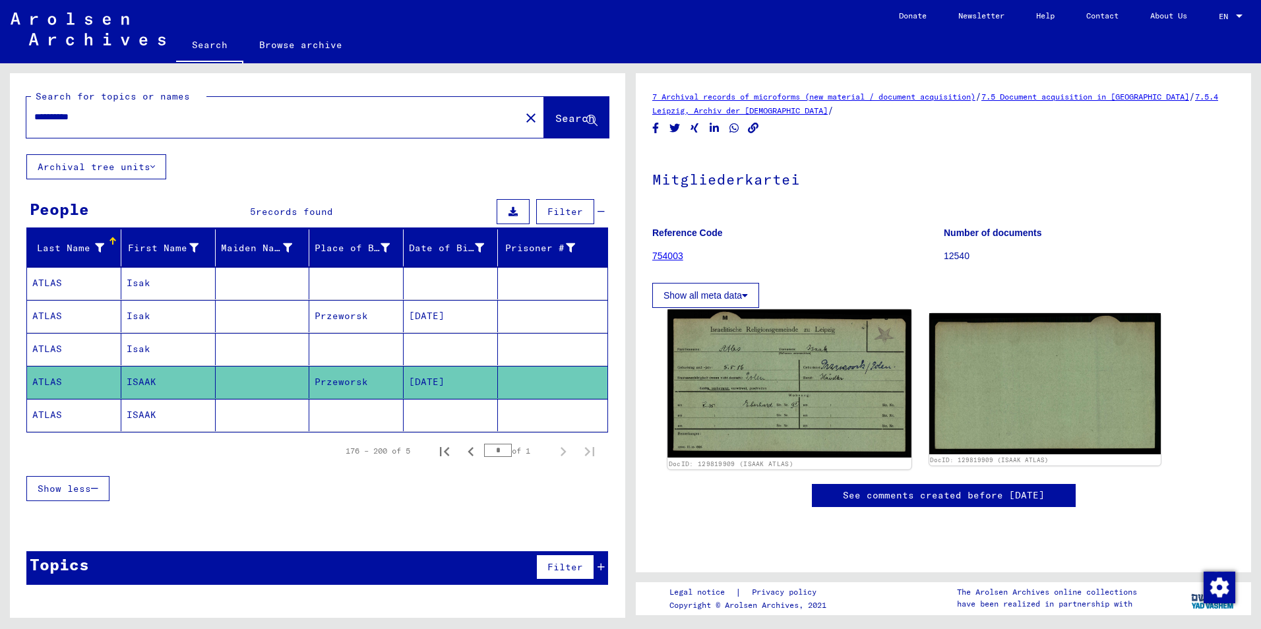
click at [711, 405] on img at bounding box center [788, 383] width 243 height 148
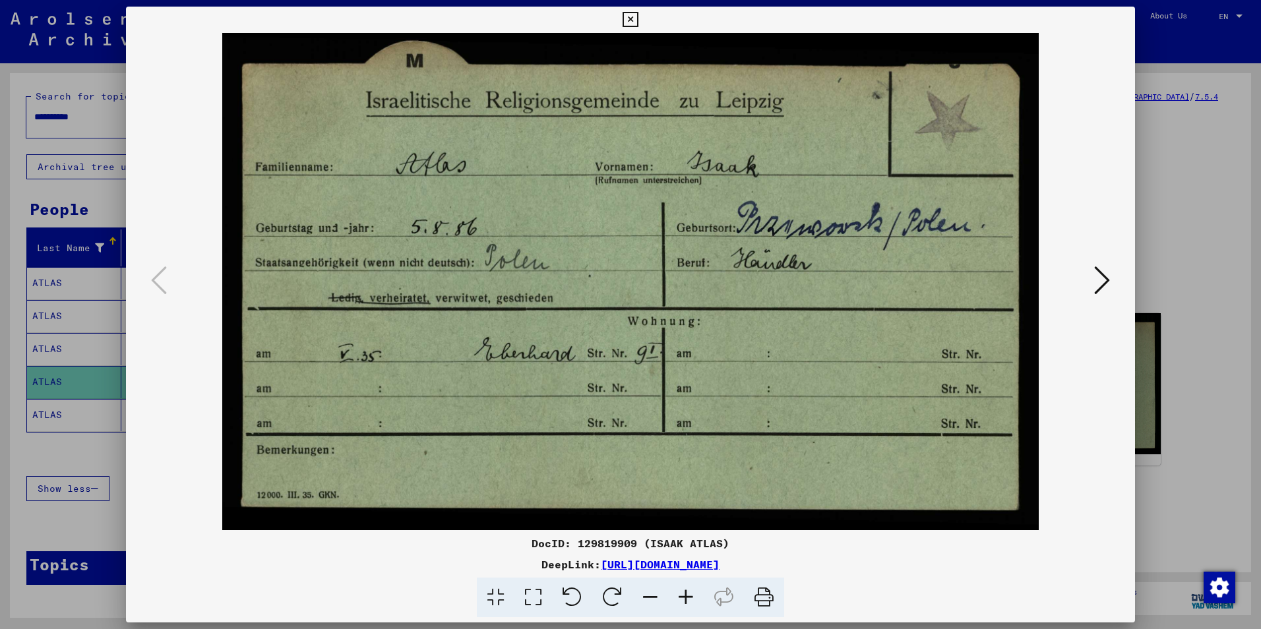
drag, startPoint x: 637, startPoint y: 542, endPoint x: 519, endPoint y: 539, distance: 118.0
click at [519, 539] on div "DocID: 129819909 (ISAAK ATLAS)" at bounding box center [630, 543] width 1009 height 16
drag, startPoint x: 519, startPoint y: 539, endPoint x: 547, endPoint y: 544, distance: 28.7
copy div "DocID: 129819909"
click at [1102, 278] on icon at bounding box center [1102, 280] width 16 height 32
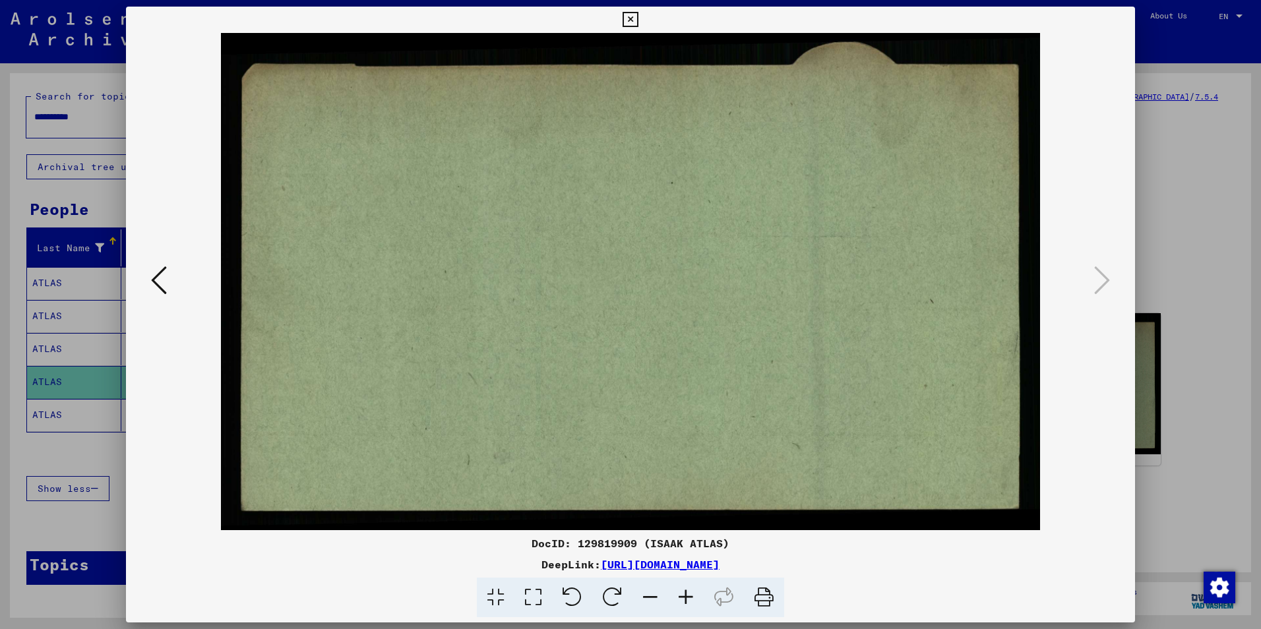
click at [158, 280] on icon at bounding box center [159, 280] width 16 height 32
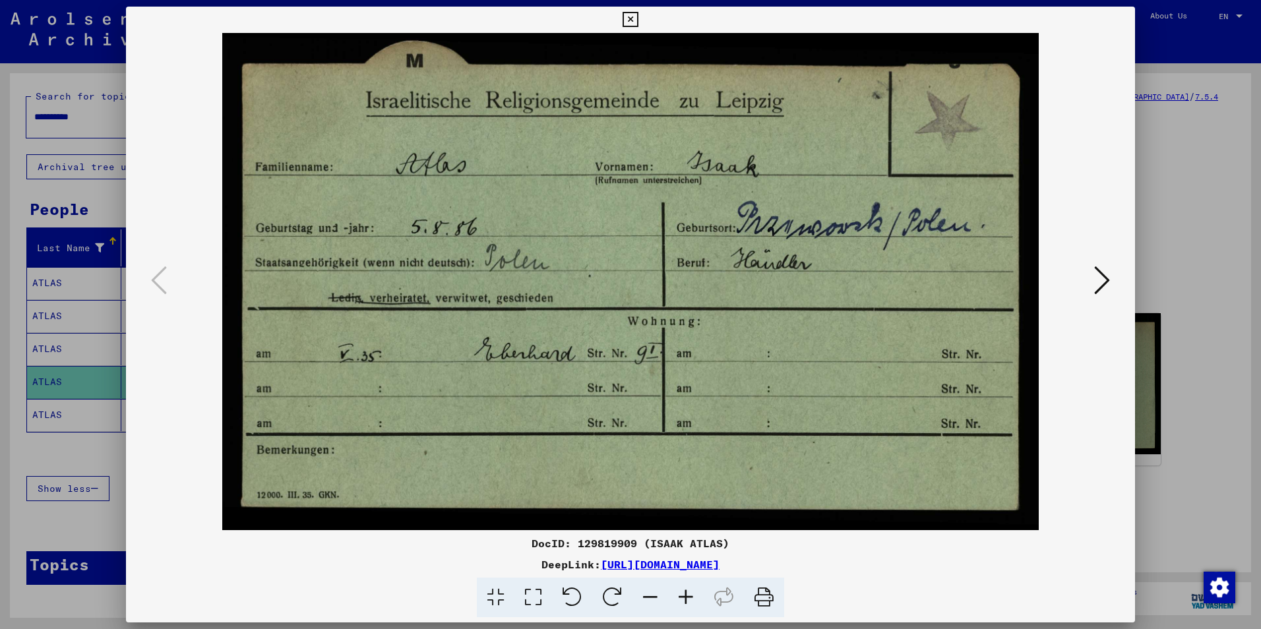
click at [628, 16] on icon at bounding box center [629, 20] width 15 height 16
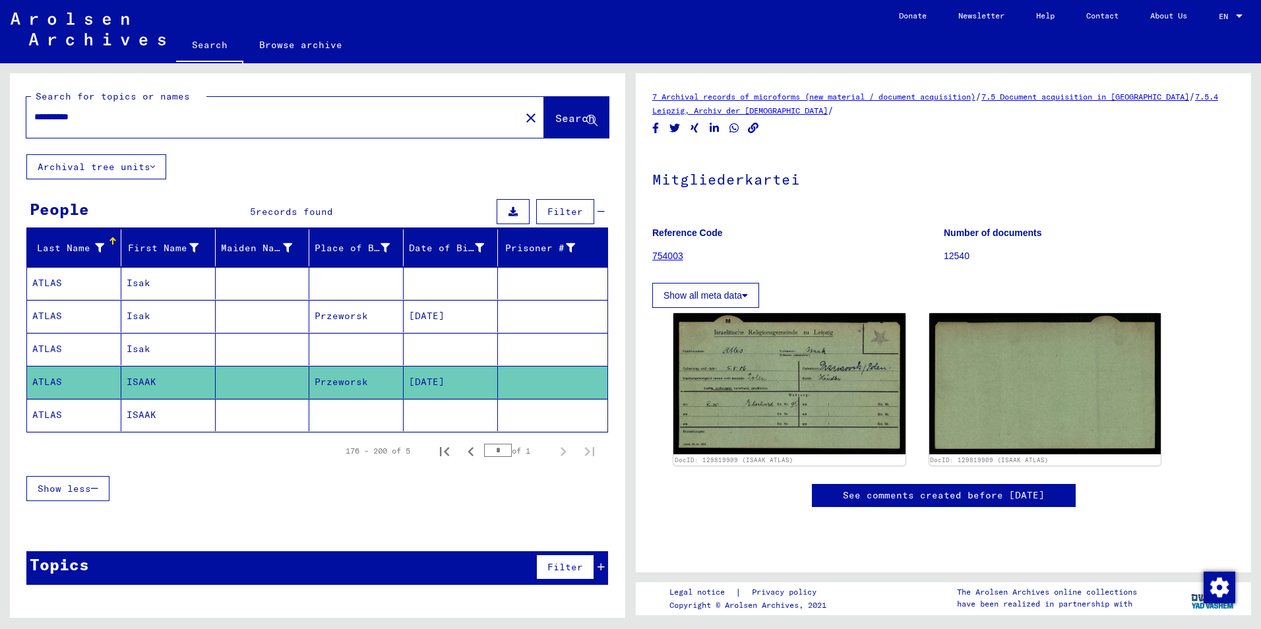
click at [56, 415] on mat-cell "ATLAS" at bounding box center [74, 415] width 94 height 32
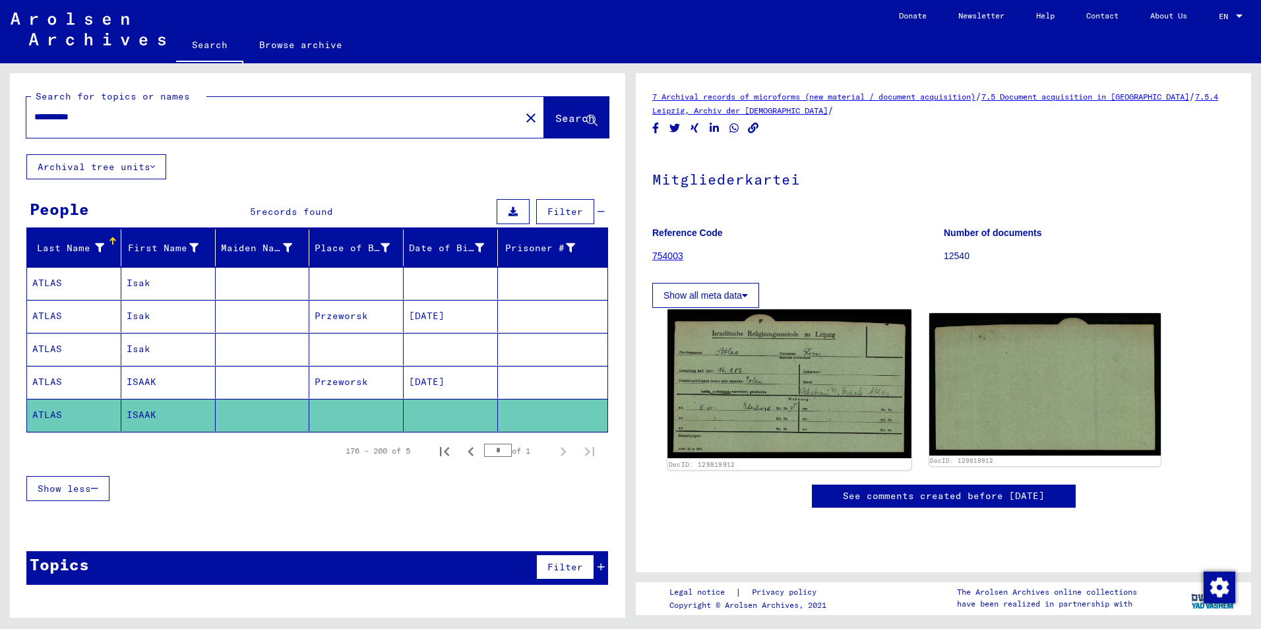
click at [762, 420] on img at bounding box center [788, 383] width 243 height 149
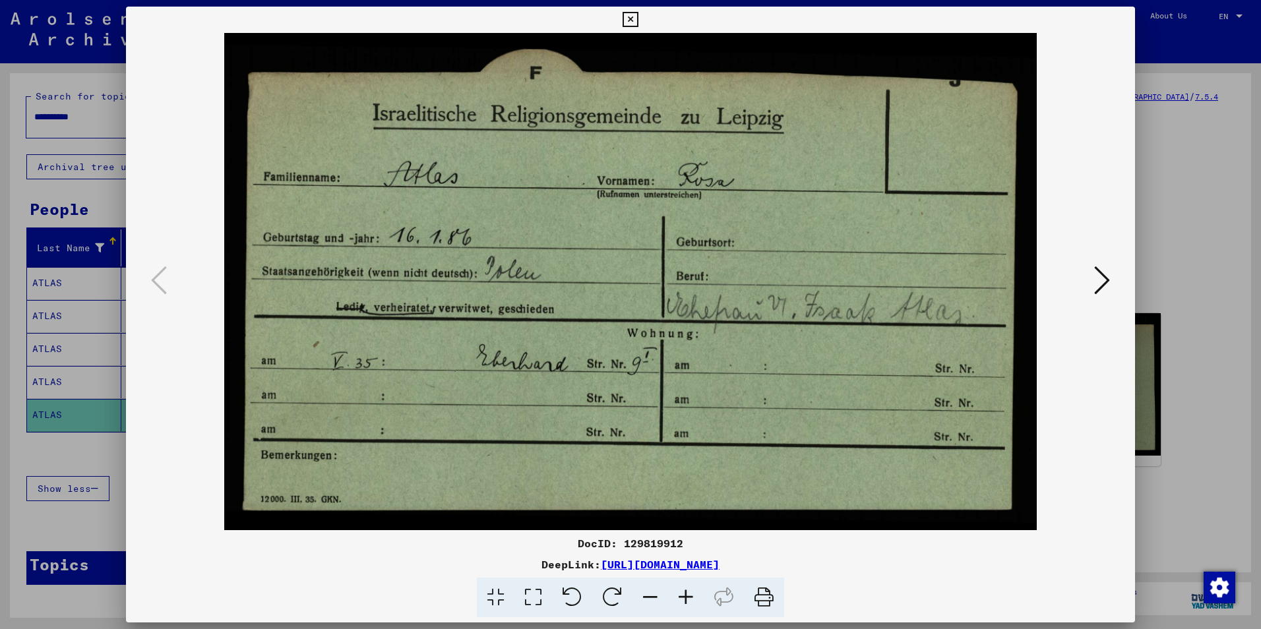
drag, startPoint x: 628, startPoint y: 18, endPoint x: 619, endPoint y: 22, distance: 9.4
click at [628, 18] on icon at bounding box center [629, 20] width 15 height 16
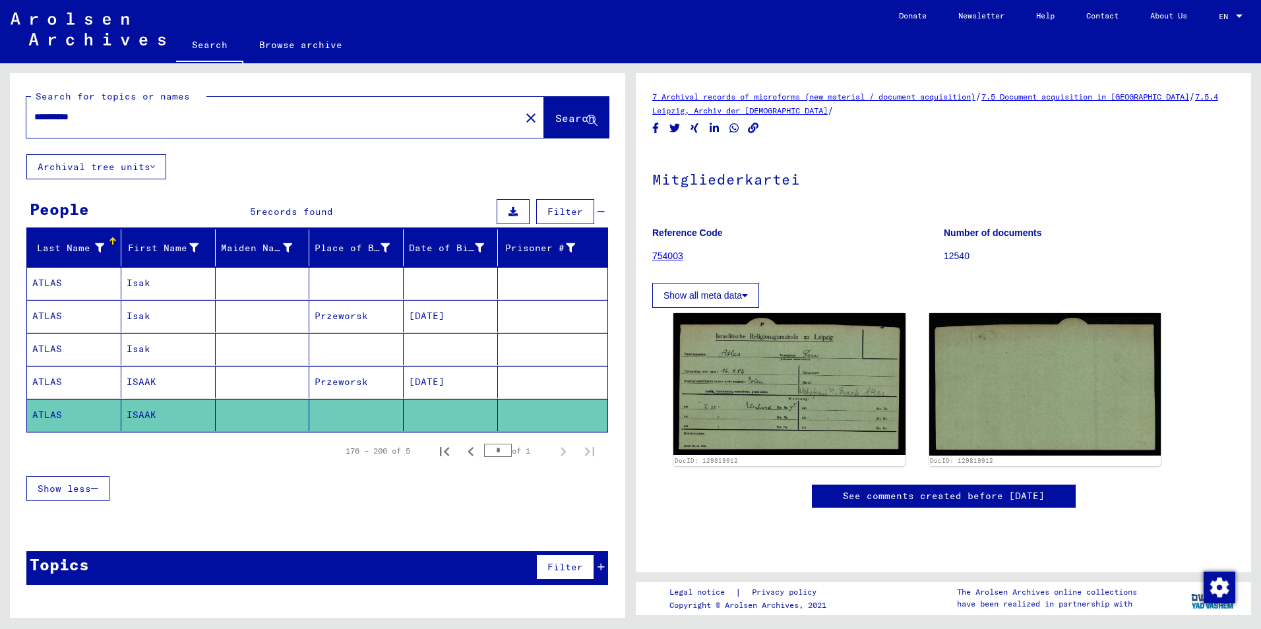
click at [134, 385] on mat-cell "ISAAK" at bounding box center [168, 382] width 94 height 32
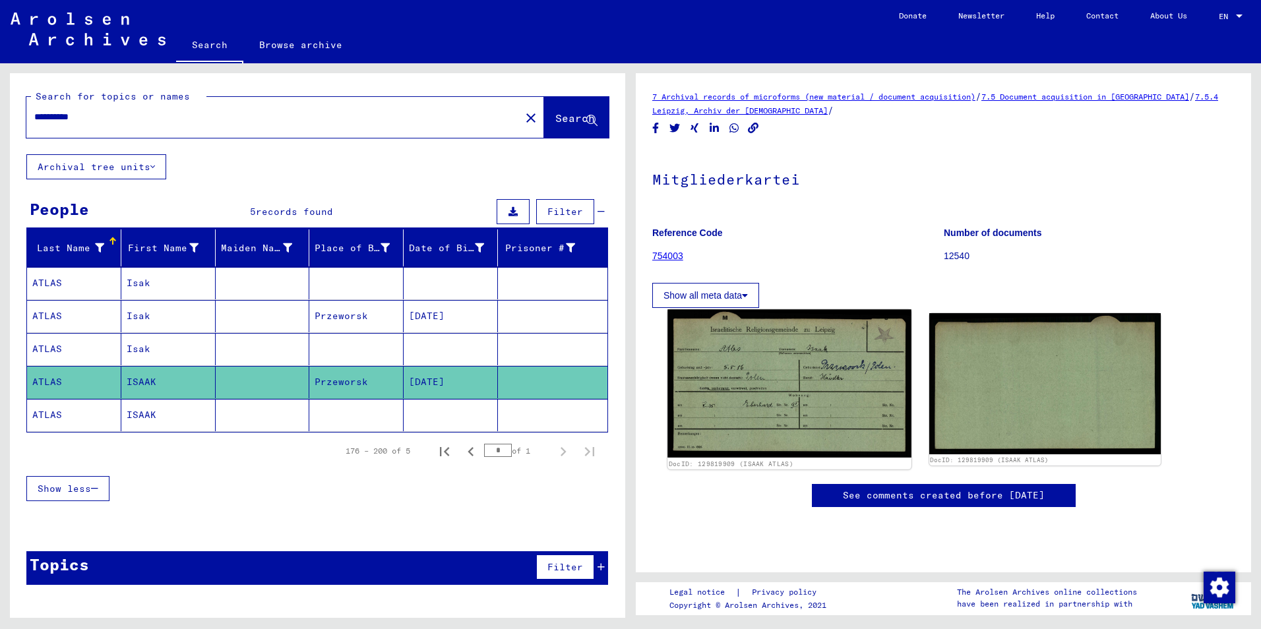
click at [722, 417] on img at bounding box center [788, 383] width 243 height 148
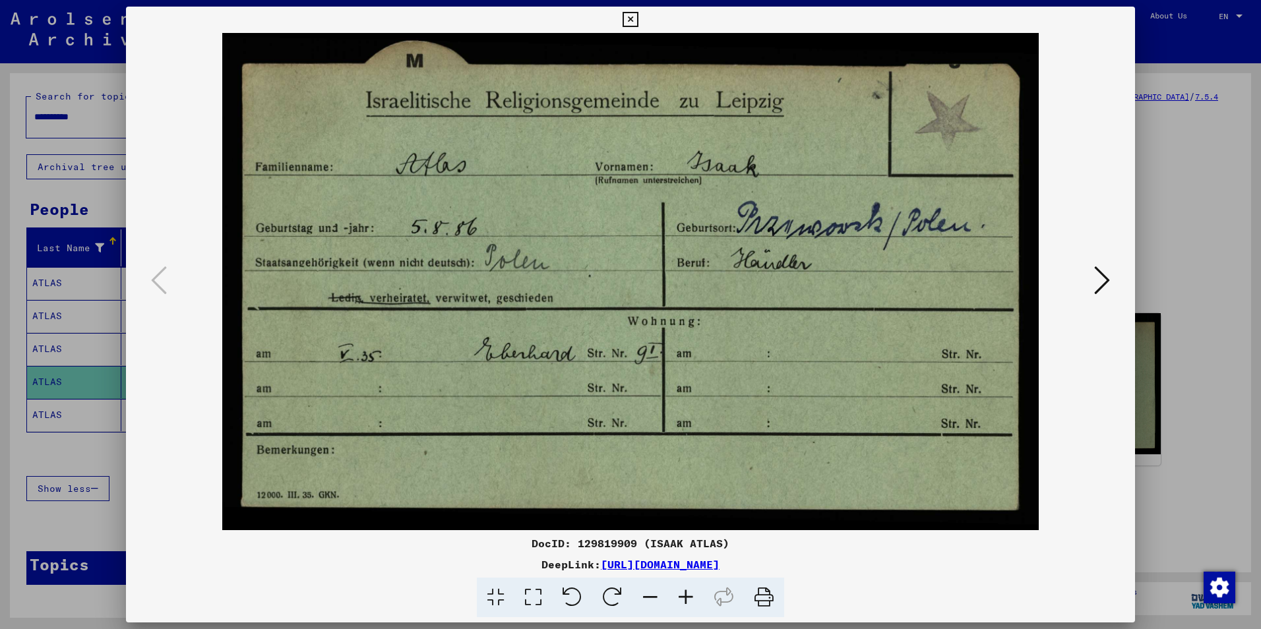
click at [630, 18] on icon at bounding box center [629, 20] width 15 height 16
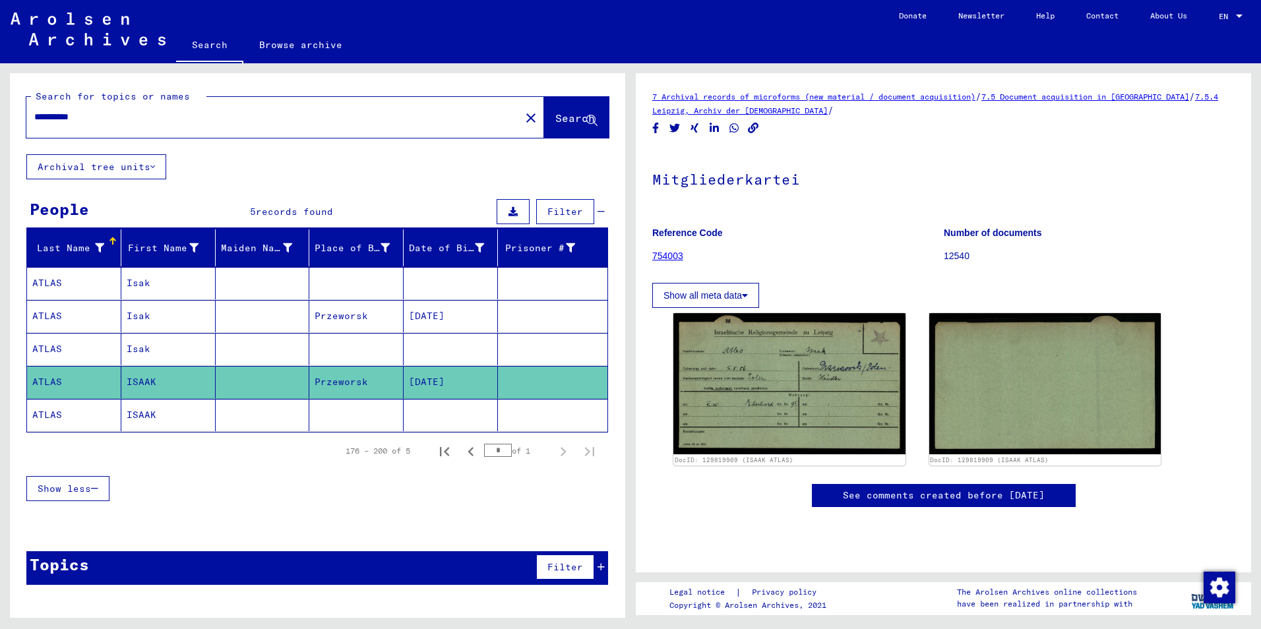
click at [49, 416] on mat-cell "ATLAS" at bounding box center [74, 415] width 94 height 32
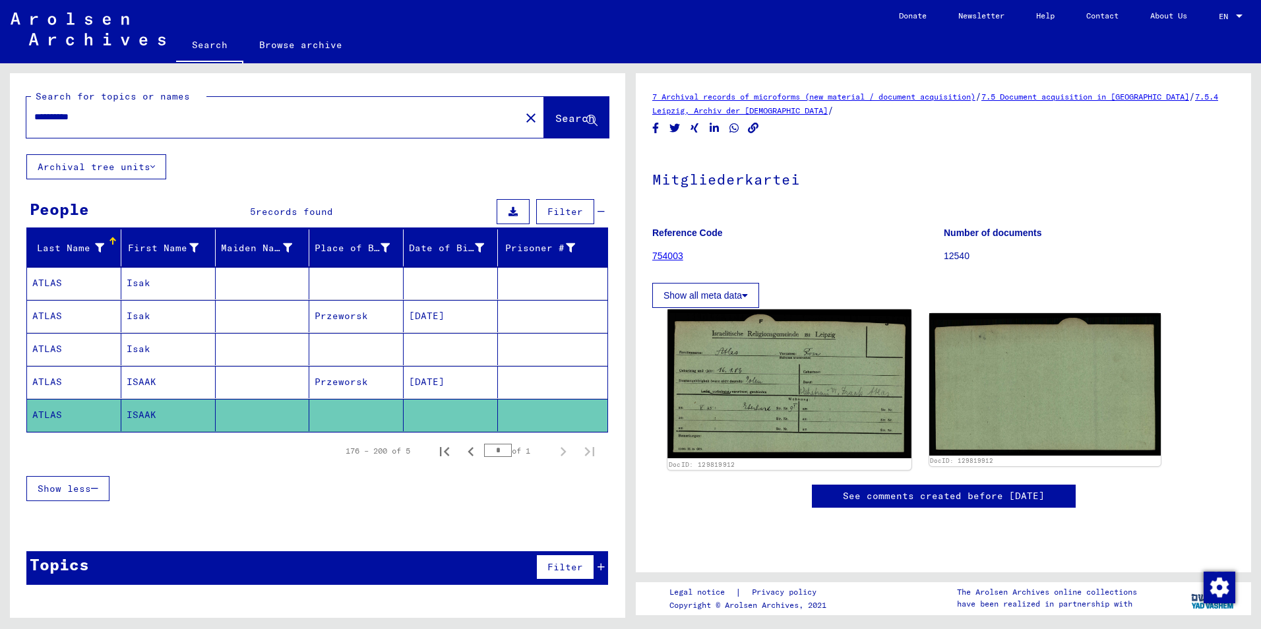
click at [757, 406] on img at bounding box center [788, 383] width 243 height 149
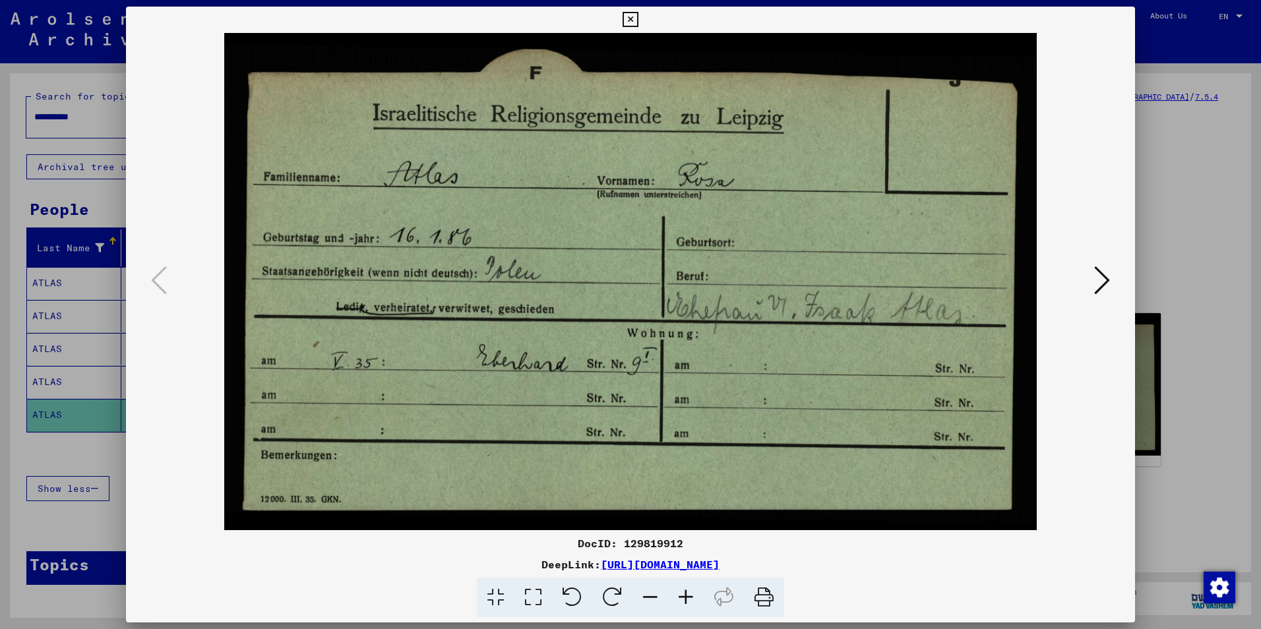
drag, startPoint x: 682, startPoint y: 542, endPoint x: 573, endPoint y: 541, distance: 108.8
click at [573, 541] on div "DocID: 129819912" at bounding box center [630, 543] width 1009 height 16
drag, startPoint x: 573, startPoint y: 541, endPoint x: 591, endPoint y: 543, distance: 18.6
copy div "DocID: 129819912"
click at [1096, 280] on icon at bounding box center [1102, 280] width 16 height 32
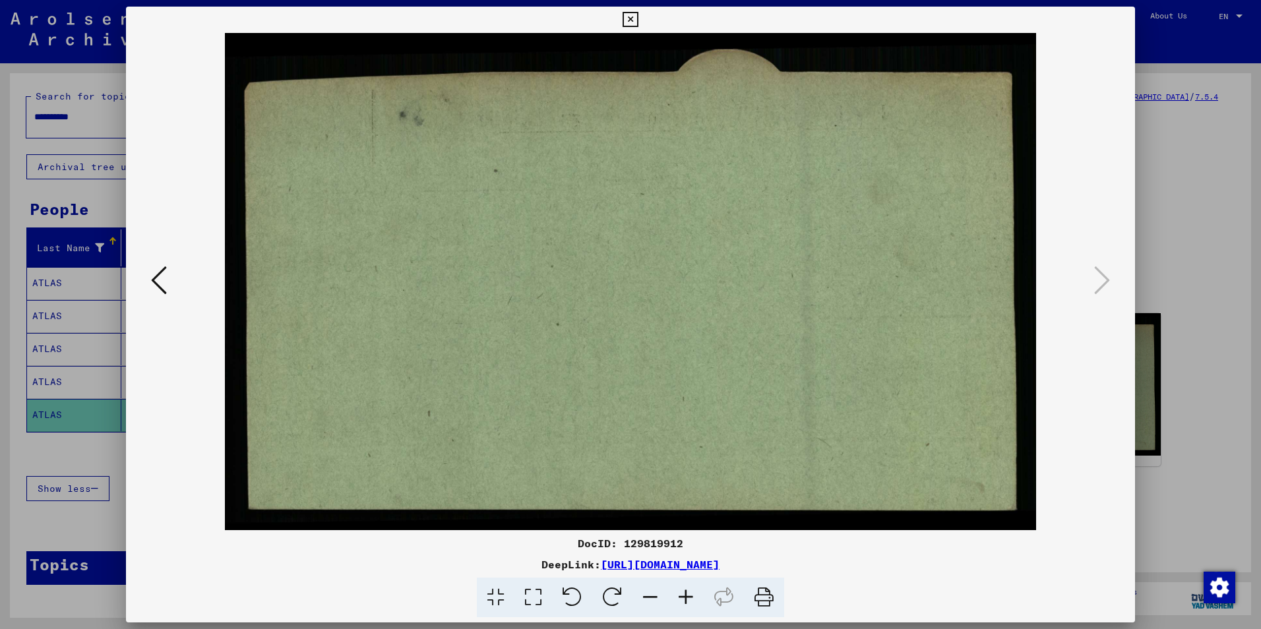
click at [630, 19] on icon at bounding box center [629, 20] width 15 height 16
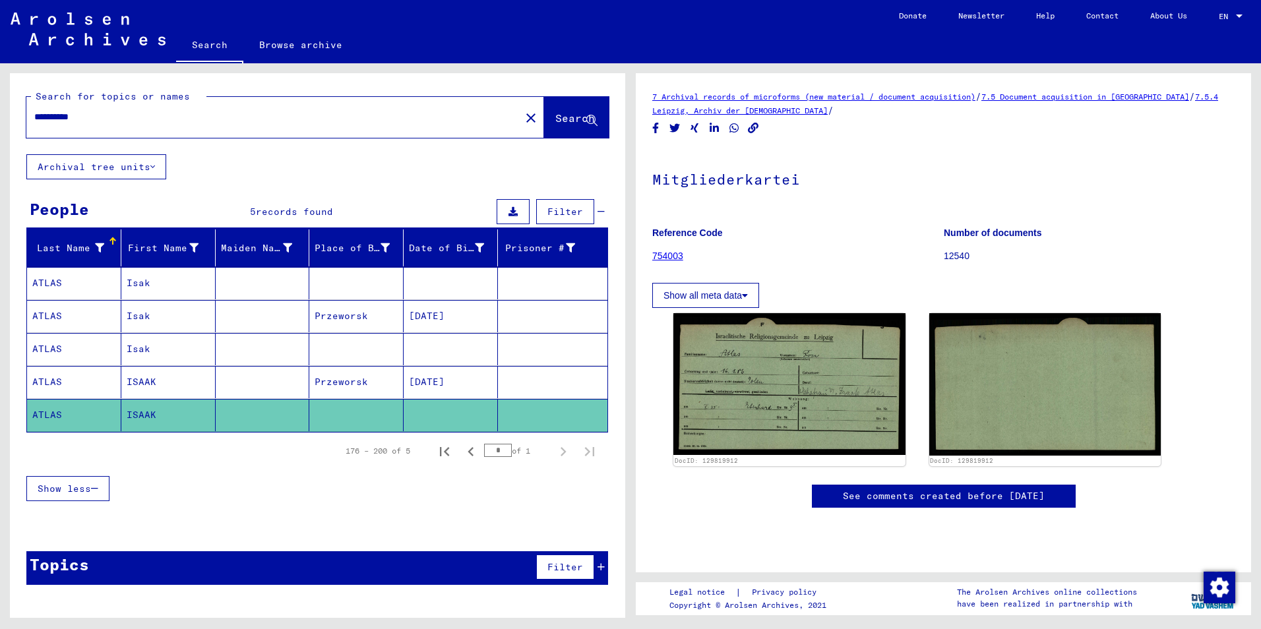
click at [143, 315] on mat-cell "Isak" at bounding box center [168, 316] width 94 height 32
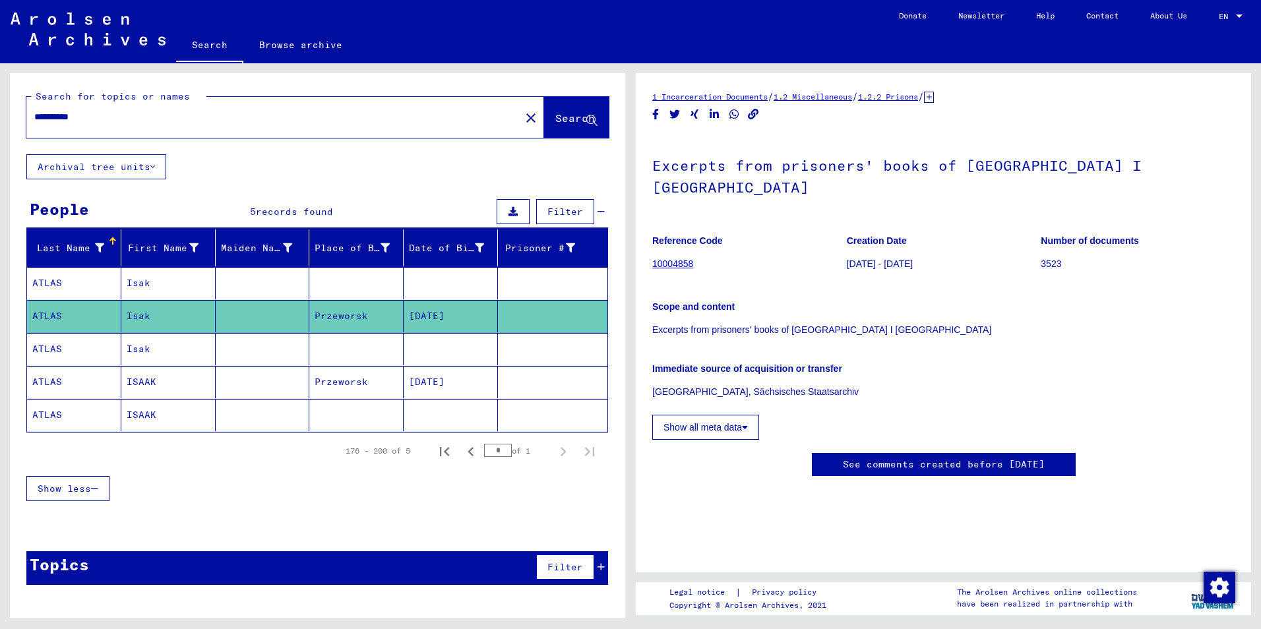
click at [148, 282] on mat-cell "Isak" at bounding box center [168, 283] width 94 height 32
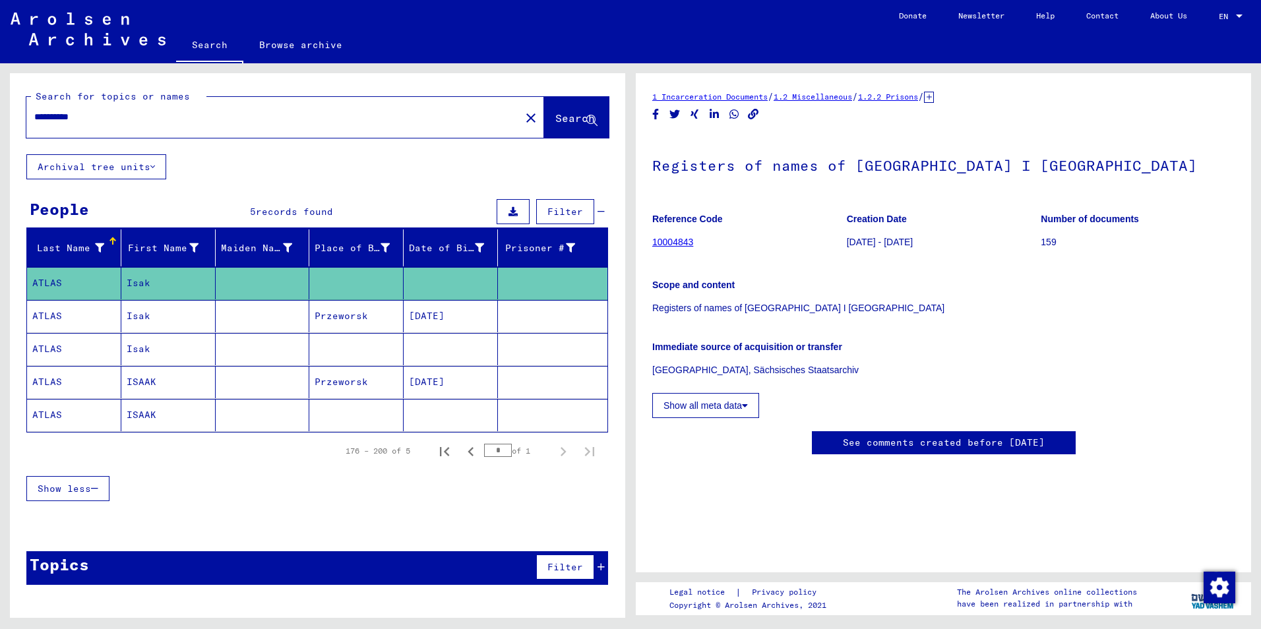
click at [37, 411] on mat-cell "ATLAS" at bounding box center [74, 415] width 94 height 32
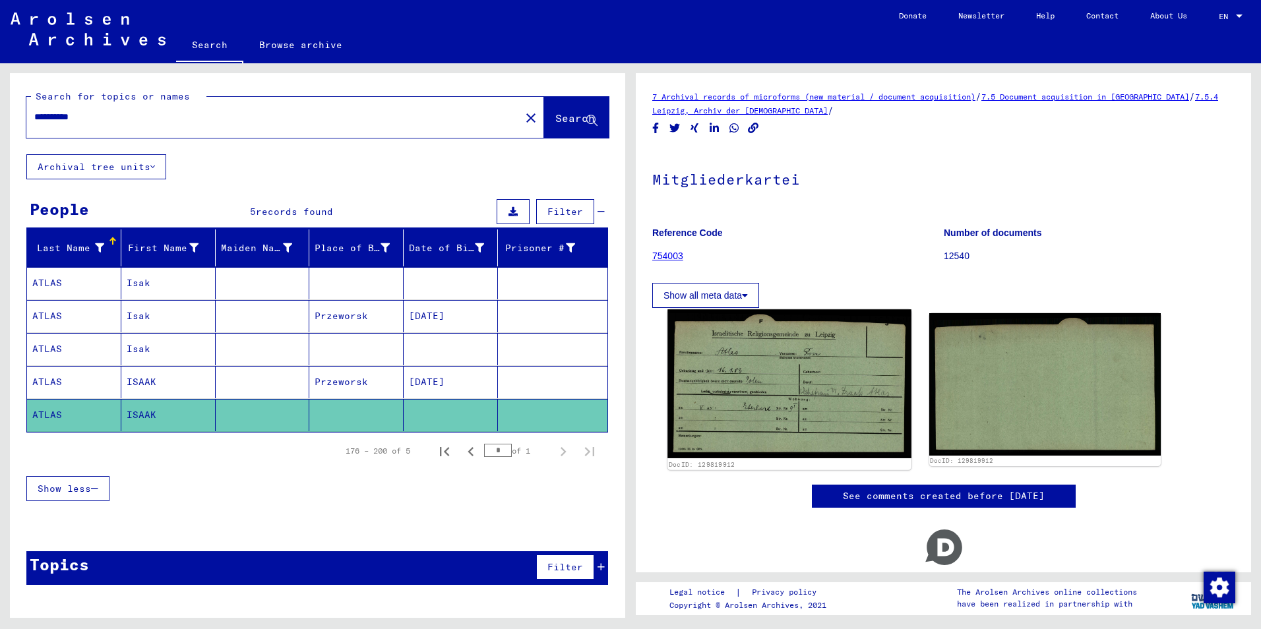
click at [788, 399] on img at bounding box center [788, 383] width 243 height 149
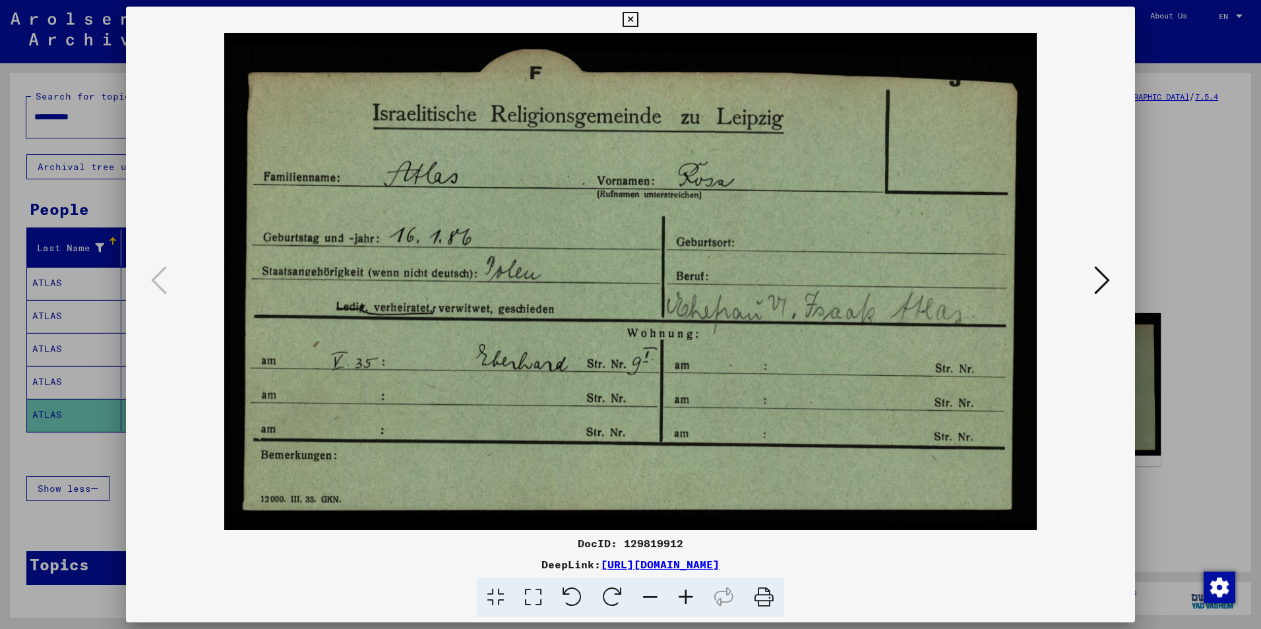
click at [629, 16] on icon at bounding box center [629, 20] width 15 height 16
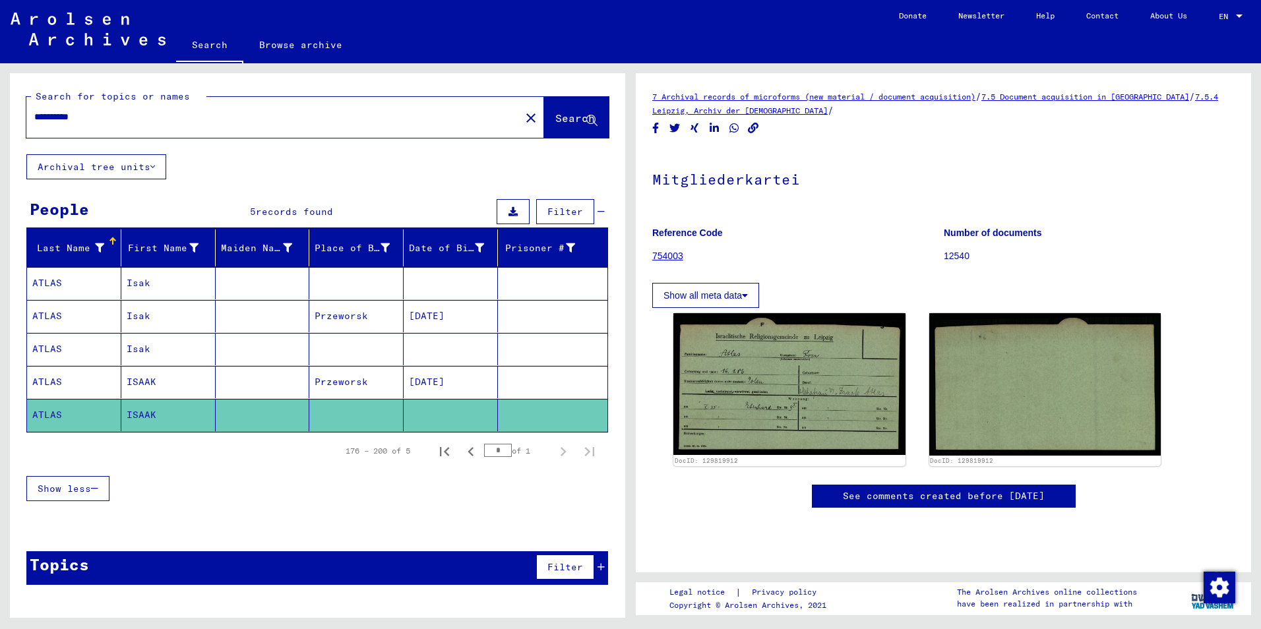
click at [289, 413] on mat-cell at bounding box center [263, 415] width 94 height 32
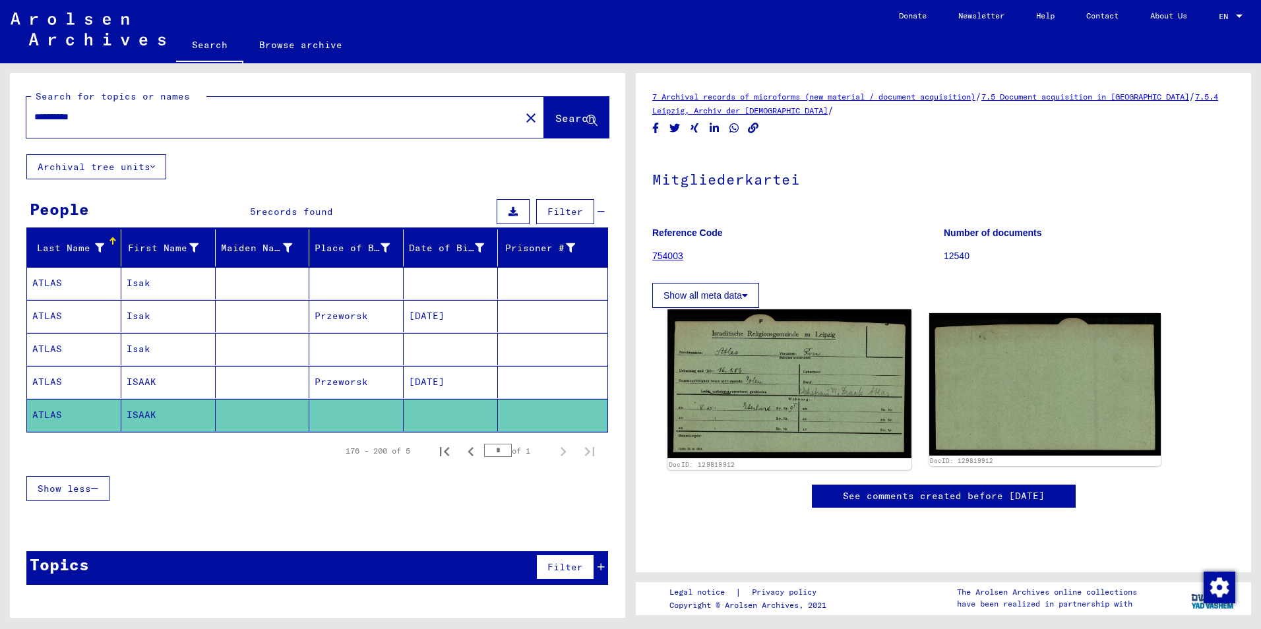
click at [688, 400] on img at bounding box center [788, 383] width 243 height 149
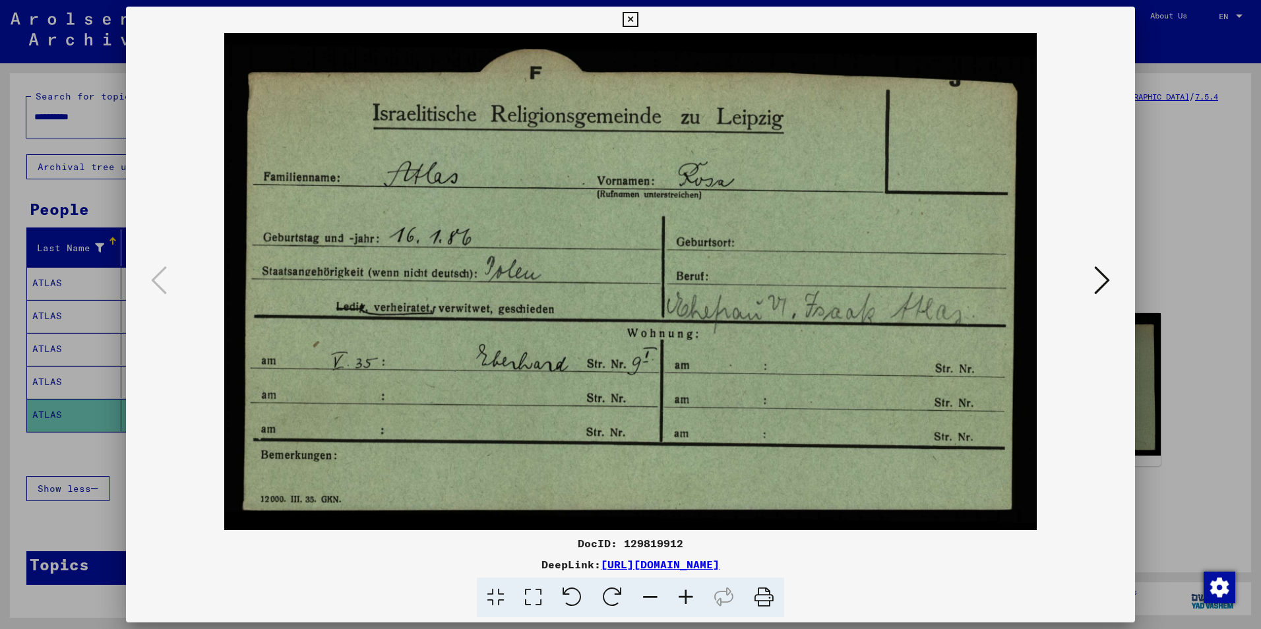
click at [629, 18] on icon at bounding box center [629, 20] width 15 height 16
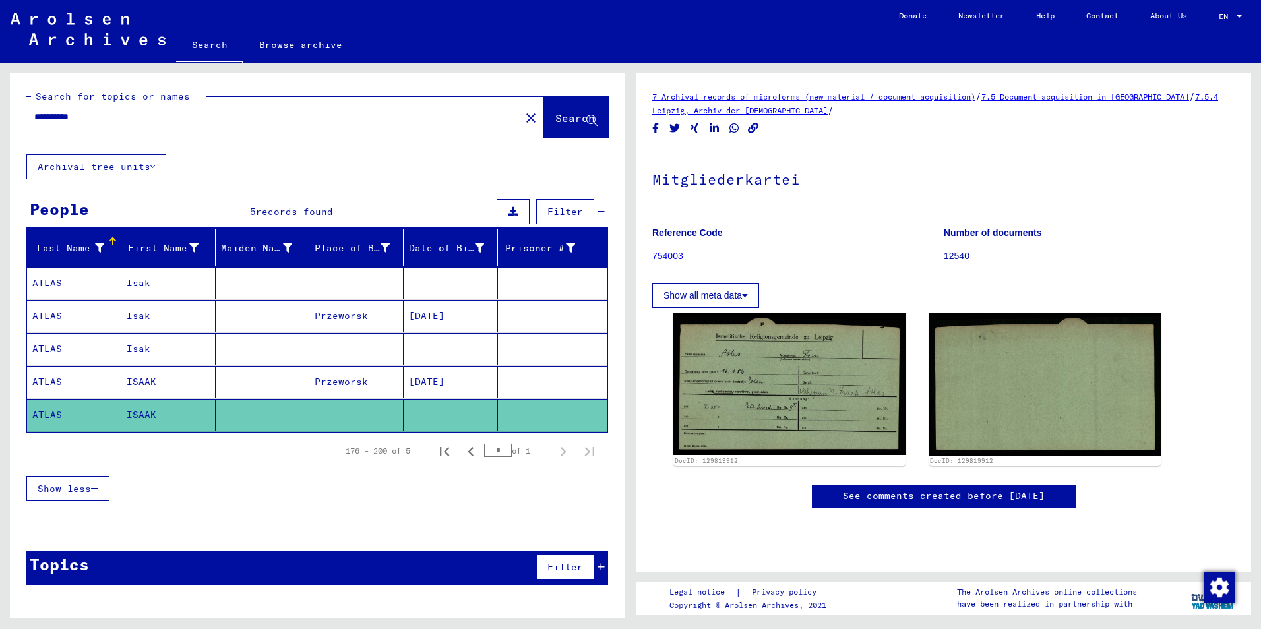
click at [134, 382] on mat-cell "ISAAK" at bounding box center [168, 382] width 94 height 32
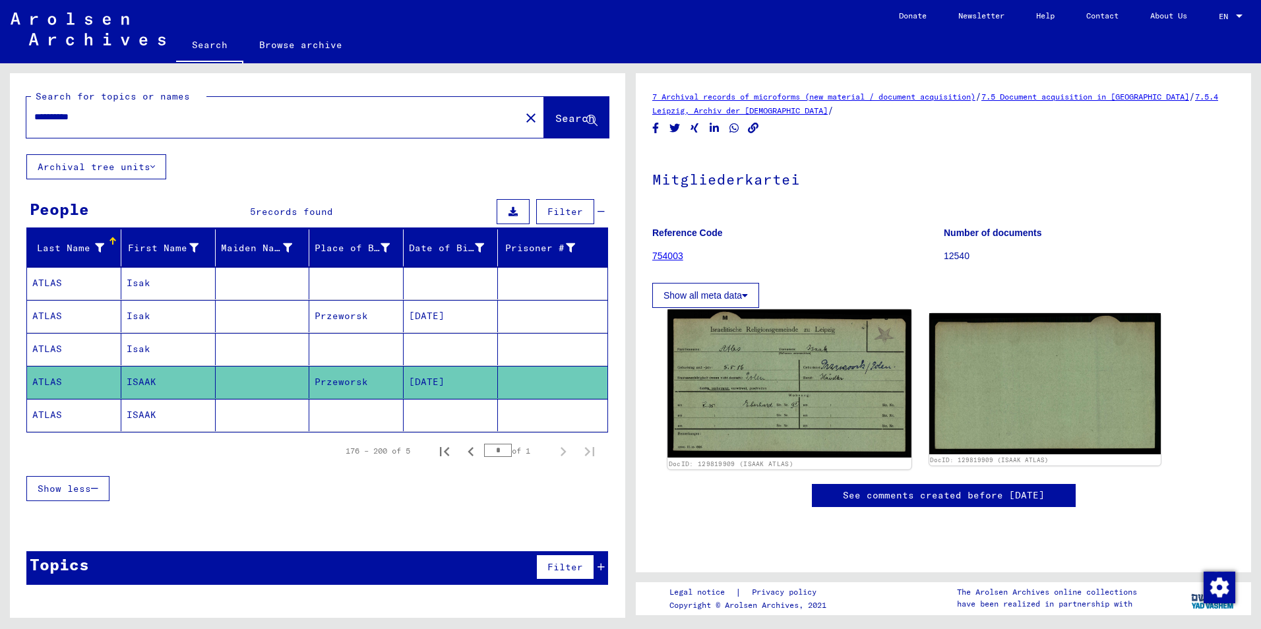
click at [785, 392] on img at bounding box center [788, 383] width 243 height 148
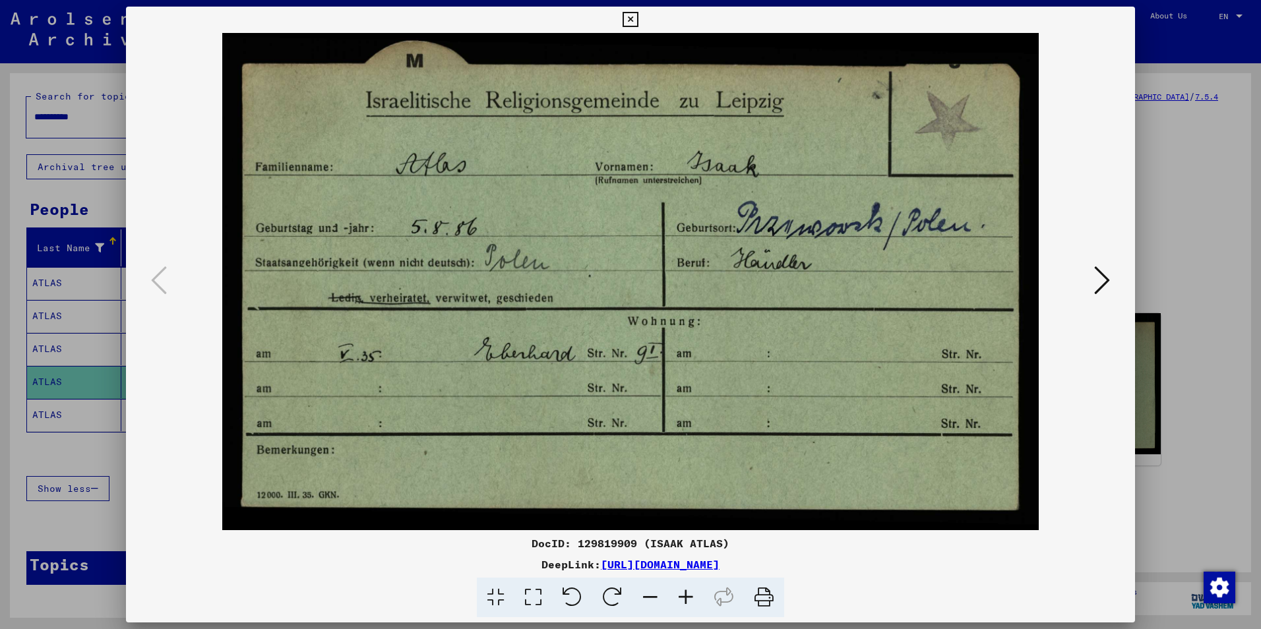
click at [630, 15] on icon at bounding box center [629, 20] width 15 height 16
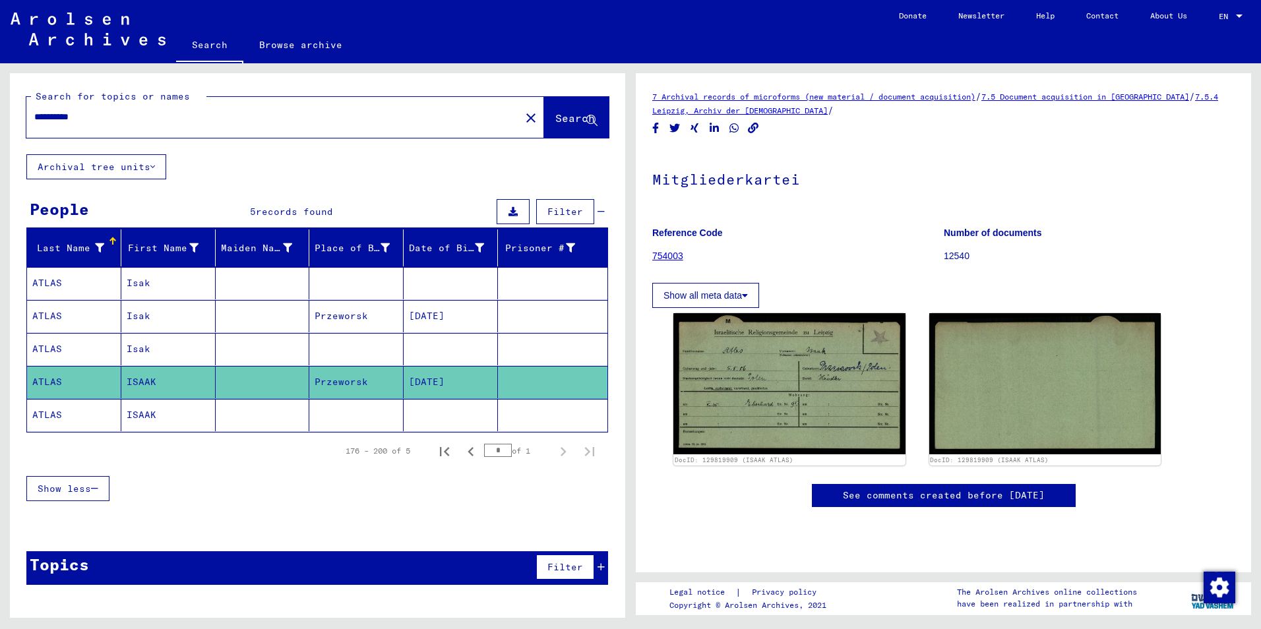
click at [117, 118] on input "**********" at bounding box center [273, 117] width 478 height 14
type input "*"
paste input "**********"
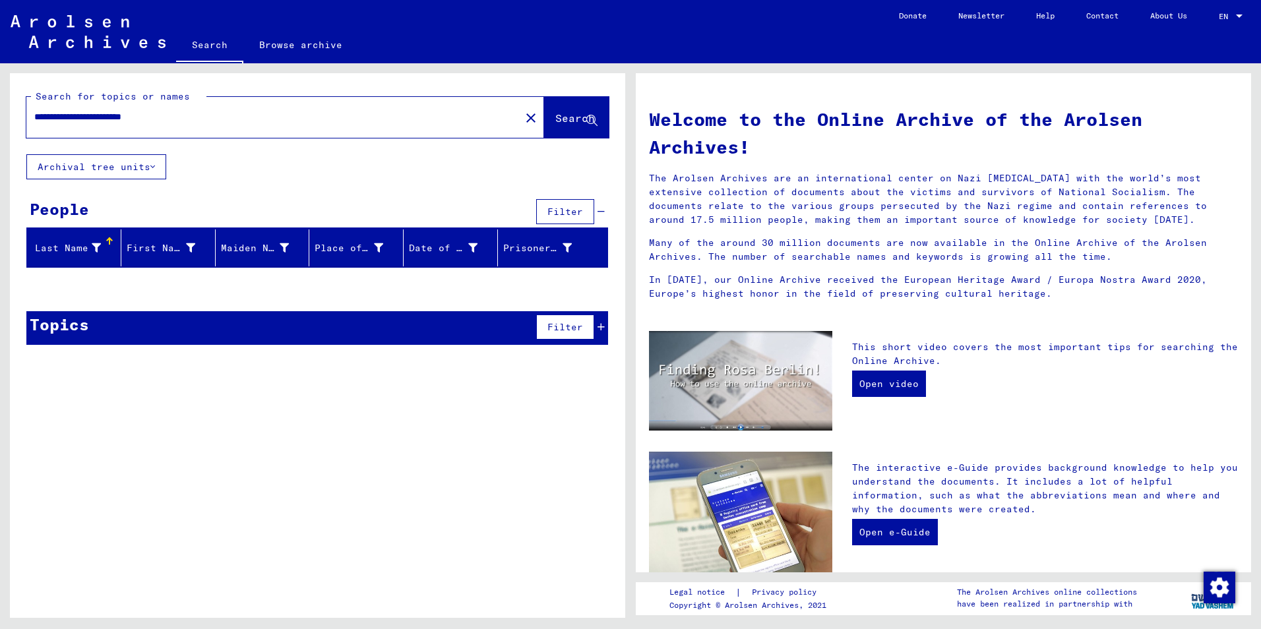
click at [155, 119] on input "**********" at bounding box center [269, 117] width 470 height 14
type input "**********"
click at [555, 114] on span "Search" at bounding box center [575, 117] width 40 height 13
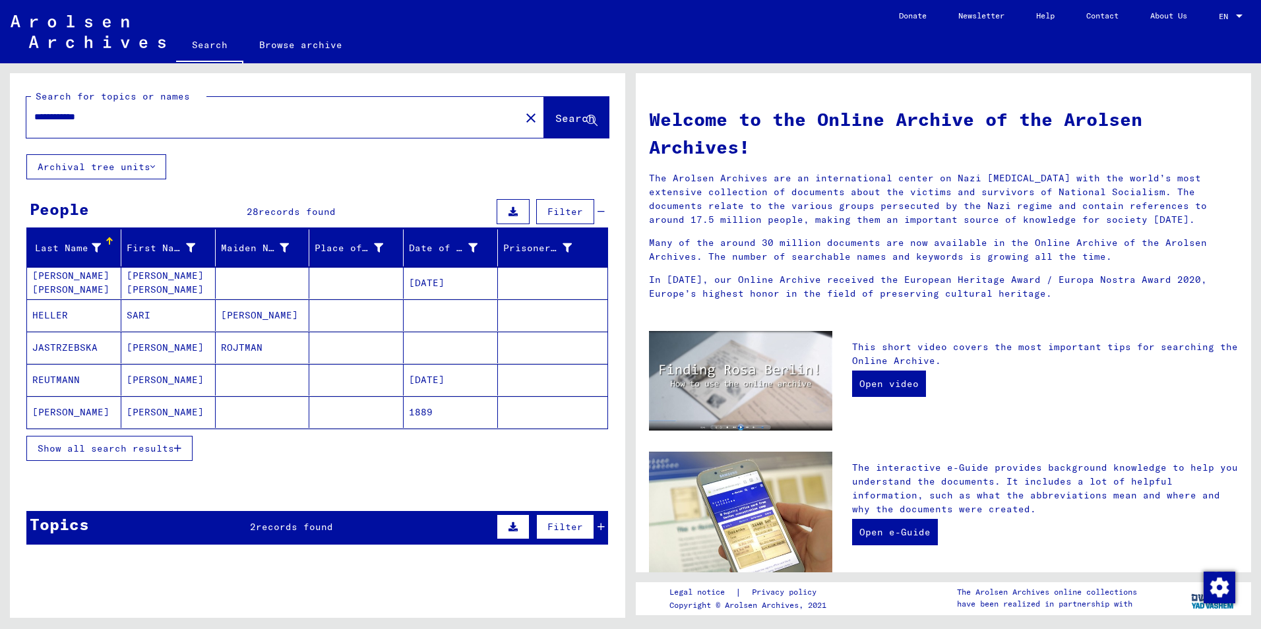
click at [110, 447] on span "Show all search results" at bounding box center [106, 448] width 136 height 12
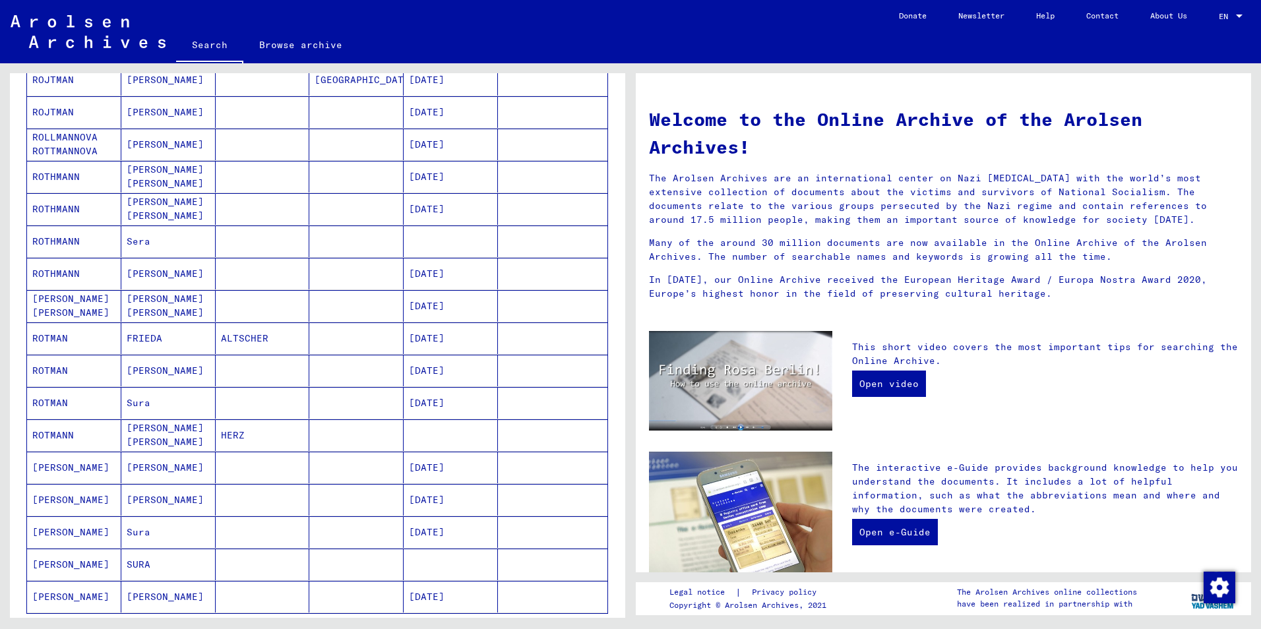
scroll to position [593, 0]
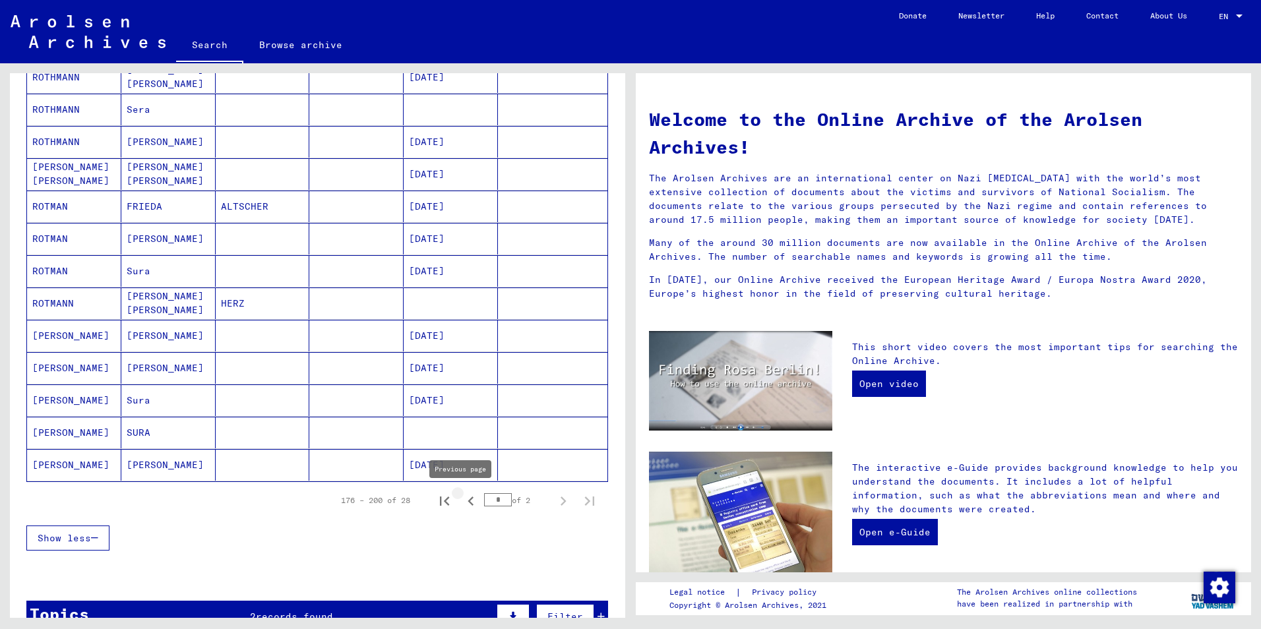
click at [461, 504] on icon "Previous page" at bounding box center [470, 501] width 18 height 18
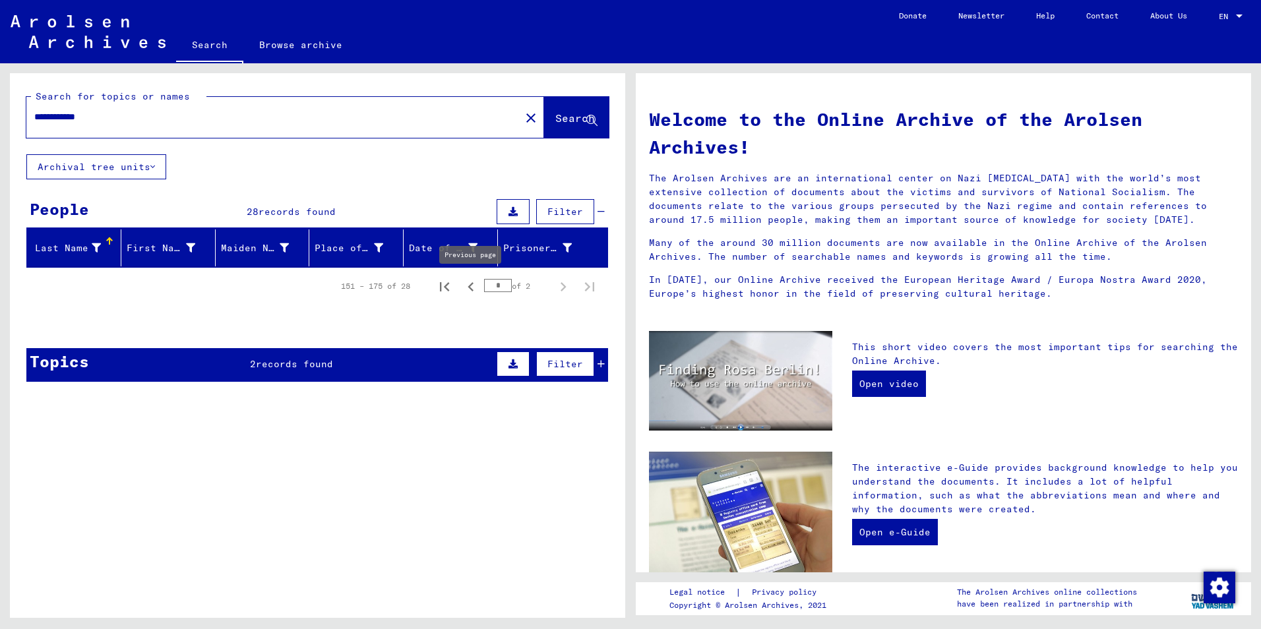
click at [471, 286] on icon "Previous page" at bounding box center [470, 287] width 18 height 18
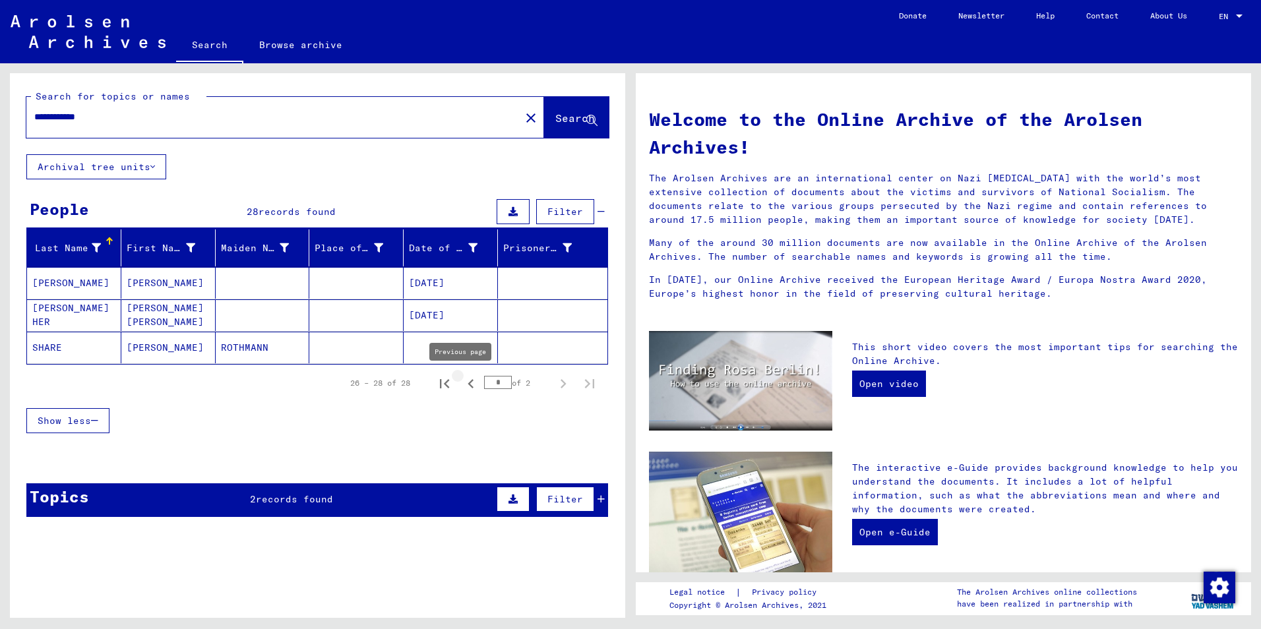
click at [467, 386] on icon "Previous page" at bounding box center [470, 383] width 6 height 9
type input "*"
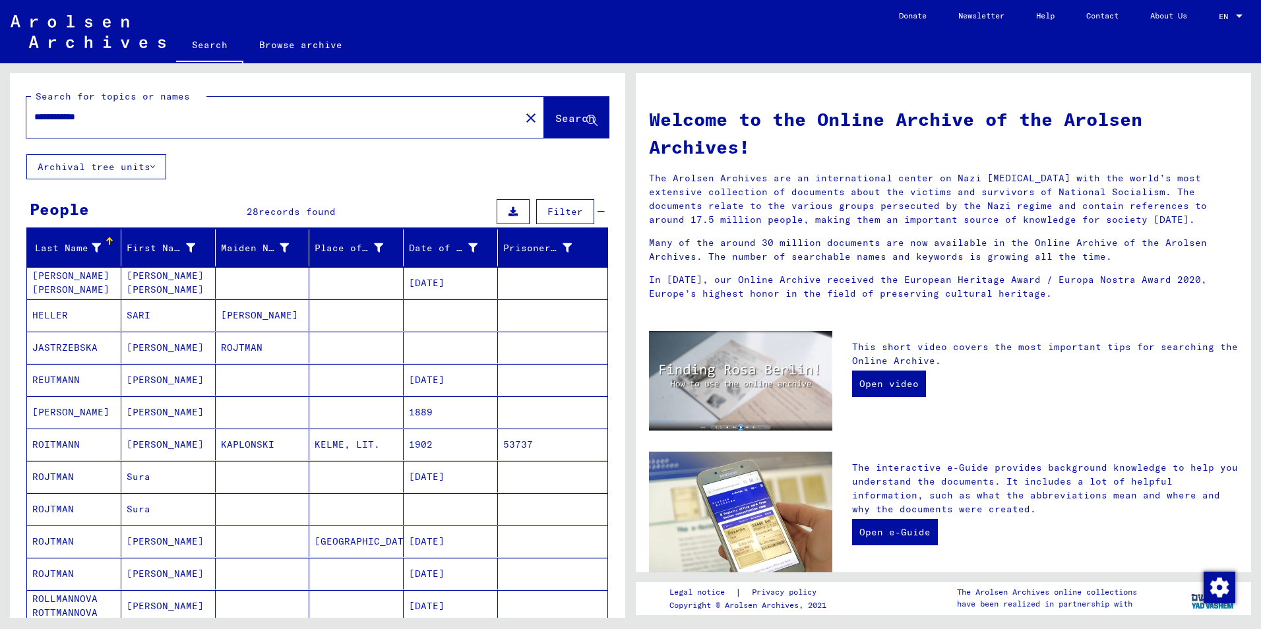
click at [119, 114] on input "**********" at bounding box center [269, 117] width 470 height 14
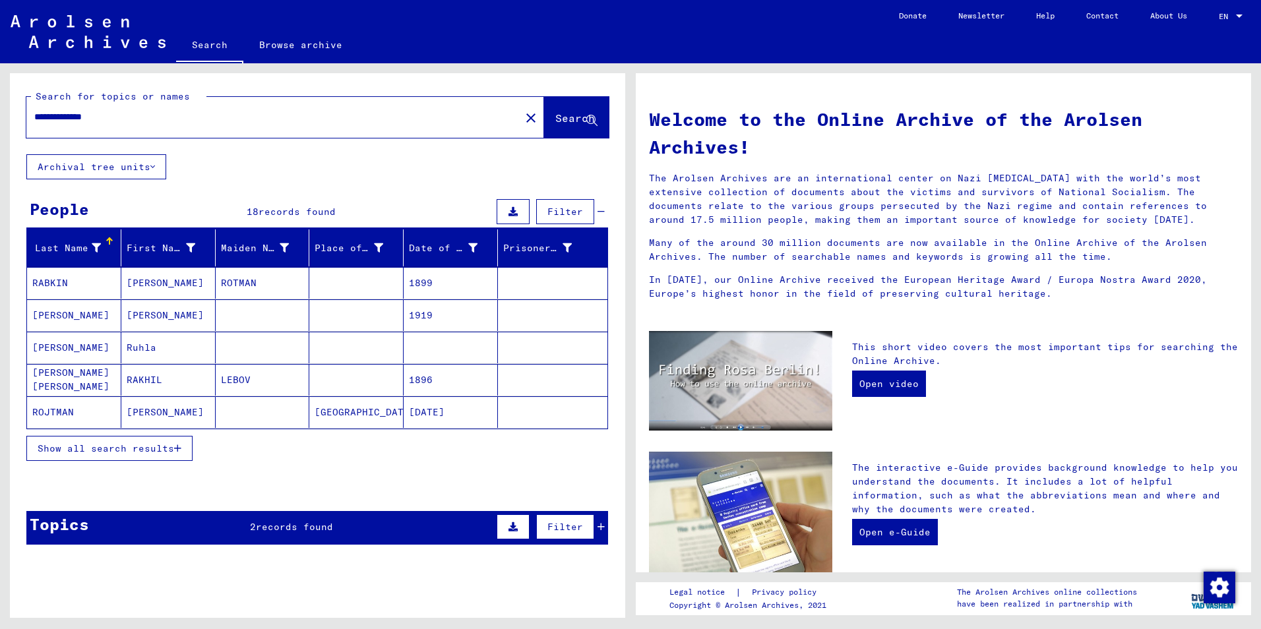
click at [113, 452] on span "Show all search results" at bounding box center [106, 448] width 136 height 12
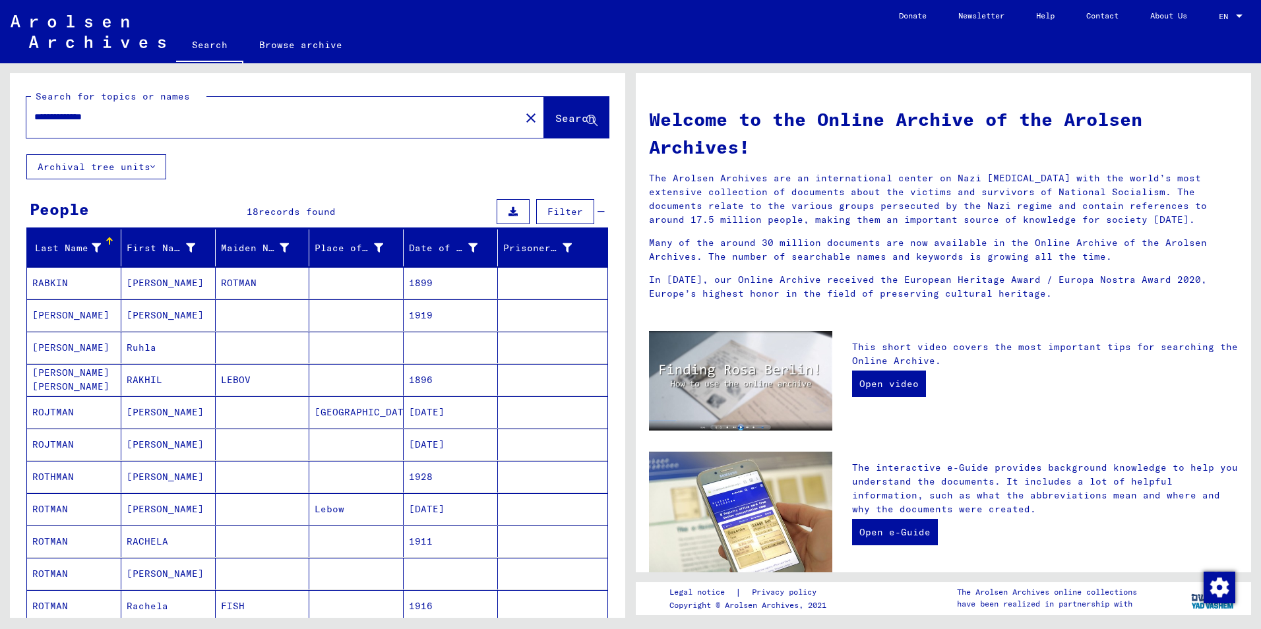
click at [123, 119] on input "**********" at bounding box center [269, 117] width 470 height 14
type input "**********"
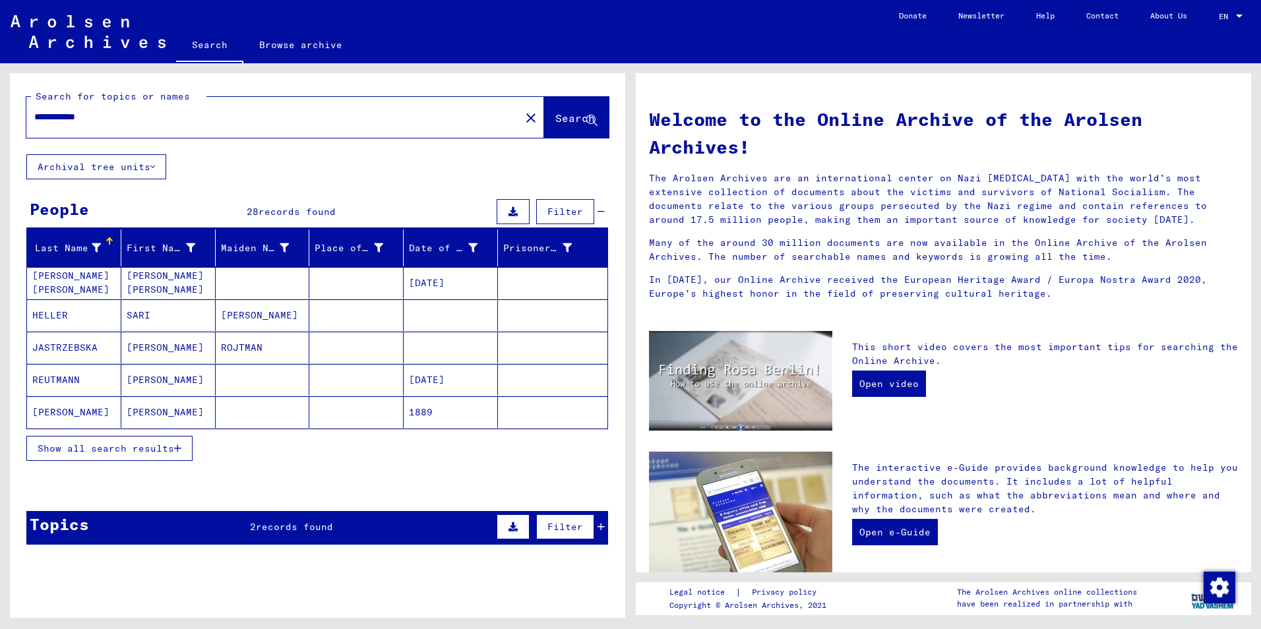
click at [145, 454] on span "Show all search results" at bounding box center [106, 448] width 136 height 12
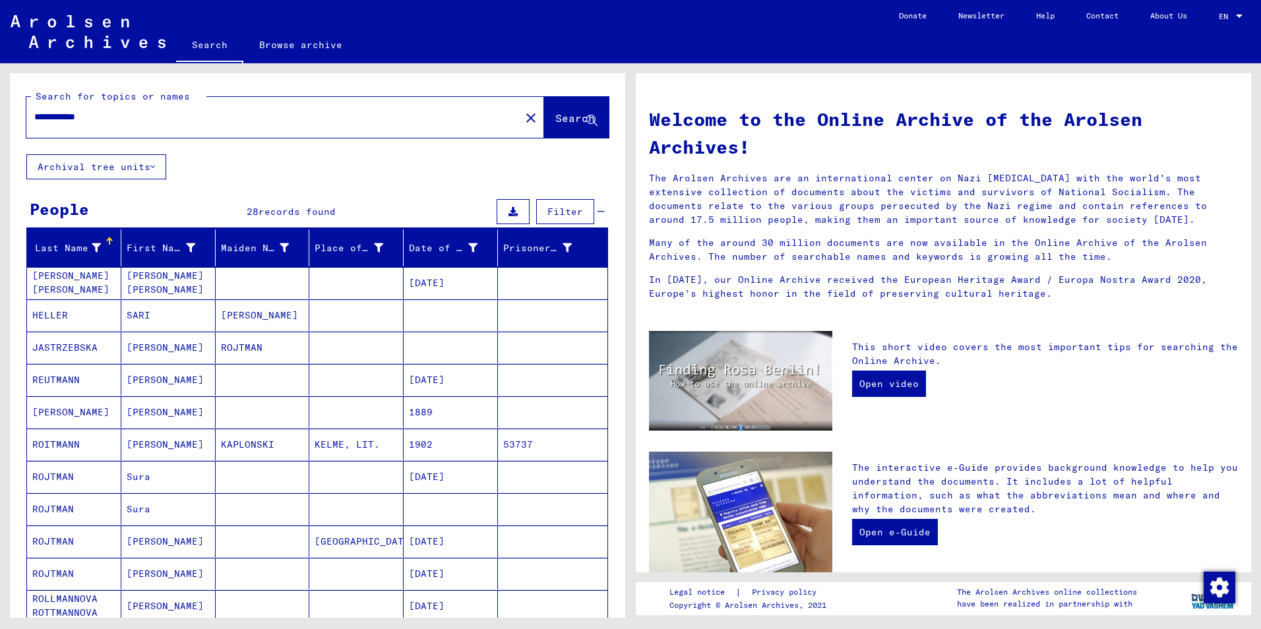
scroll to position [66, 0]
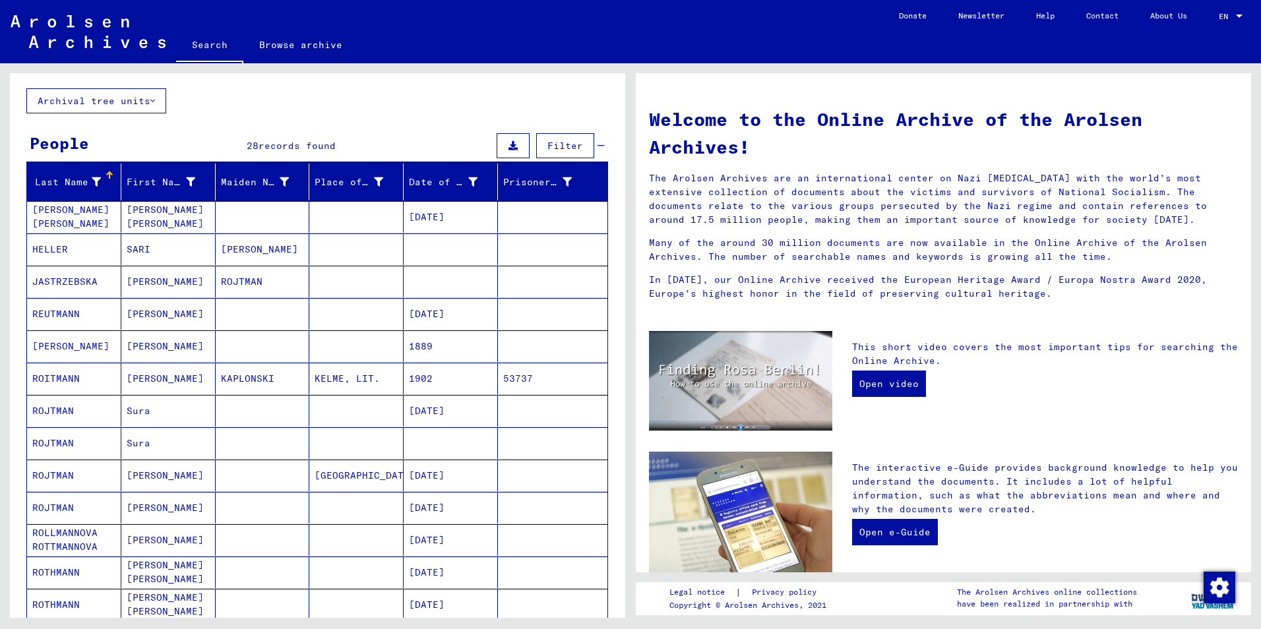
click at [57, 346] on mat-cell "[PERSON_NAME]" at bounding box center [74, 346] width 94 height 32
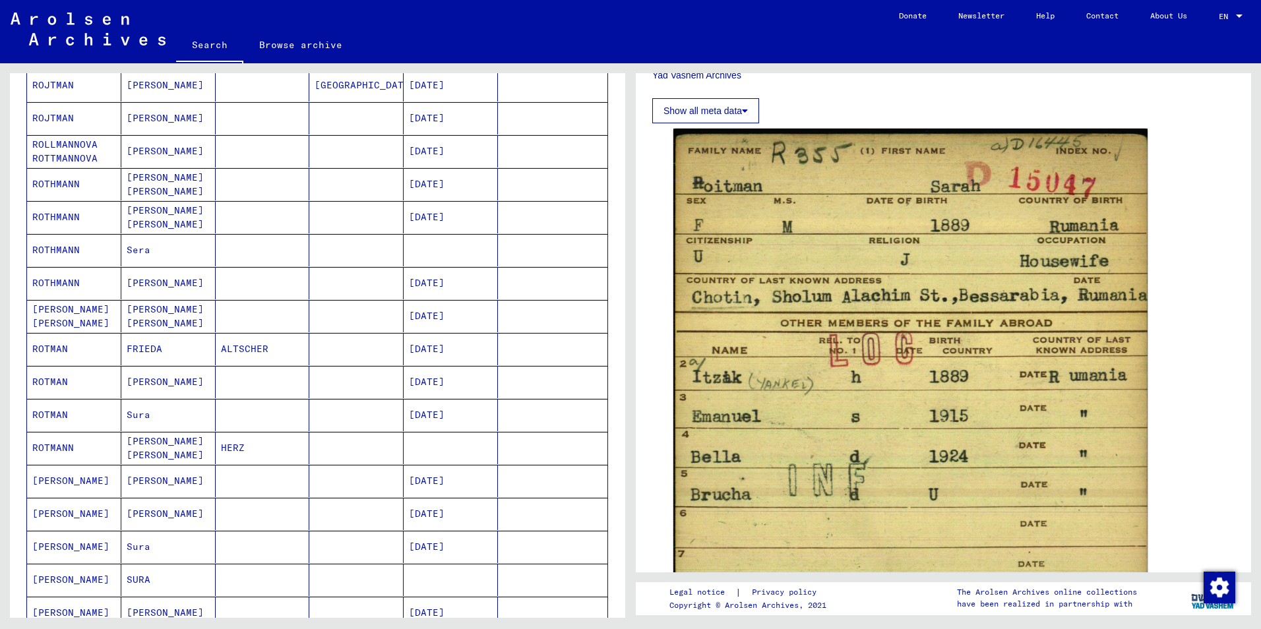
scroll to position [527, 0]
